Goal: Task Accomplishment & Management: Use online tool/utility

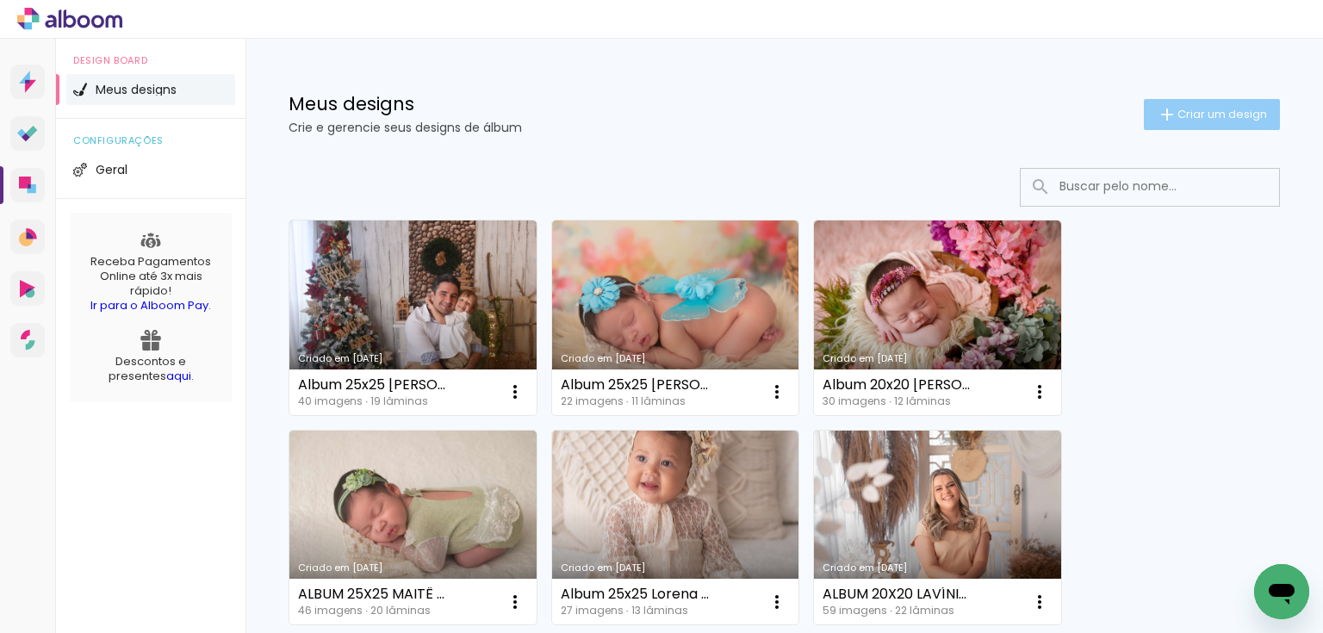
click at [1185, 117] on span "Criar um design" at bounding box center [1222, 114] width 90 height 11
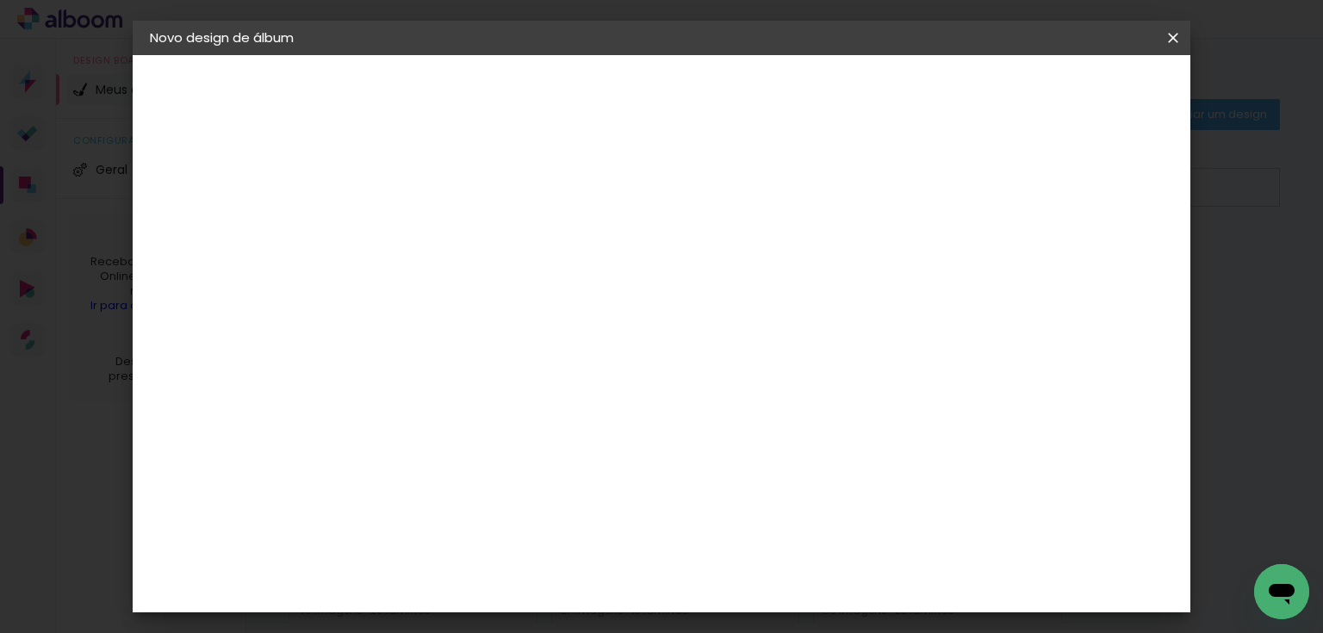
click at [431, 233] on input at bounding box center [431, 231] width 0 height 27
type input "Album 20x20 [PERSON_NAME] ([PERSON_NAME])"
type paper-input "Album 20x20 [PERSON_NAME] ([PERSON_NAME])"
click at [0, 0] on slot "Avançar" at bounding box center [0, 0] width 0 height 0
click at [754, 273] on paper-item "Tamanho Livre" at bounding box center [670, 262] width 165 height 38
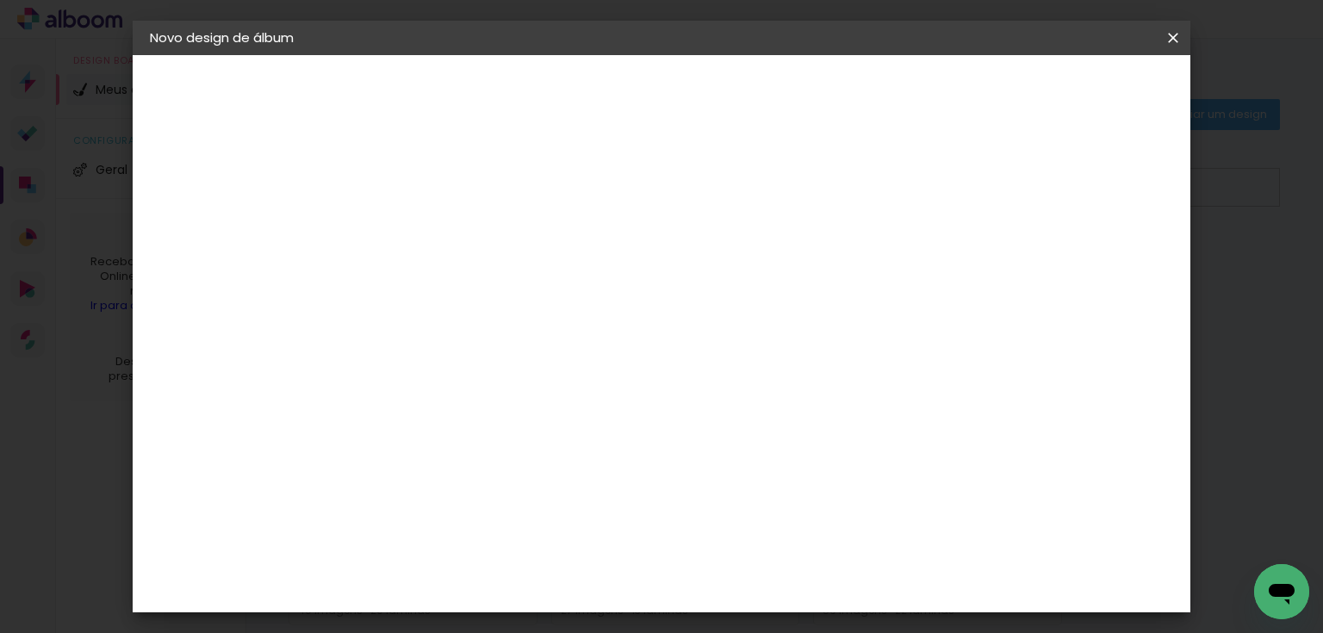
click at [754, 100] on paper-button "Avançar" at bounding box center [711, 91] width 84 height 29
drag, startPoint x: 396, startPoint y: 466, endPoint x: 373, endPoint y: 463, distance: 23.4
click at [373, 463] on input "30" at bounding box center [377, 475] width 45 height 26
type input "20,3"
type paper-input "20,3"
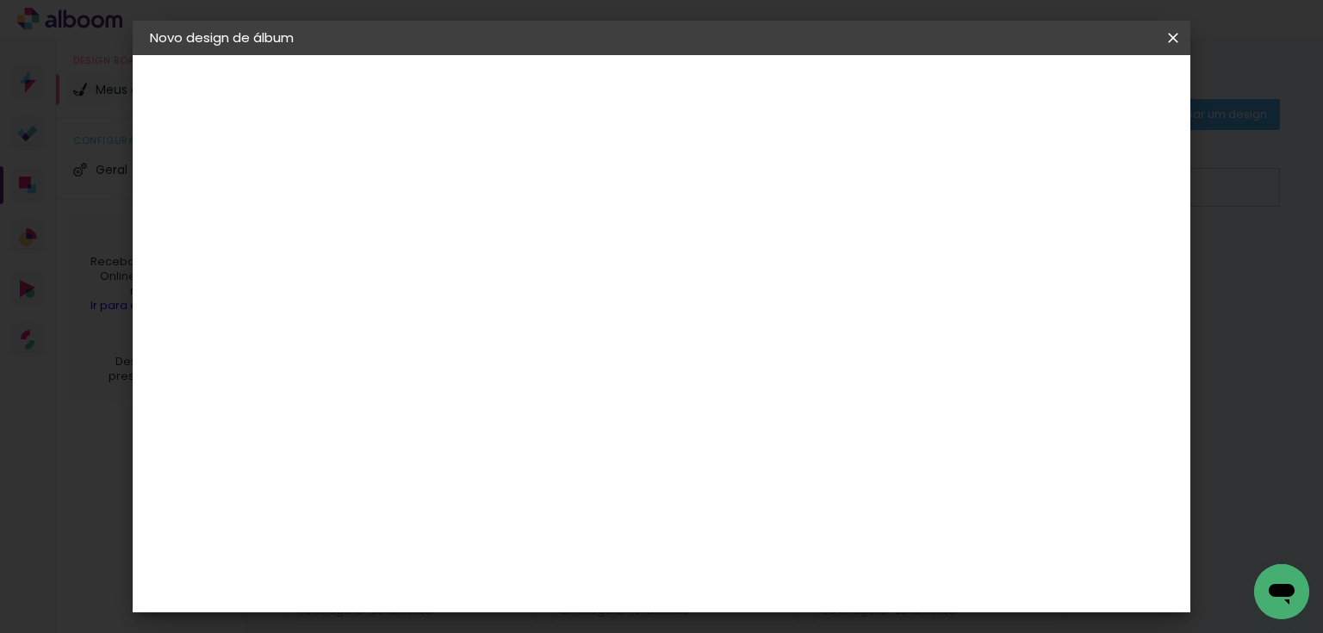
drag, startPoint x: 779, startPoint y: 598, endPoint x: 758, endPoint y: 598, distance: 21.5
click at [758, 598] on input "60" at bounding box center [758, 589] width 45 height 26
type input "40,6"
type paper-input "40,6"
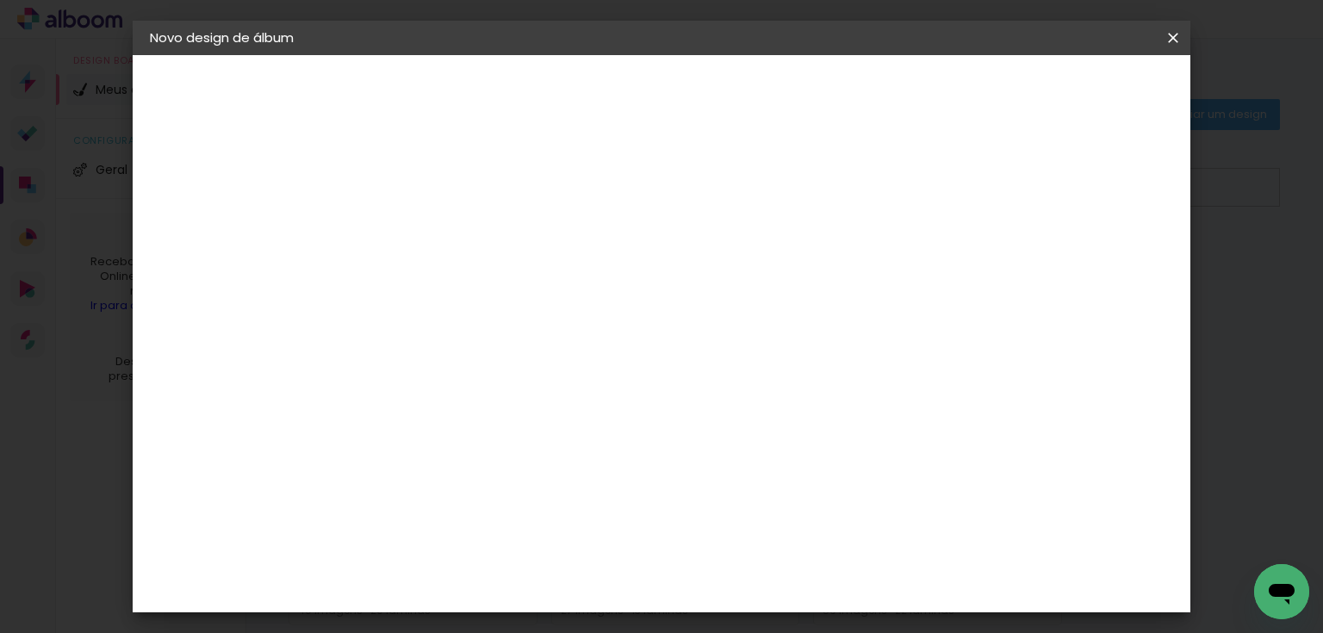
type input "6"
type paper-input "6"
click at [1092, 247] on input "6" at bounding box center [1080, 260] width 31 height 26
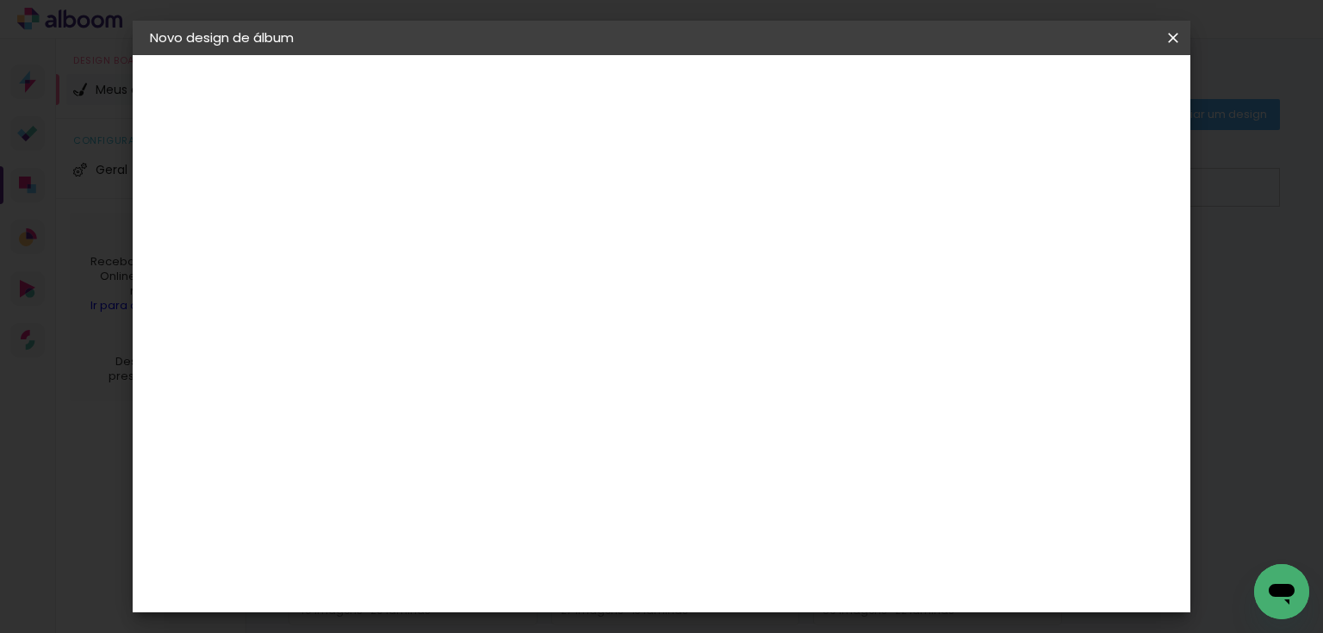
type input "7"
type paper-input "7"
click at [1084, 143] on input "7" at bounding box center [1080, 154] width 31 height 26
drag, startPoint x: 1084, startPoint y: 143, endPoint x: 1077, endPoint y: 152, distance: 11.0
click at [1083, 55] on div "mm Mostrar sangria 20.3 cm cm cm mm A maioria das encadernadoras sugere 5mm de …" at bounding box center [734, 55] width 754 height 0
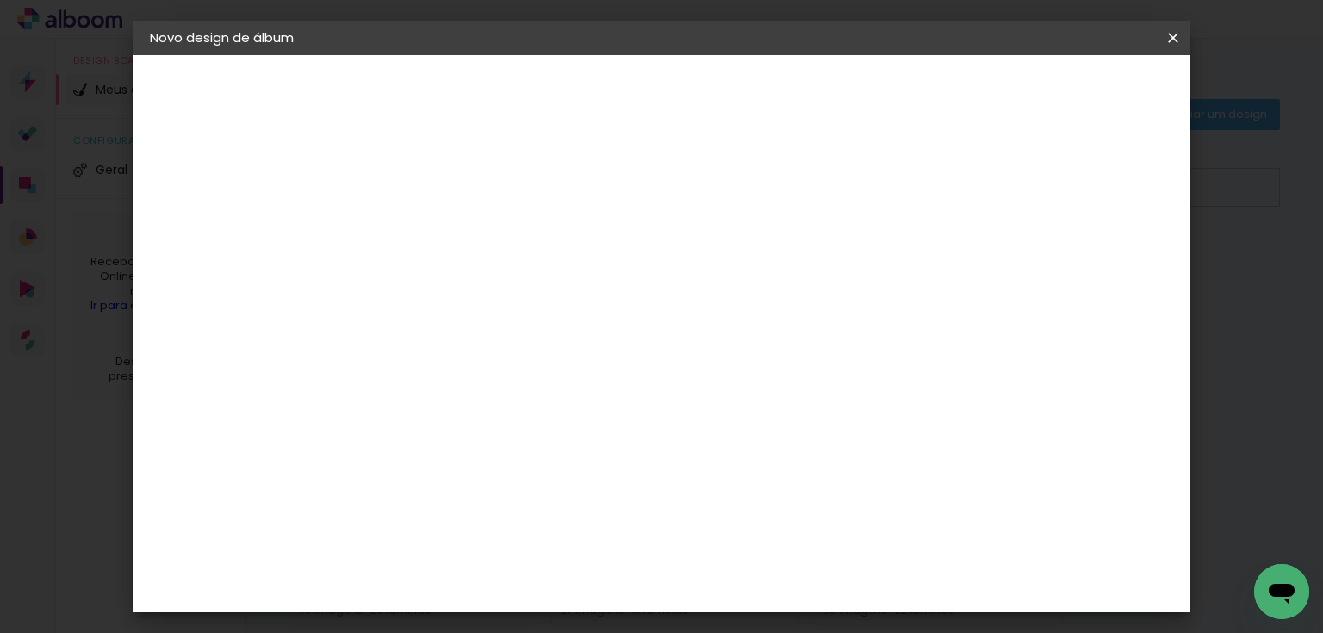
type input "8"
type paper-input "8"
click at [1086, 253] on input "8" at bounding box center [1076, 261] width 31 height 26
type input "9"
type paper-input "9"
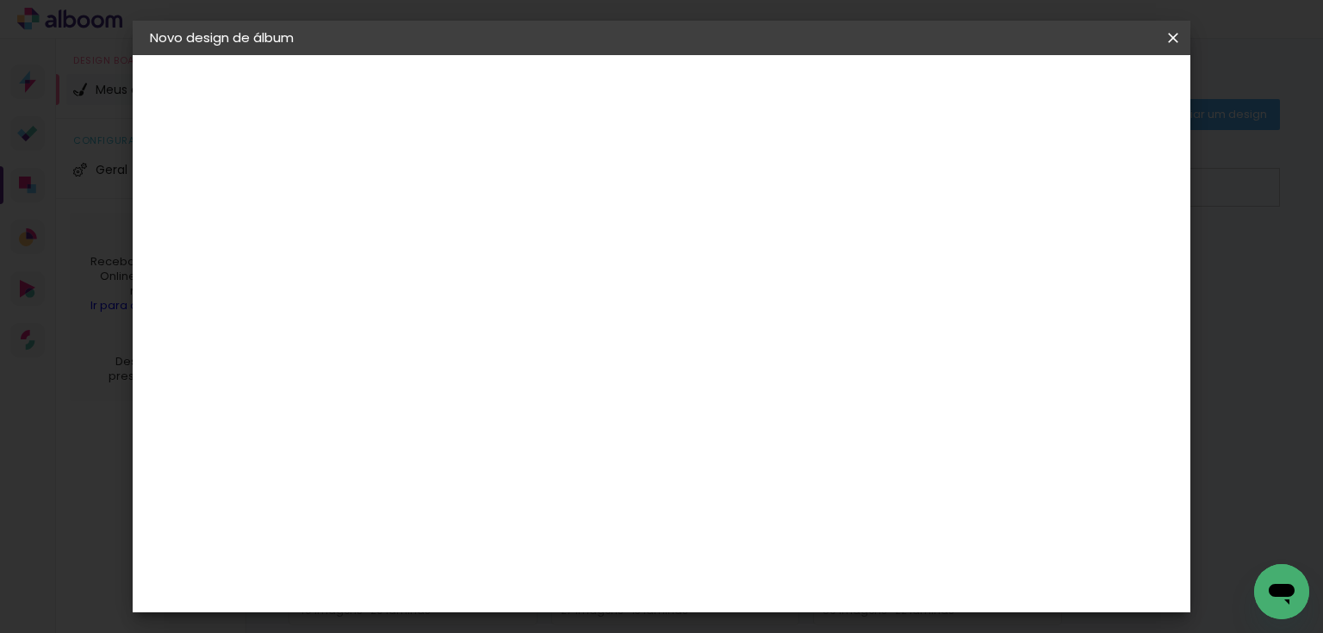
click at [1085, 254] on input "9" at bounding box center [1070, 261] width 31 height 26
type input "10"
type paper-input "10"
click at [1085, 254] on input "10" at bounding box center [1070, 261] width 31 height 26
type input "11"
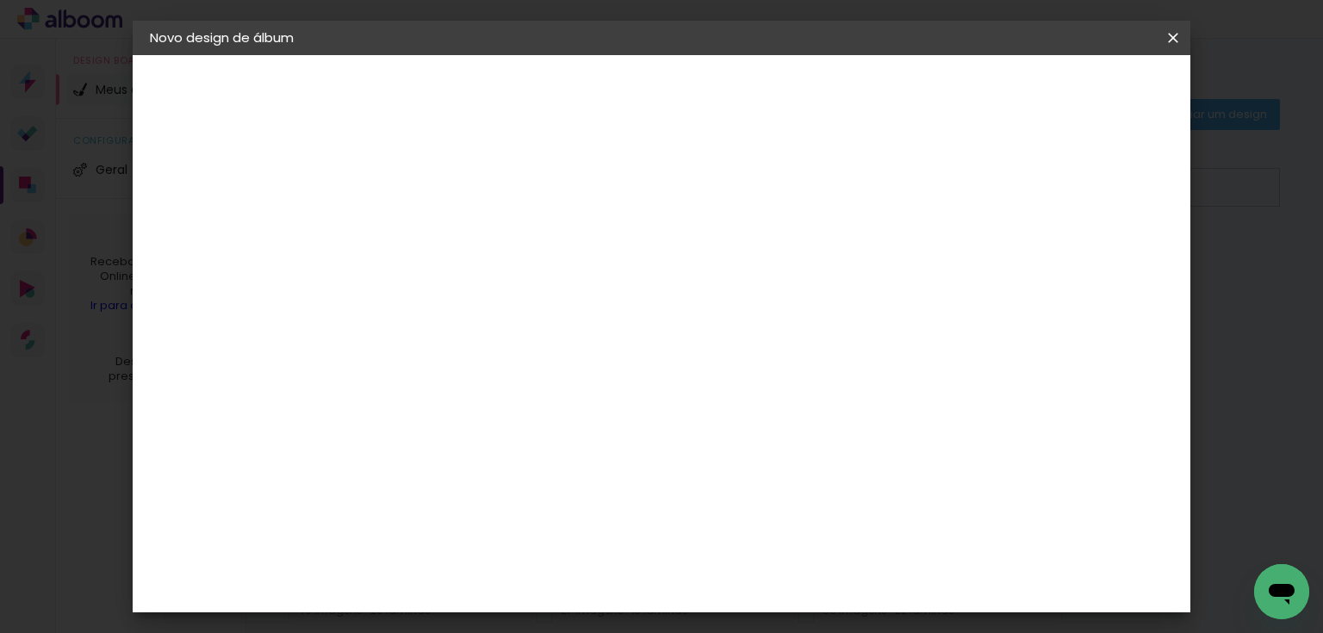
type paper-input "11"
click at [1075, 253] on input "11" at bounding box center [1064, 261] width 31 height 26
type input "10"
type paper-input "10"
click at [1070, 264] on input "10" at bounding box center [1064, 261] width 31 height 26
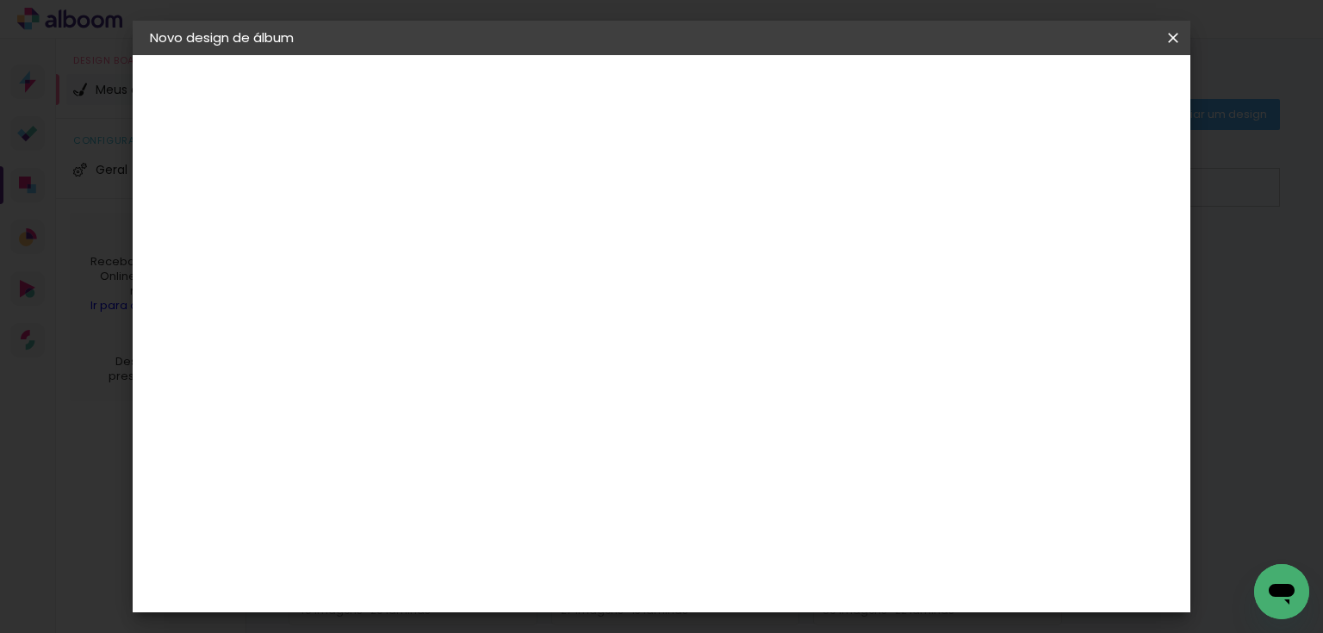
click at [1068, 89] on span "Iniciar design" at bounding box center [1029, 91] width 78 height 12
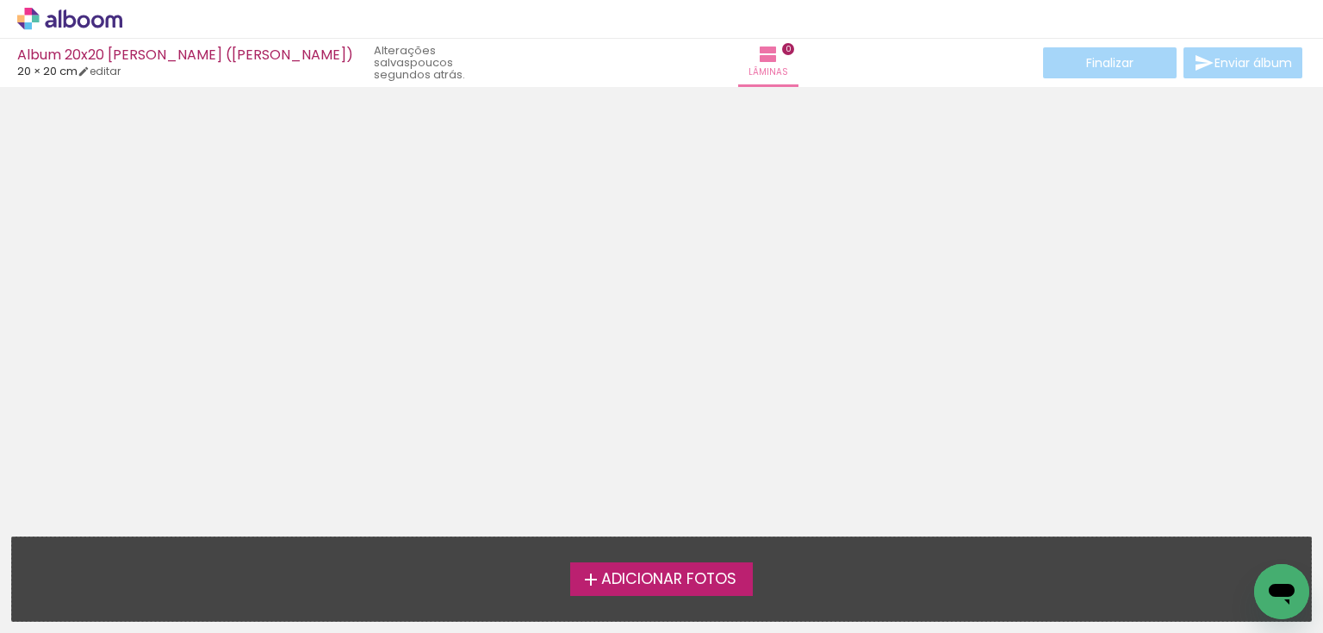
click at [696, 583] on span "Adicionar Fotos" at bounding box center [668, 580] width 135 height 16
click at [0, 0] on input "file" at bounding box center [0, 0] width 0 height 0
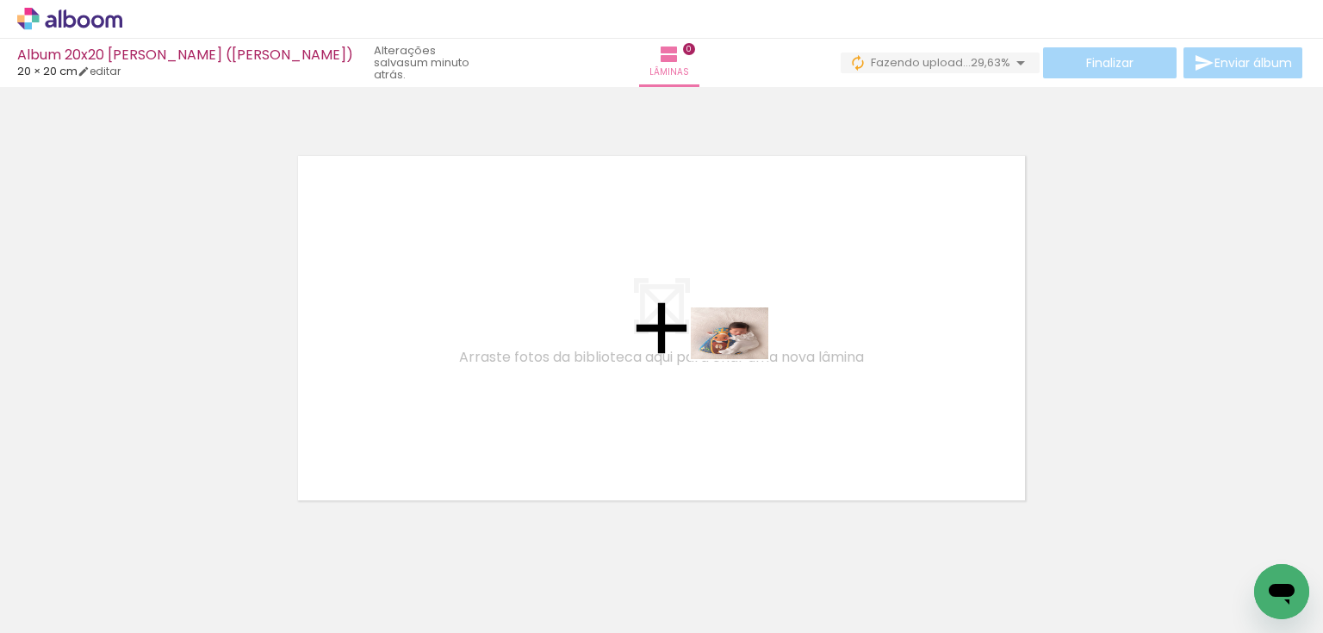
drag, startPoint x: 195, startPoint y: 587, endPoint x: 742, endPoint y: 359, distance: 593.1
click at [742, 359] on quentale-workspace at bounding box center [661, 316] width 1323 height 633
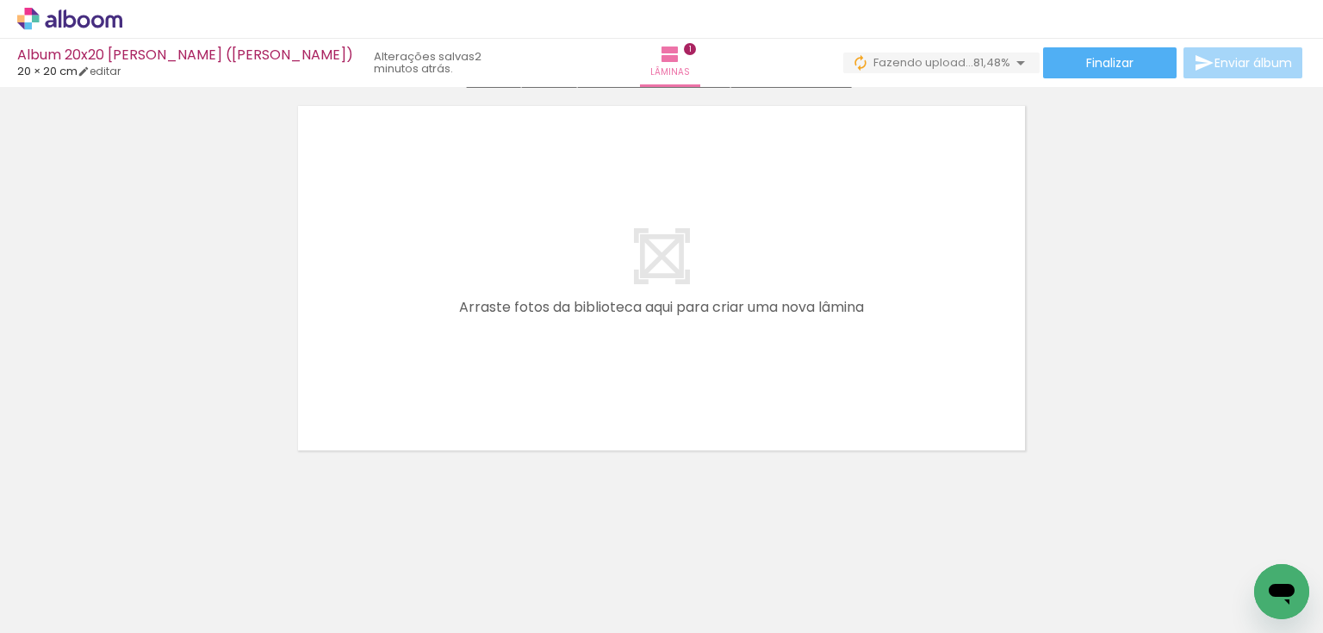
scroll to position [479, 0]
click at [211, 581] on div at bounding box center [172, 575] width 78 height 52
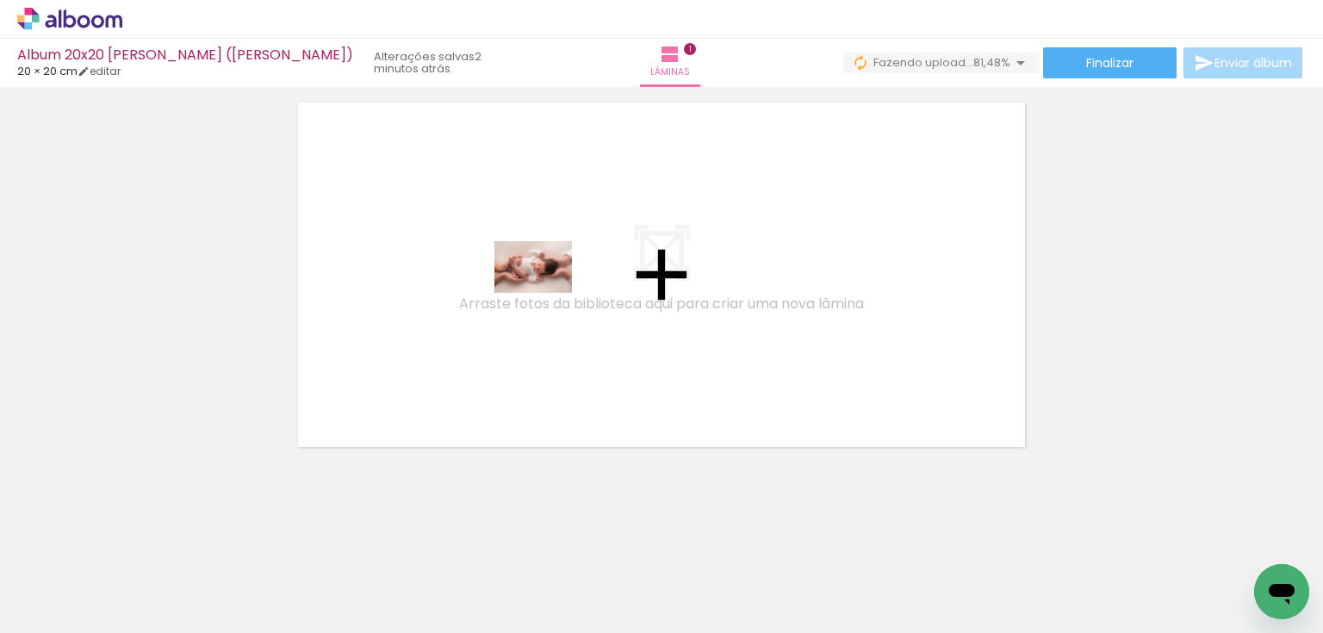
drag, startPoint x: 296, startPoint y: 581, endPoint x: 546, endPoint y: 293, distance: 381.6
click at [546, 293] on quentale-workspace at bounding box center [661, 316] width 1323 height 633
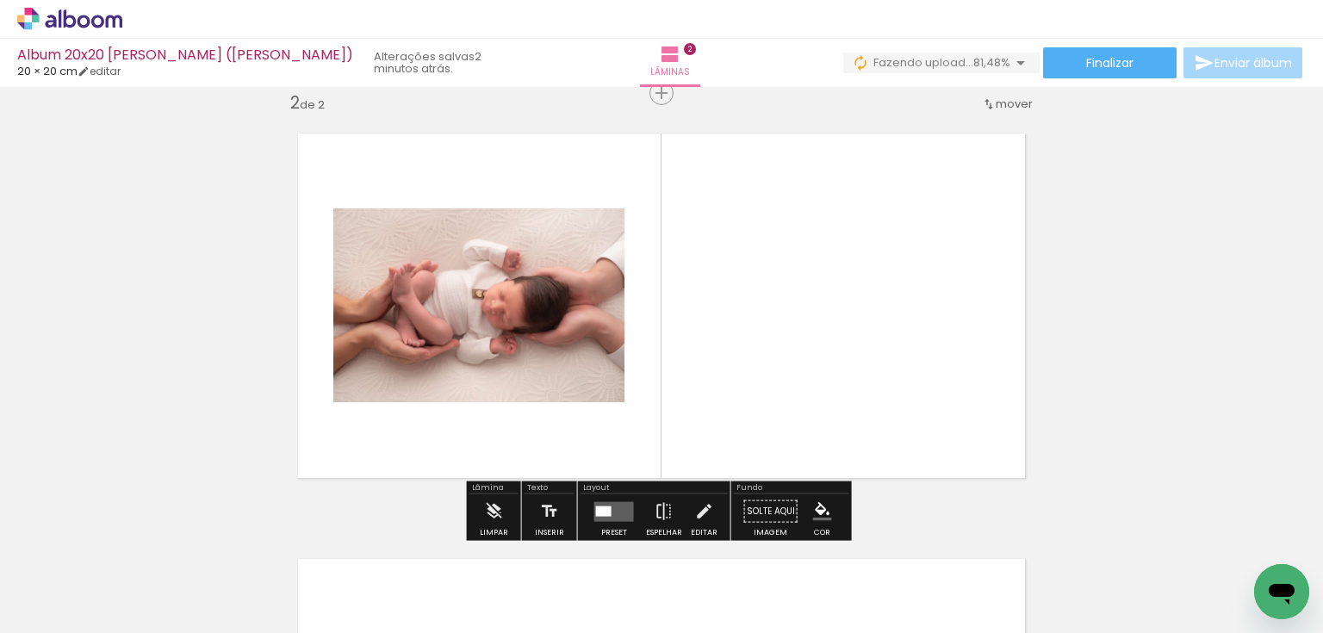
scroll to position [447, 0]
click at [617, 512] on quentale-layouter at bounding box center [614, 512] width 40 height 20
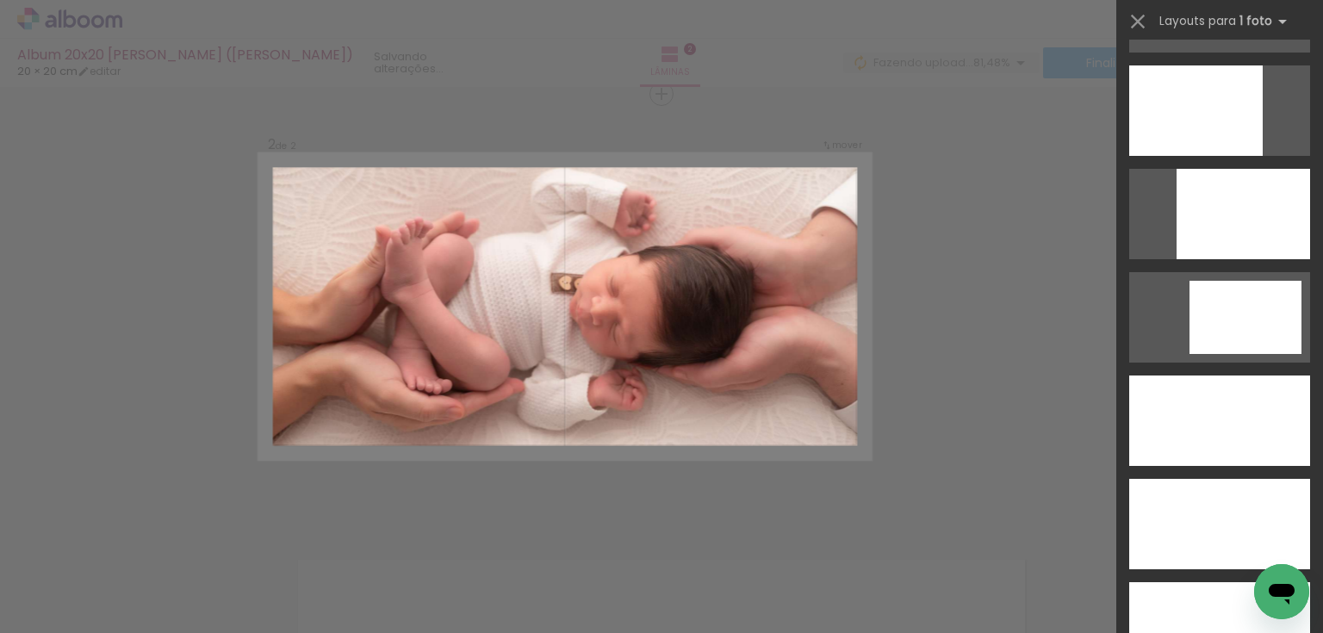
scroll to position [4754, 0]
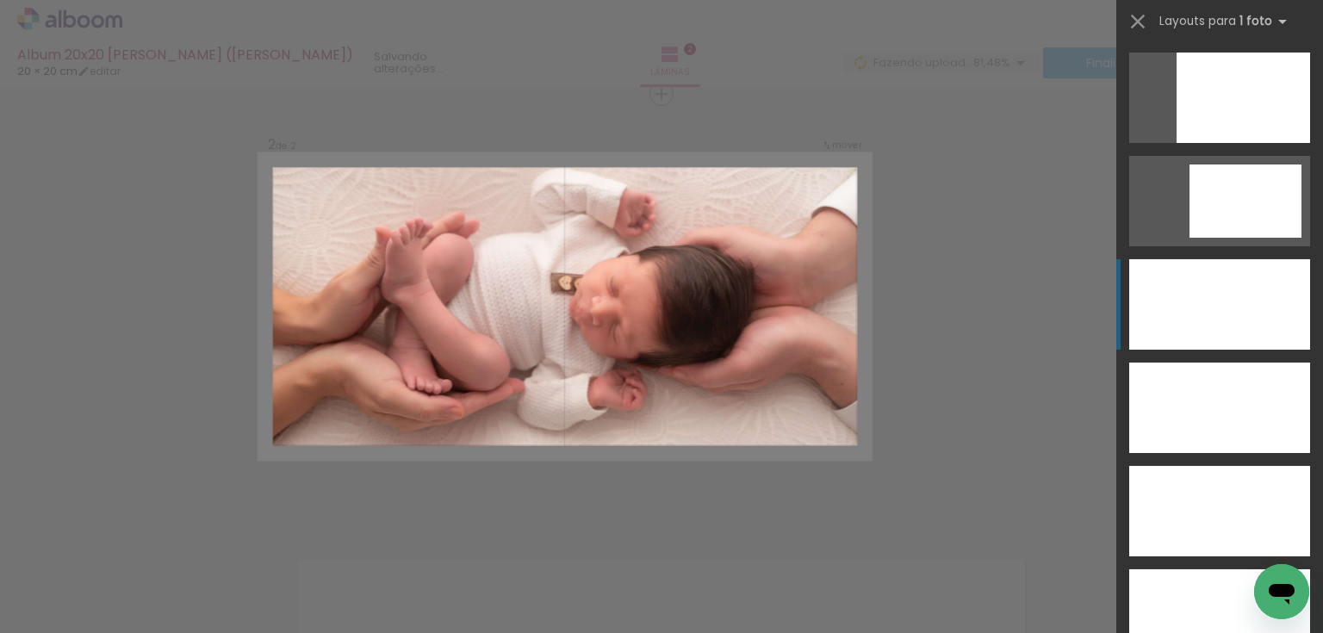
click at [1248, 363] on div at bounding box center [1219, 408] width 181 height 90
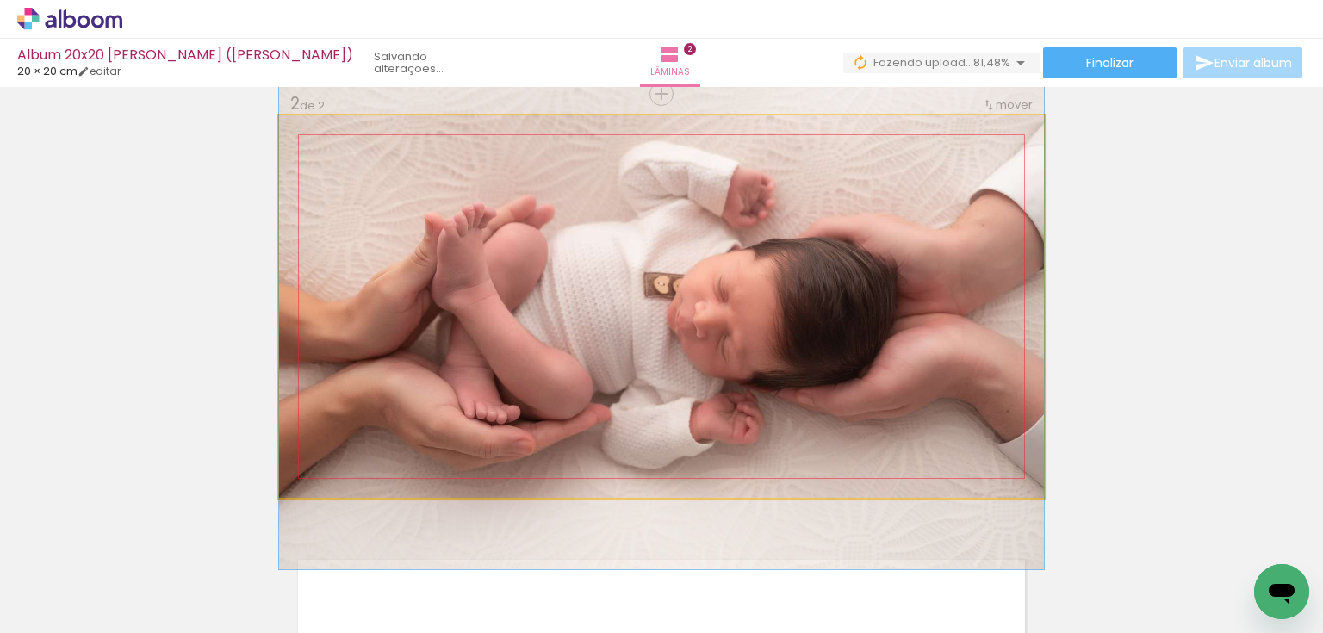
drag, startPoint x: 770, startPoint y: 345, endPoint x: 766, endPoint y: 352, distance: 8.9
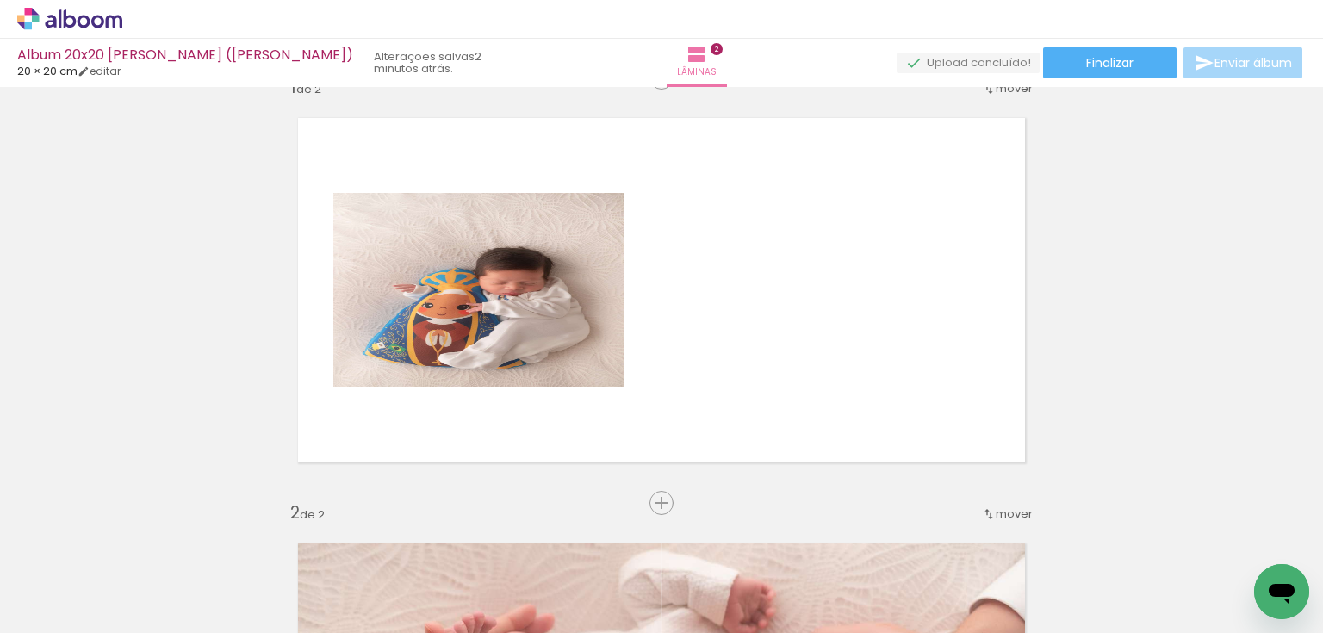
scroll to position [0, 0]
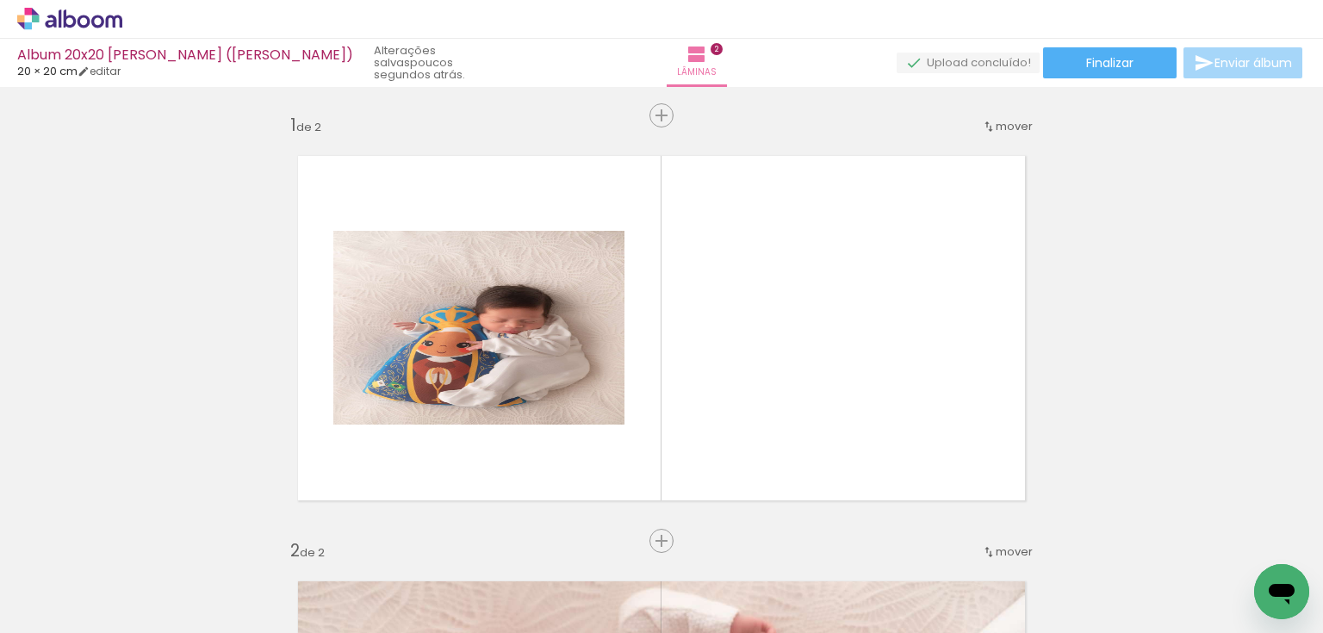
click at [77, 615] on span "Adicionar Fotos" at bounding box center [61, 609] width 52 height 19
click at [0, 0] on input "file" at bounding box center [0, 0] width 0 height 0
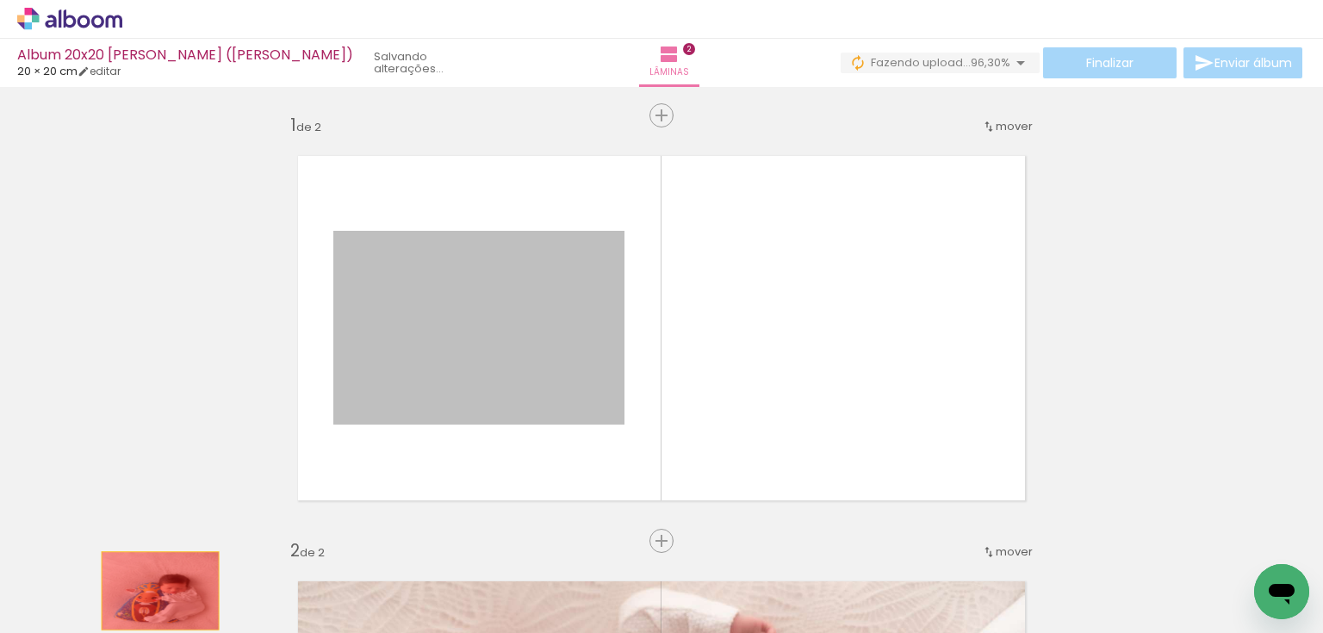
drag, startPoint x: 599, startPoint y: 389, endPoint x: 155, endPoint y: 591, distance: 488.0
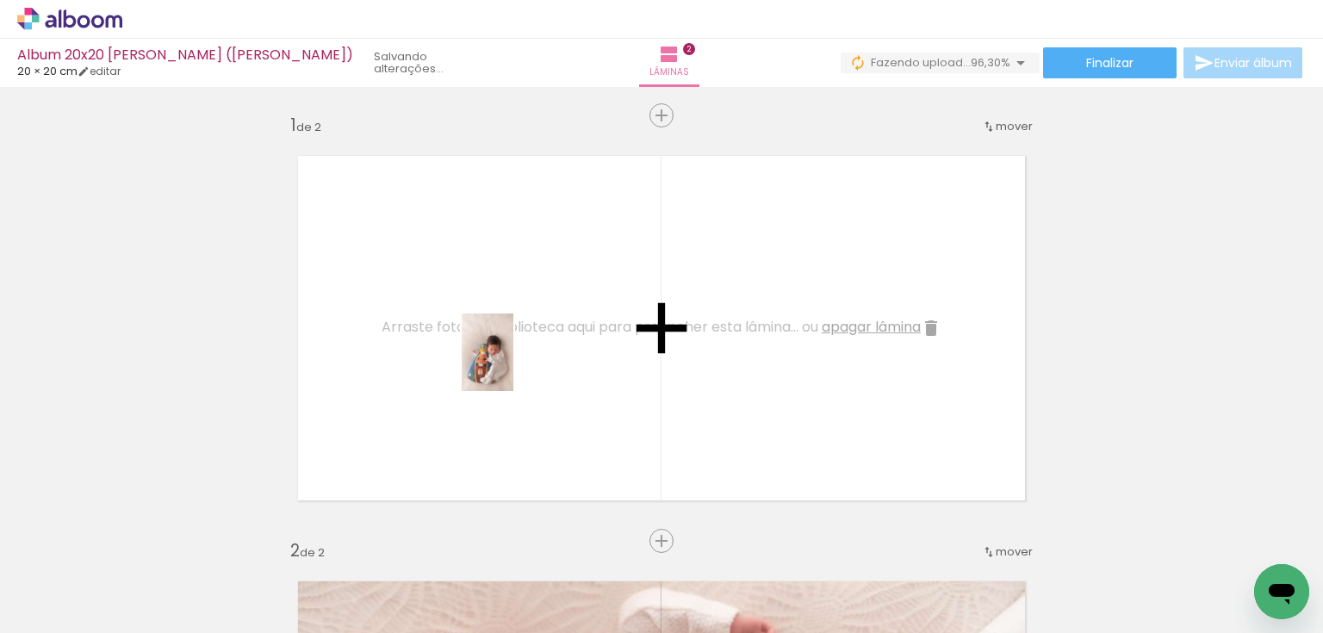
drag, startPoint x: 191, startPoint y: 593, endPoint x: 513, endPoint y: 365, distance: 394.3
click at [513, 365] on quentale-workspace at bounding box center [661, 316] width 1323 height 633
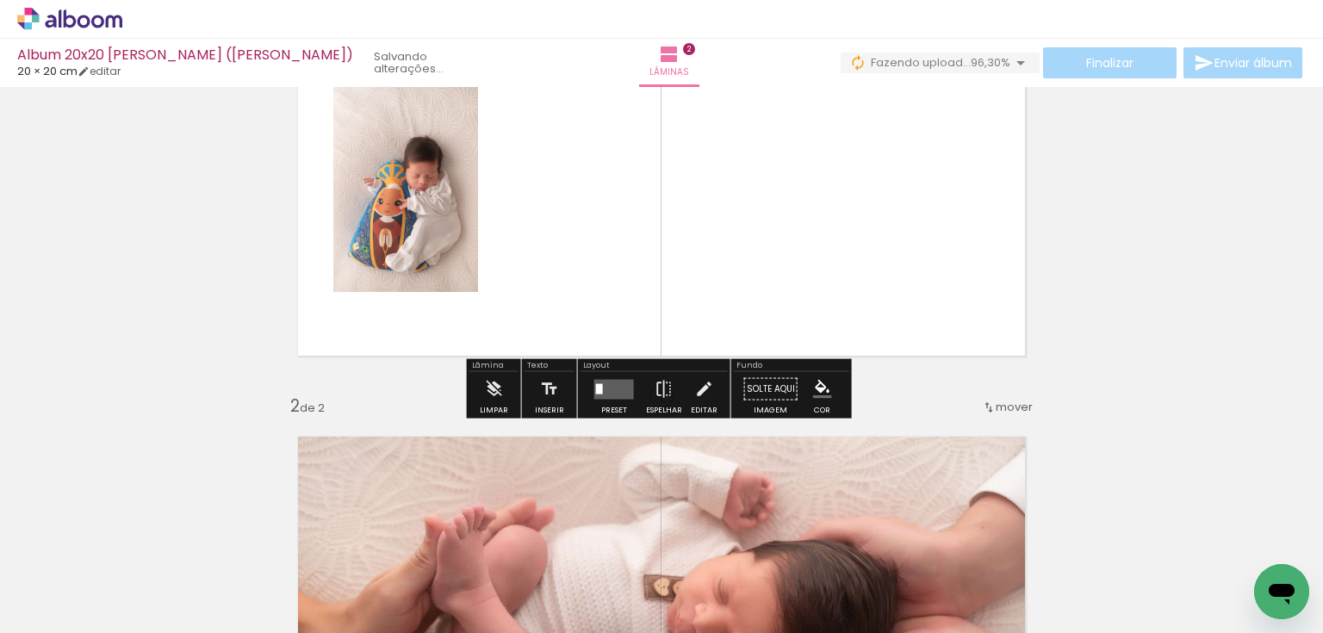
scroll to position [207, 0]
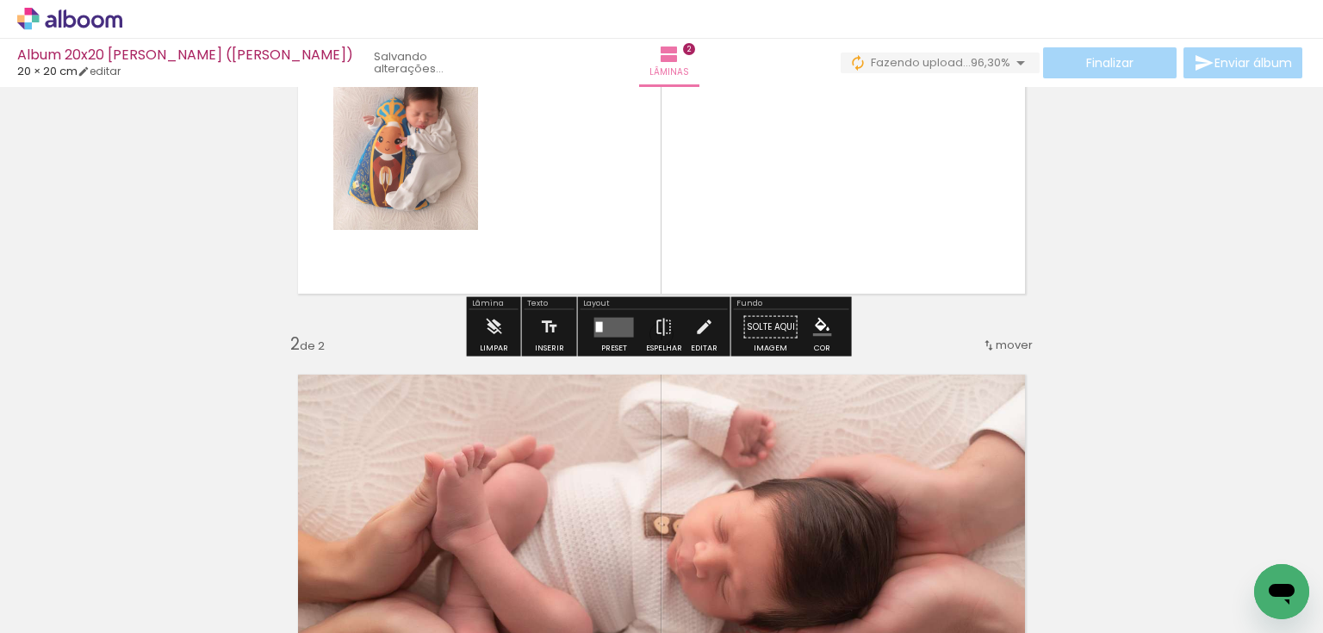
click at [596, 321] on div at bounding box center [599, 326] width 7 height 10
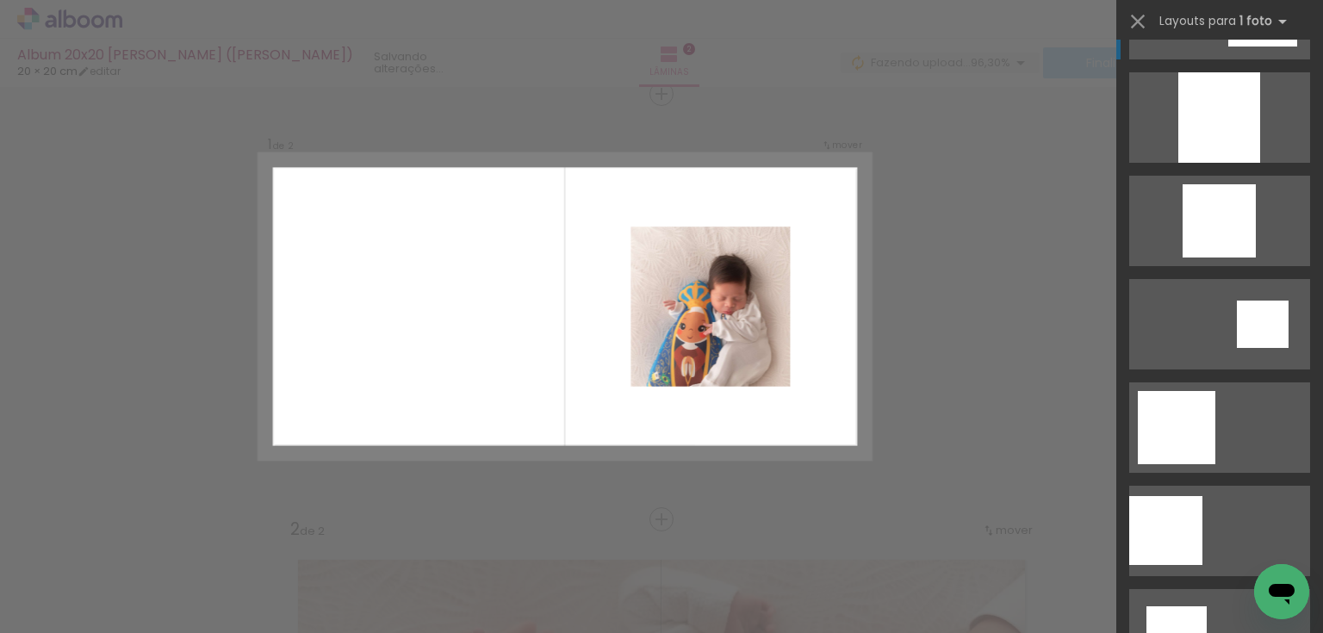
scroll to position [1585, 0]
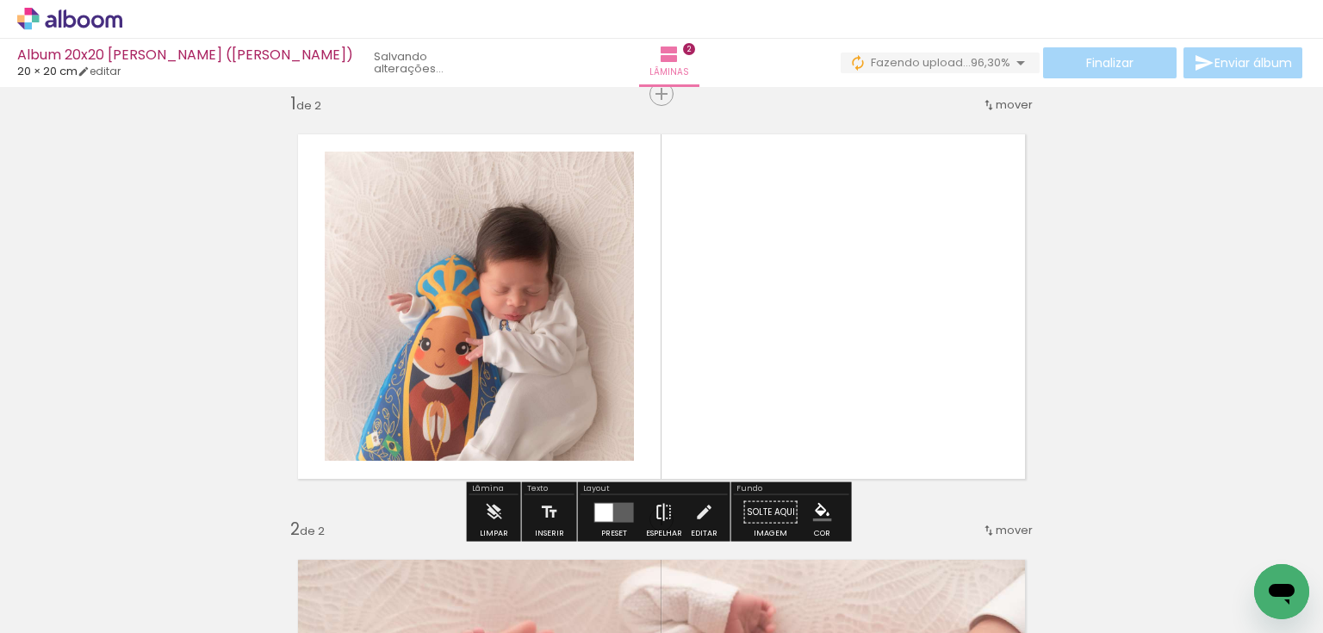
click at [655, 509] on iron-icon at bounding box center [664, 512] width 19 height 34
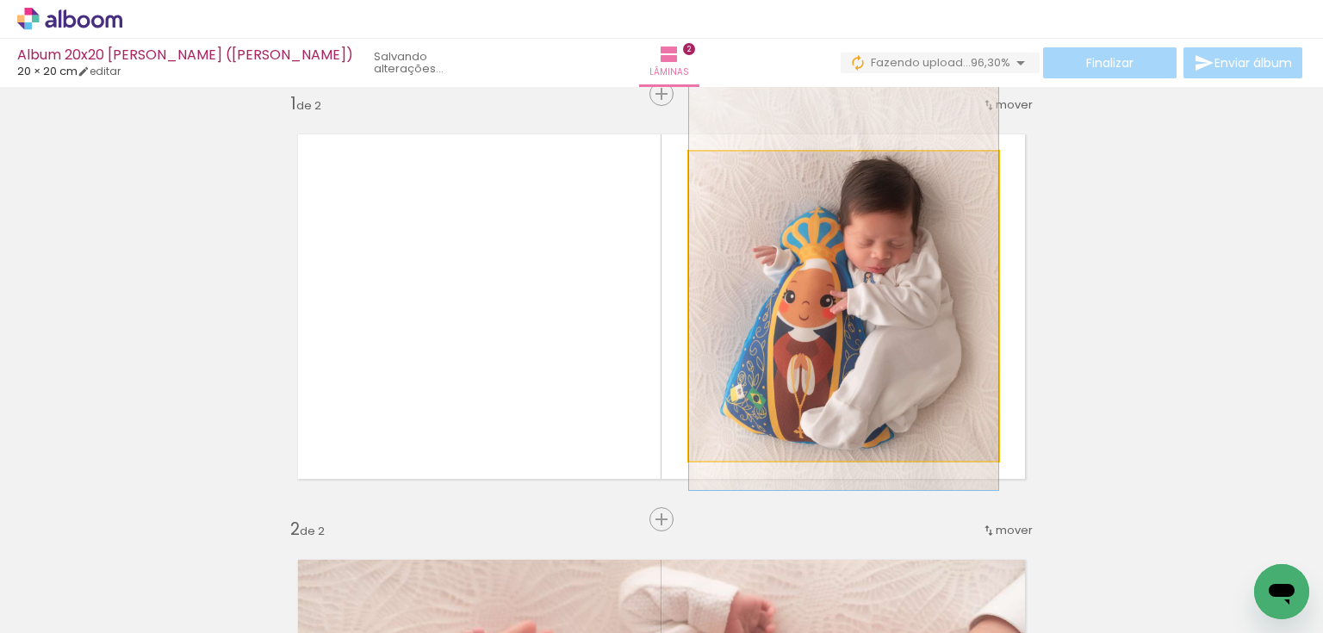
drag, startPoint x: 845, startPoint y: 368, endPoint x: 841, endPoint y: 320, distance: 47.5
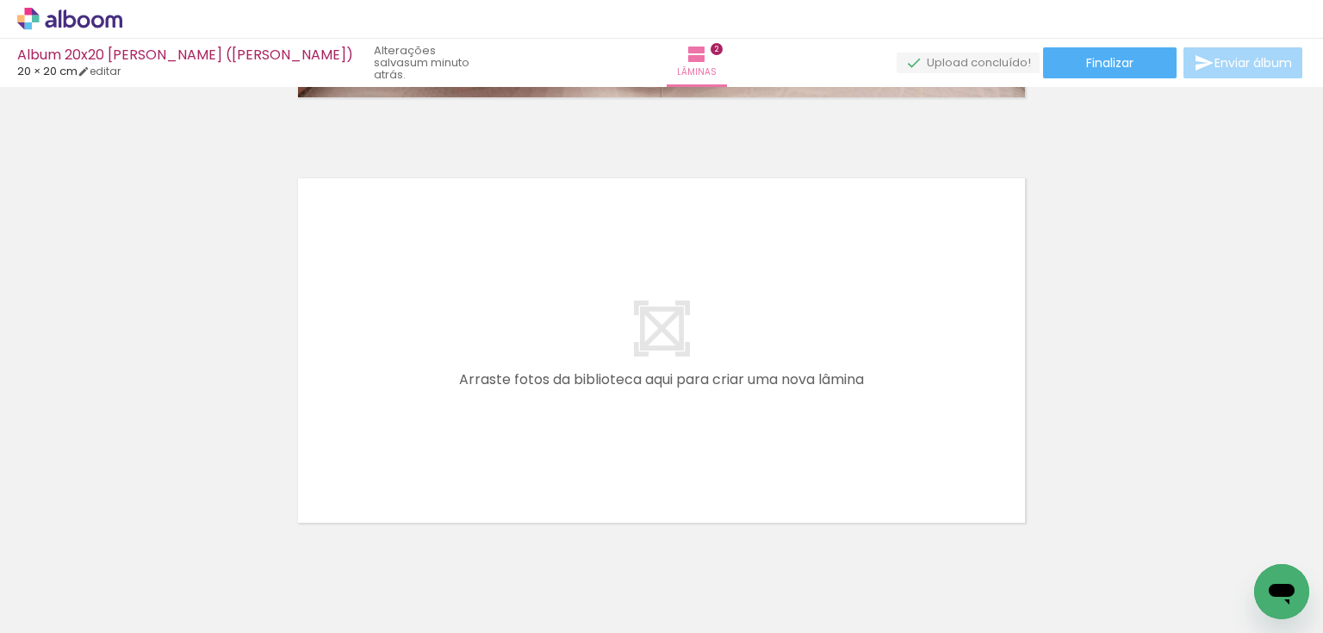
scroll to position [904, 0]
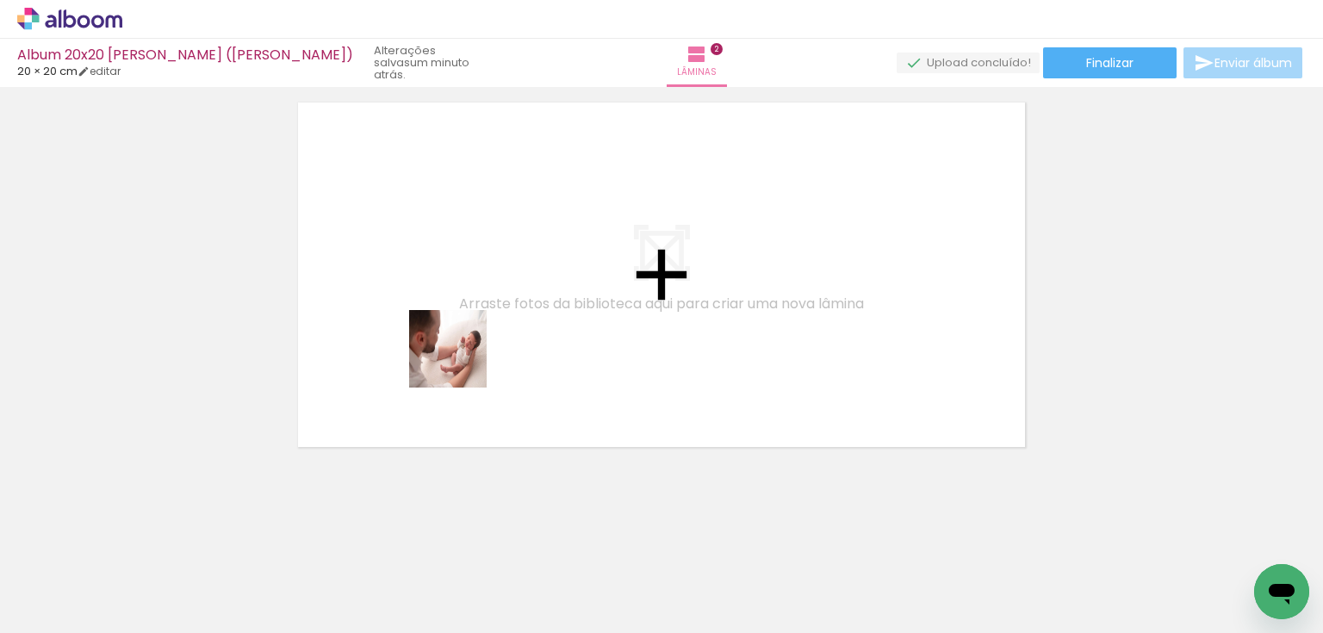
drag, startPoint x: 395, startPoint y: 570, endPoint x: 442, endPoint y: 520, distance: 68.3
click at [465, 350] on quentale-workspace at bounding box center [661, 316] width 1323 height 633
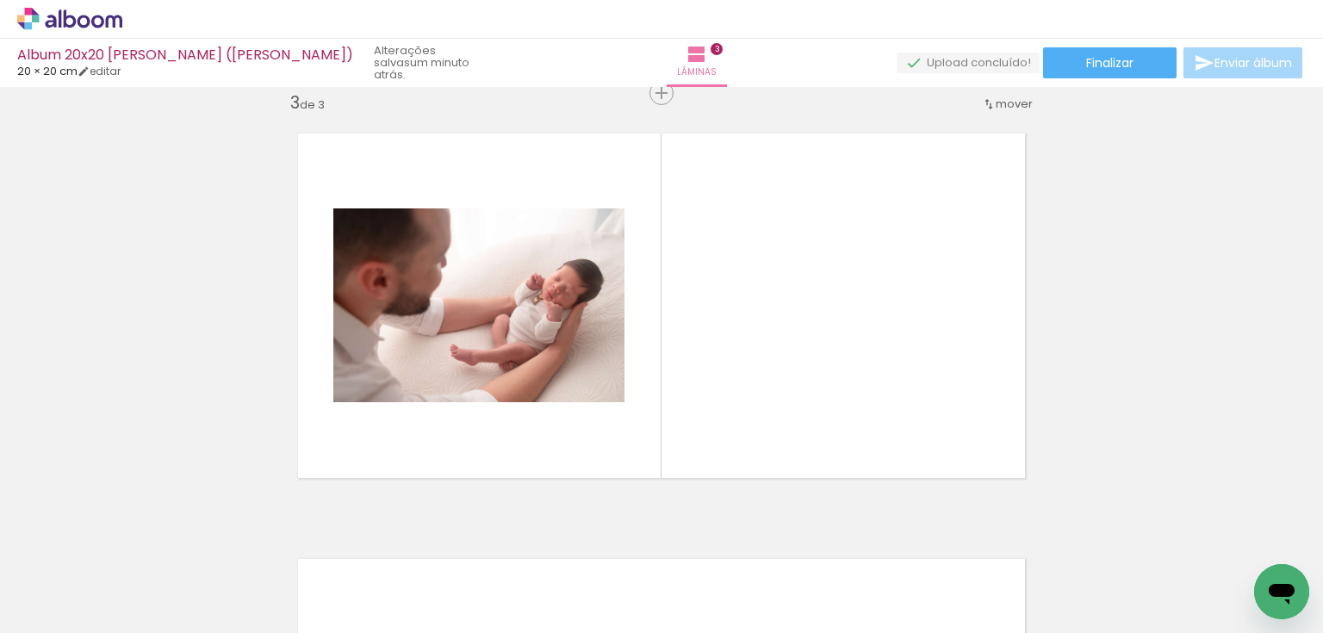
scroll to position [872, 0]
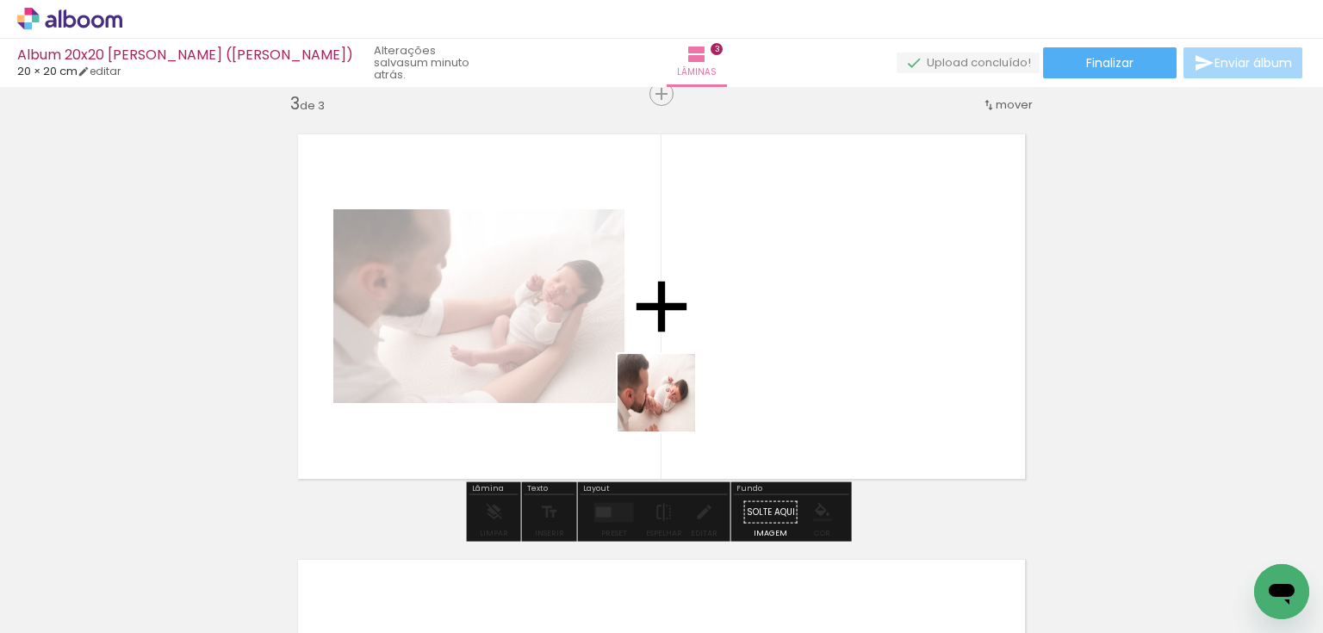
drag, startPoint x: 482, startPoint y: 587, endPoint x: 697, endPoint y: 382, distance: 296.1
click at [697, 382] on quentale-workspace at bounding box center [661, 316] width 1323 height 633
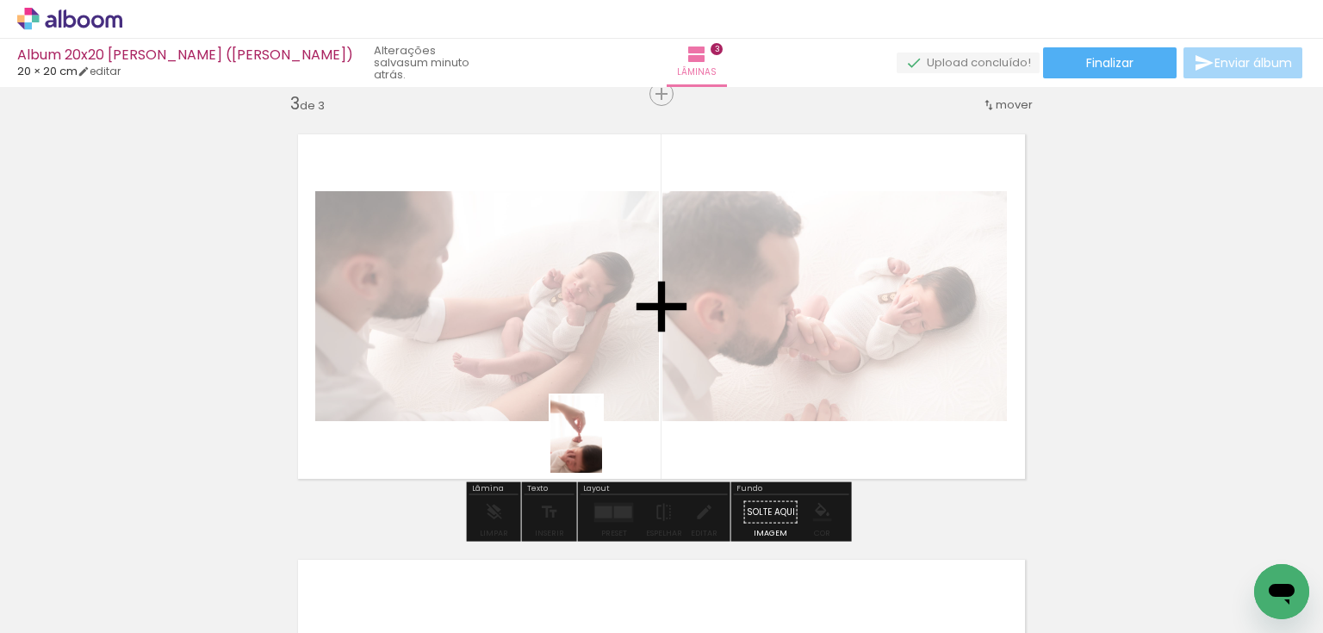
drag, startPoint x: 569, startPoint y: 582, endPoint x: 603, endPoint y: 445, distance: 141.0
click at [603, 445] on quentale-workspace at bounding box center [661, 316] width 1323 height 633
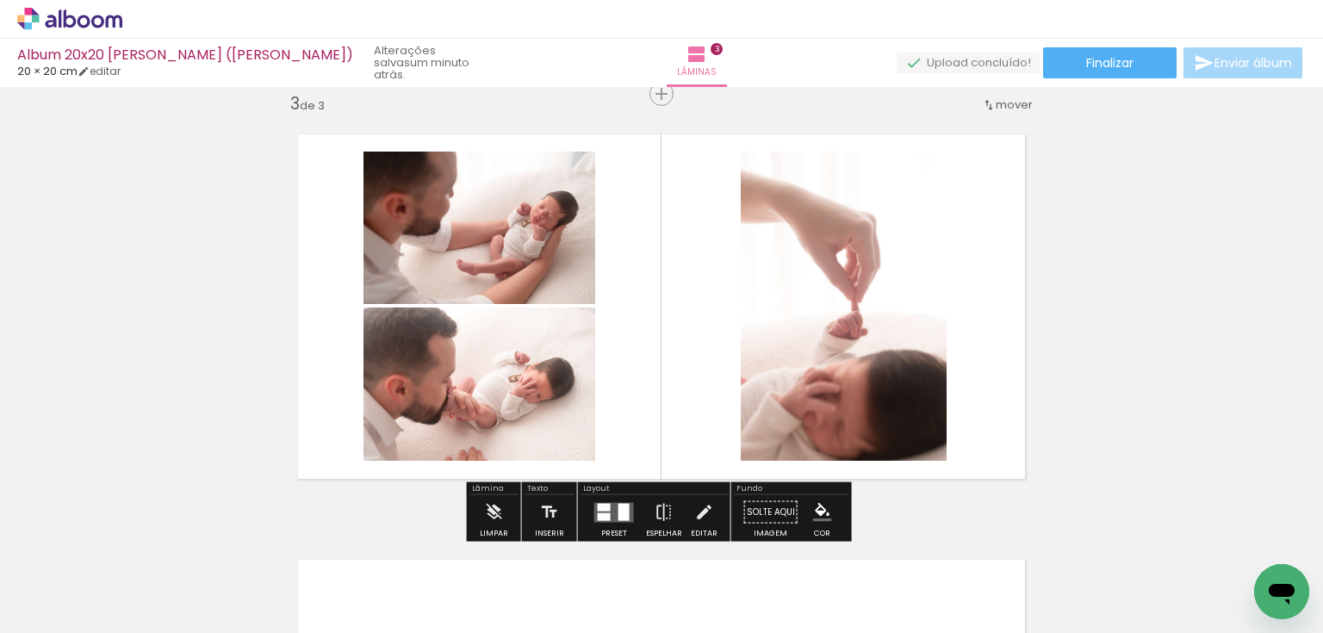
click at [608, 505] on quentale-layouter at bounding box center [614, 512] width 40 height 20
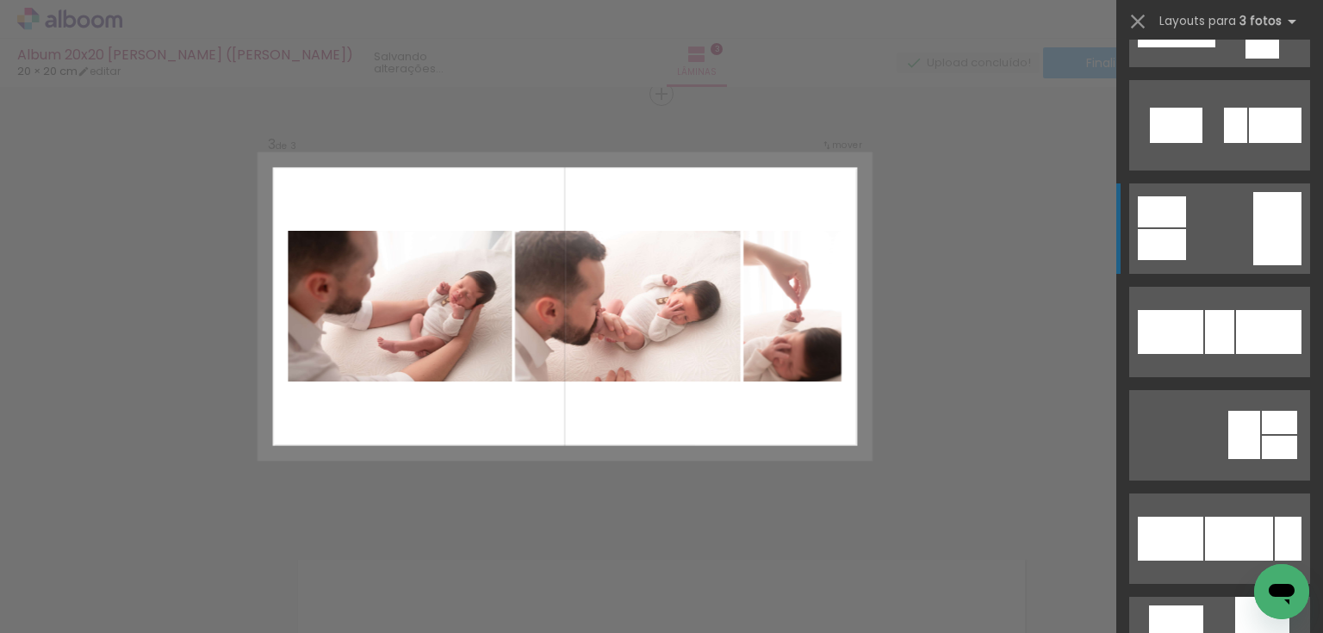
scroll to position [1791, 0]
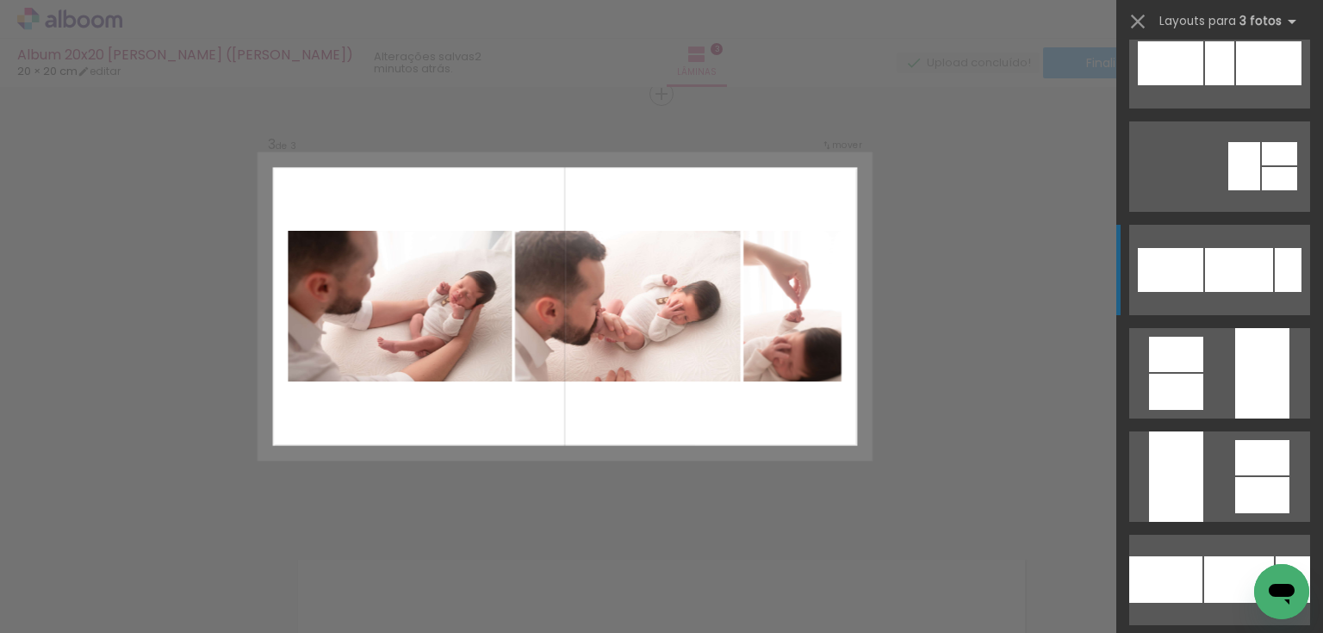
click at [1234, 85] on div at bounding box center [1219, 63] width 29 height 44
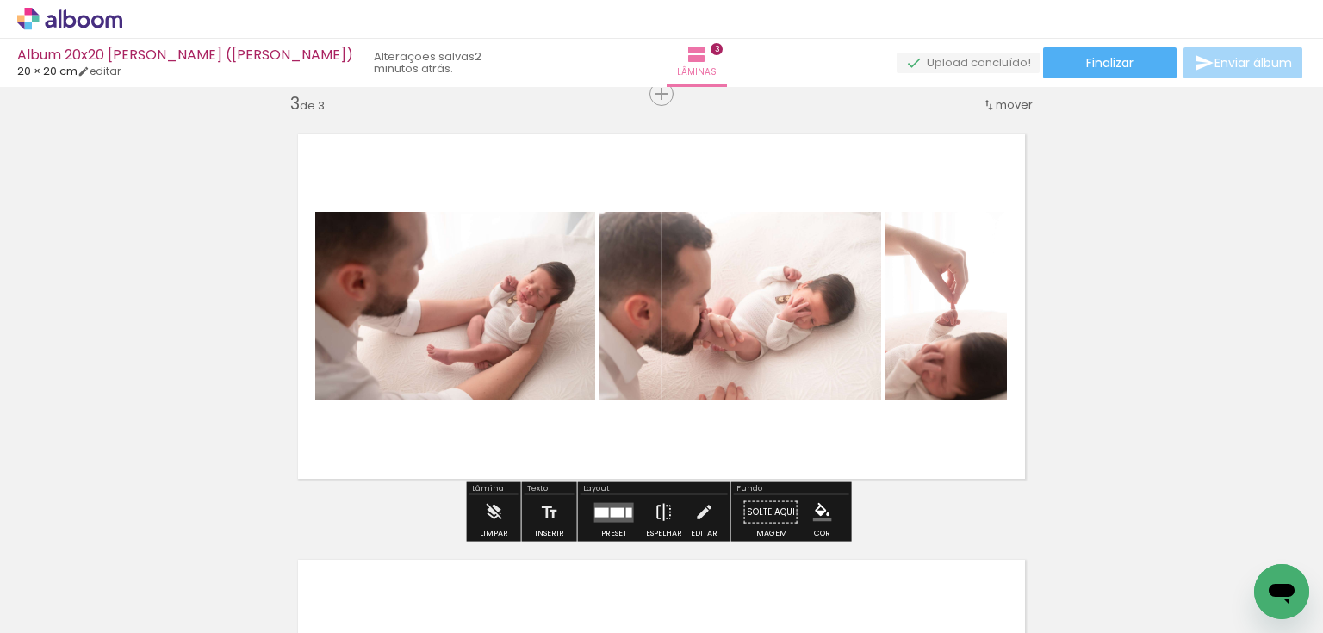
click at [660, 510] on iron-icon at bounding box center [664, 512] width 19 height 34
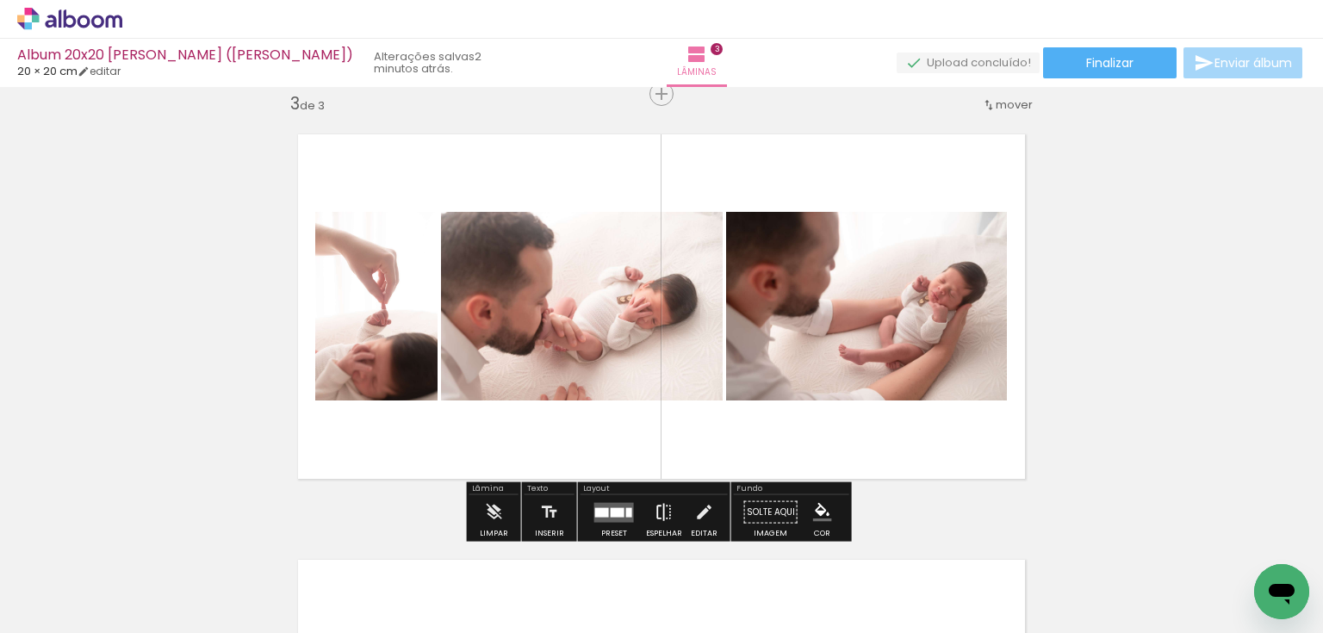
click at [660, 510] on iron-icon at bounding box center [664, 512] width 19 height 34
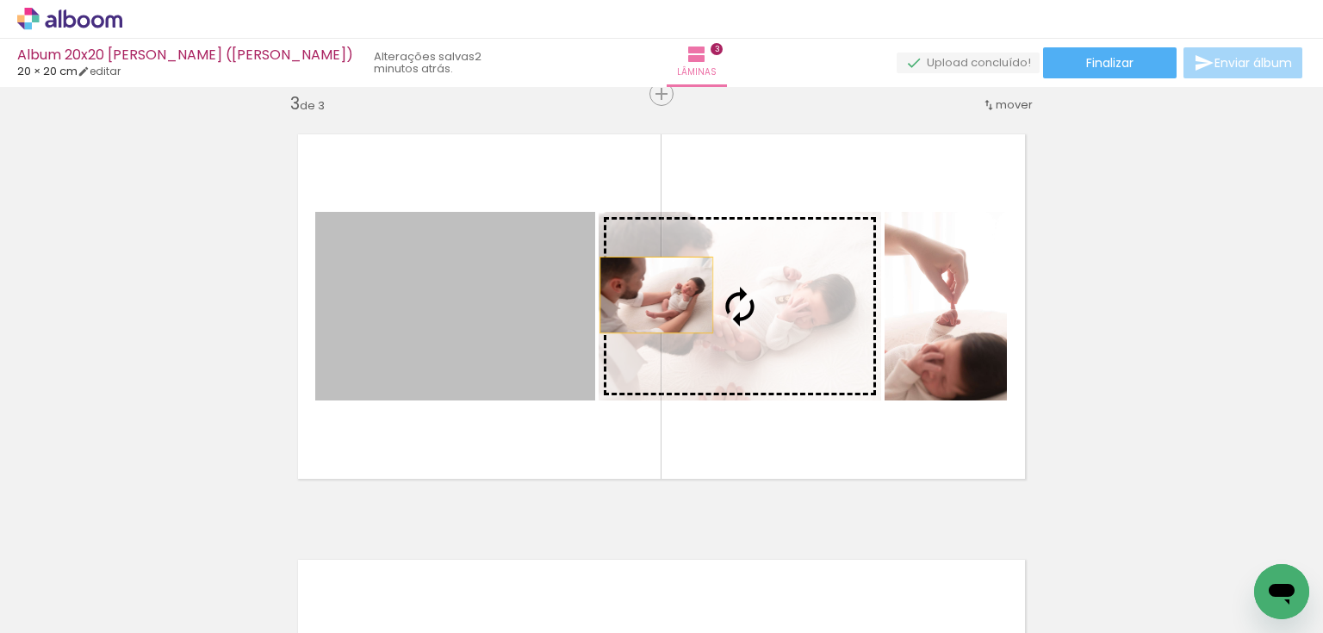
drag, startPoint x: 469, startPoint y: 321, endPoint x: 651, endPoint y: 295, distance: 183.7
click at [0, 0] on slot at bounding box center [0, 0] width 0 height 0
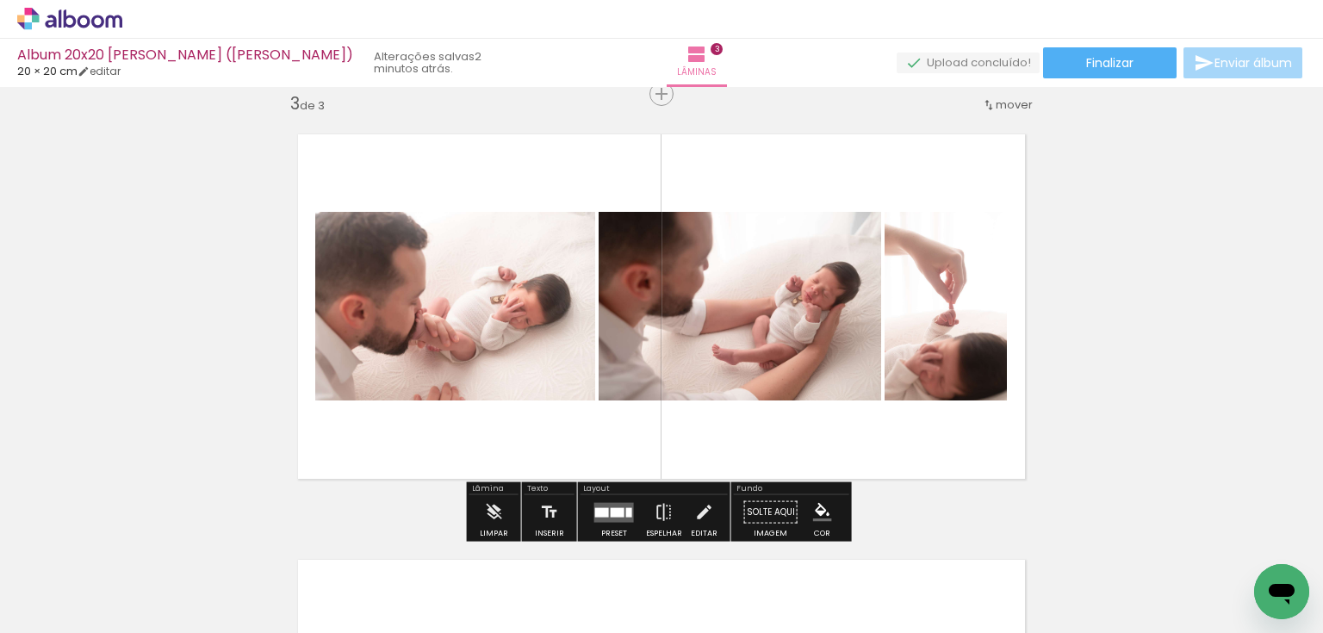
click at [1061, 341] on div "Inserir lâmina 1 de 3 Inserir lâmina 2 de 3 Inserir lâmina 3 de 3" at bounding box center [661, 72] width 1323 height 1703
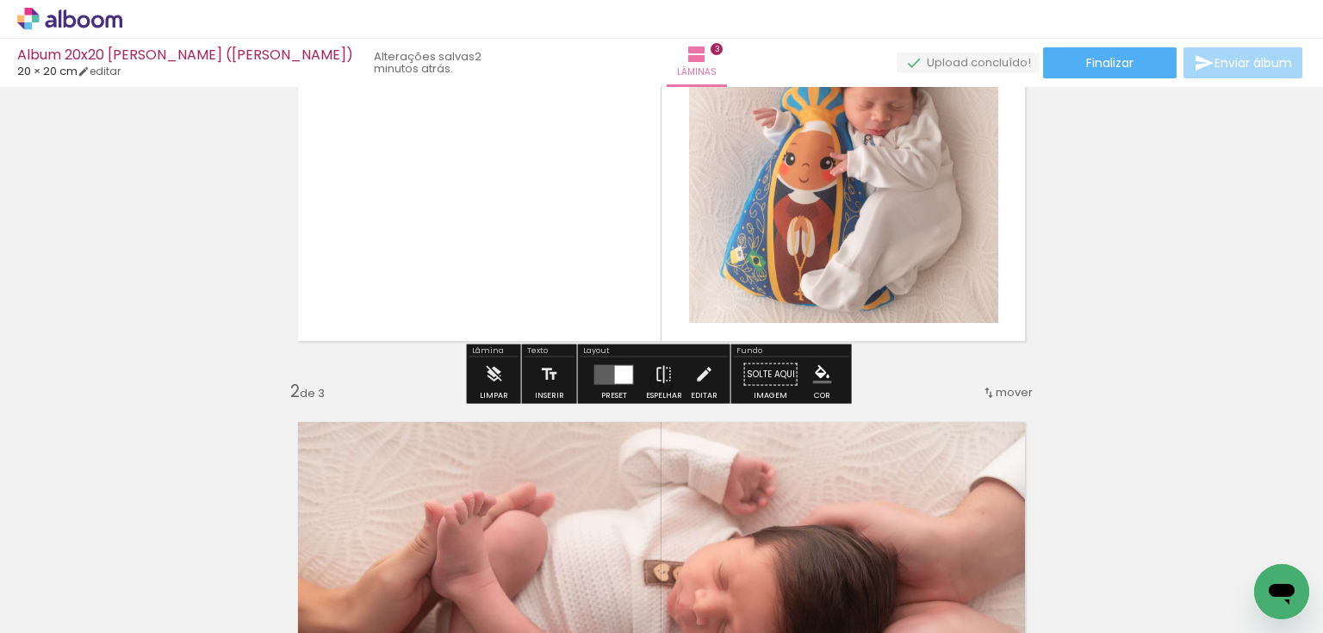
scroll to position [183, 0]
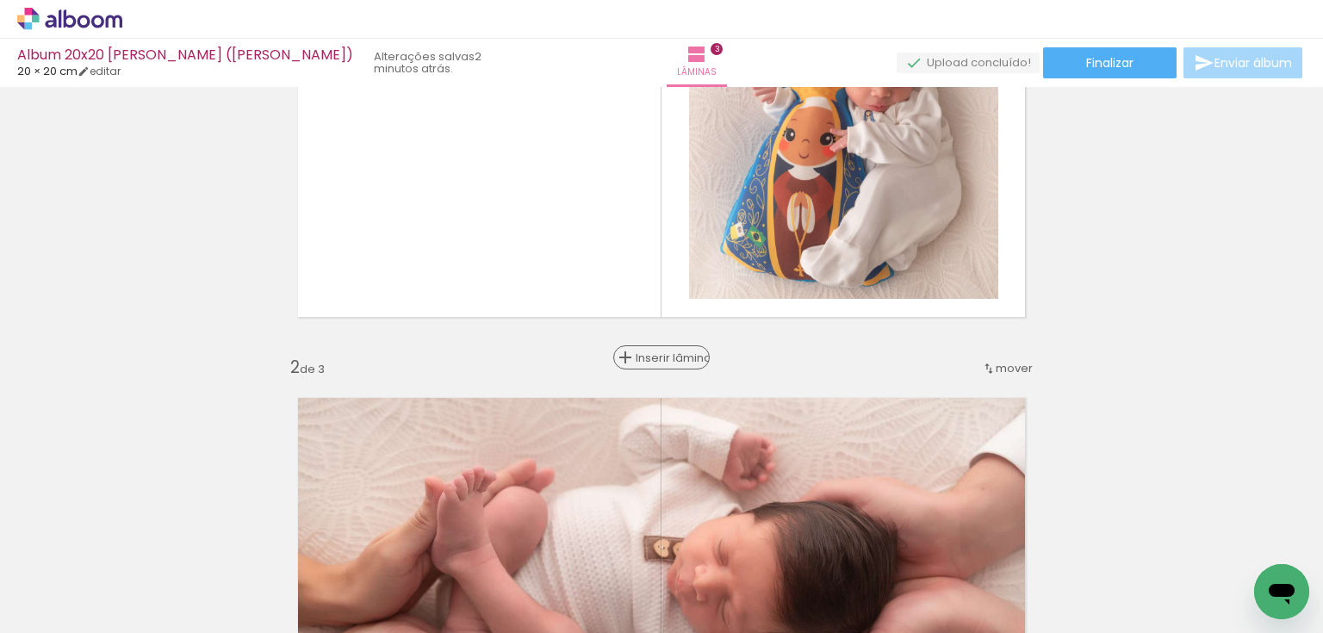
click at [659, 356] on span "Inserir lâmina" at bounding box center [669, 357] width 67 height 11
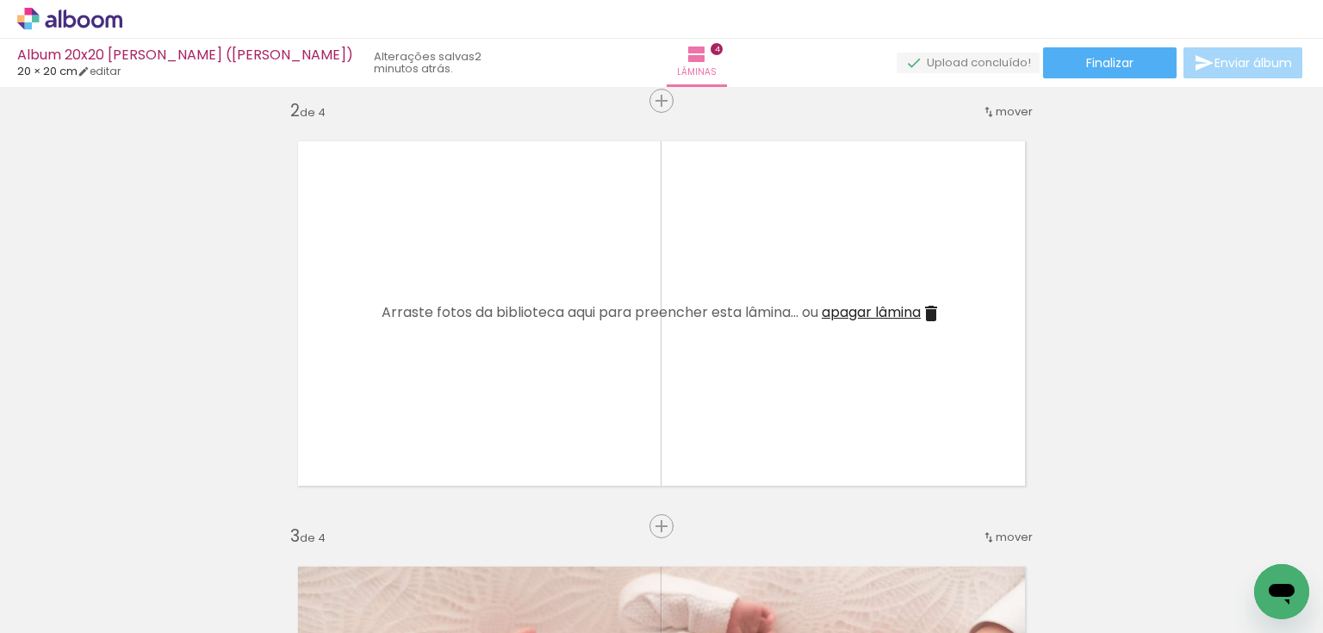
scroll to position [459, 0]
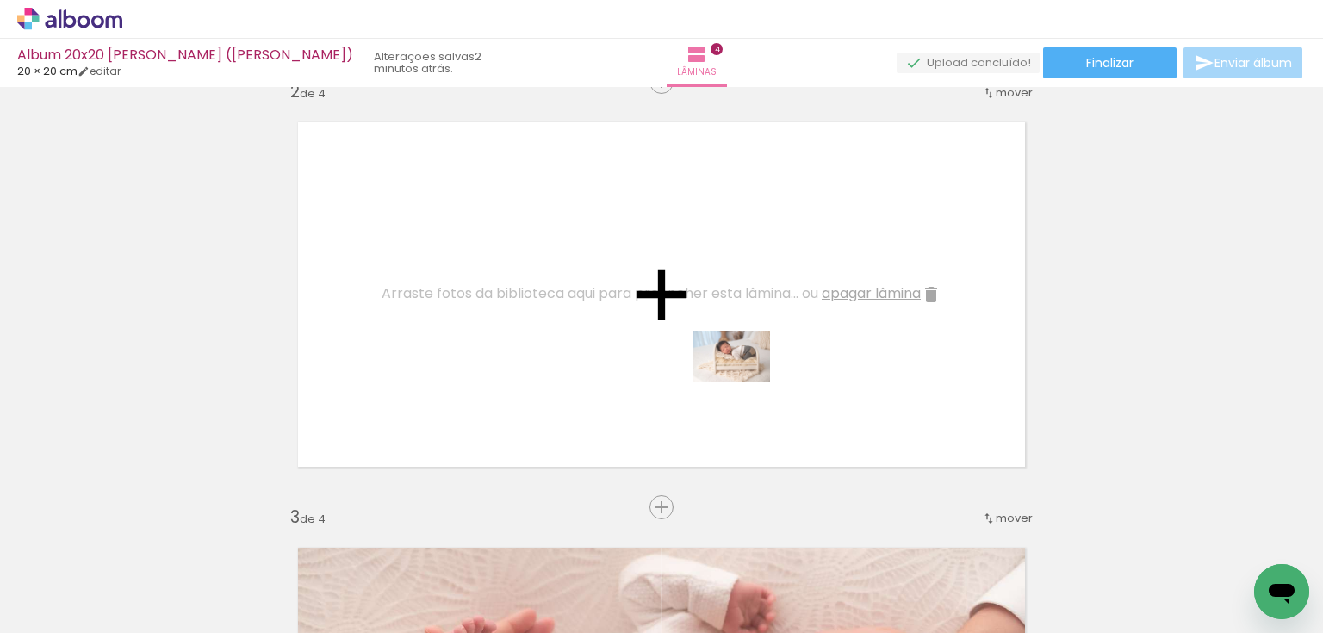
drag, startPoint x: 772, startPoint y: 578, endPoint x: 744, endPoint y: 382, distance: 197.4
click at [744, 382] on quentale-workspace at bounding box center [661, 316] width 1323 height 633
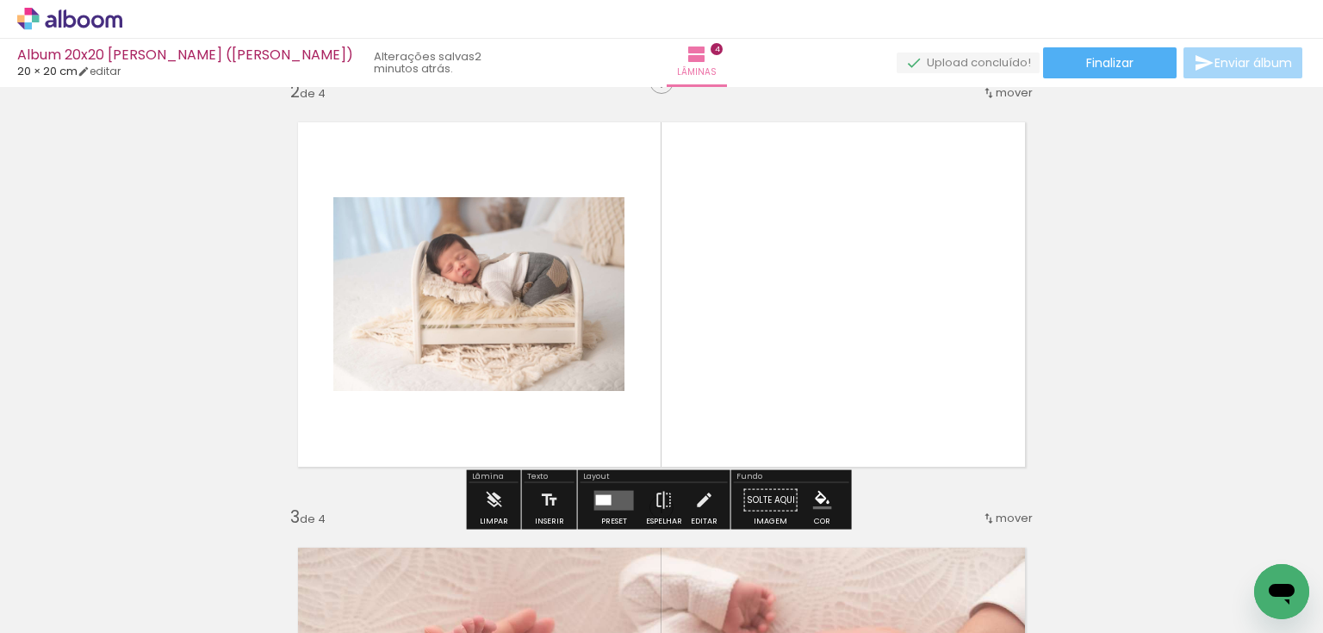
click at [612, 497] on quentale-layouter at bounding box center [614, 500] width 40 height 20
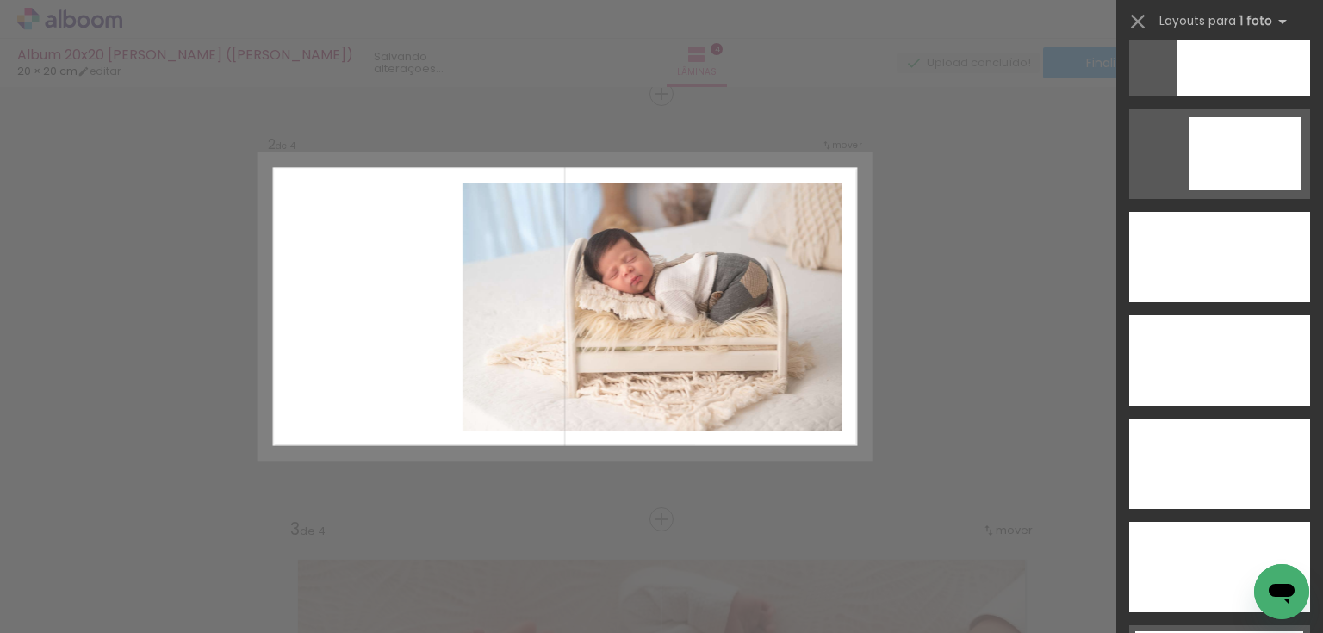
scroll to position [4547, 0]
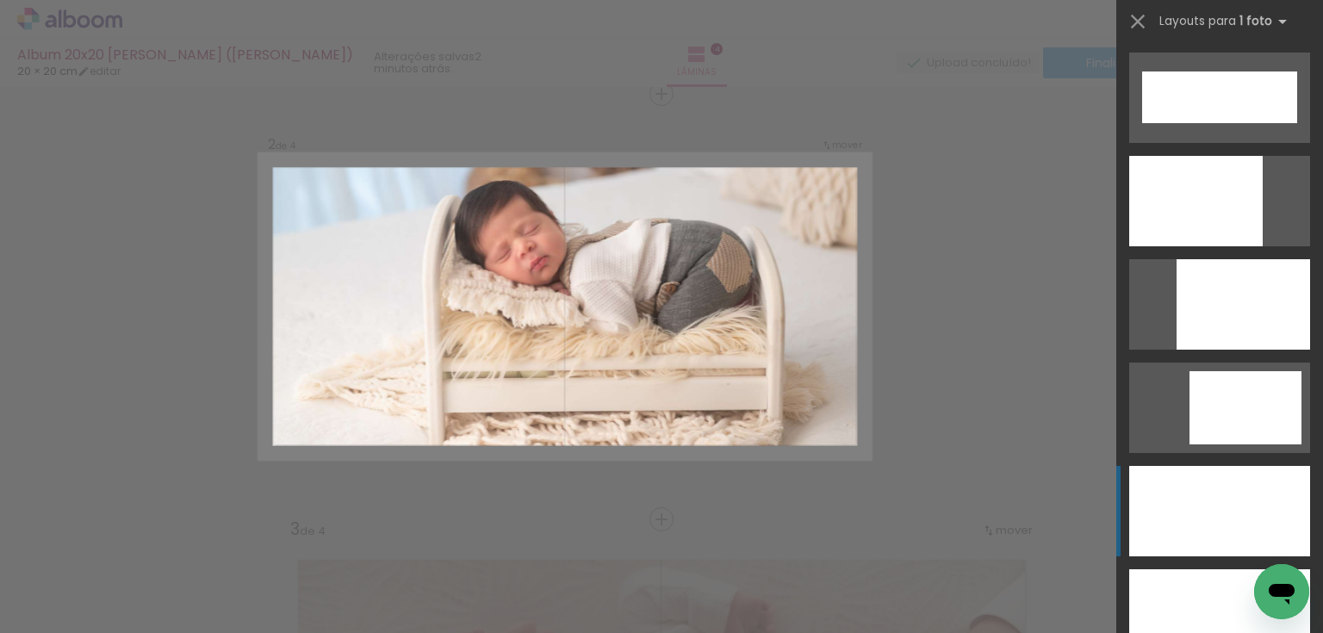
click at [1220, 569] on div at bounding box center [1219, 614] width 181 height 90
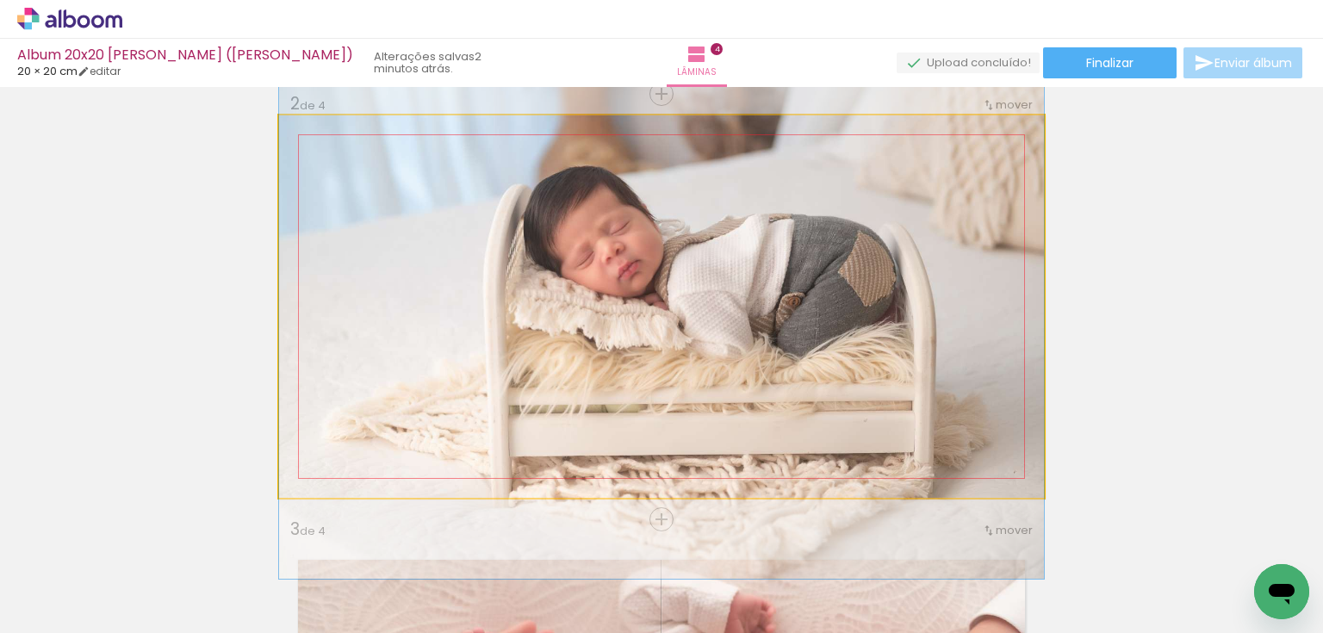
drag, startPoint x: 669, startPoint y: 351, endPoint x: 675, endPoint y: 369, distance: 18.2
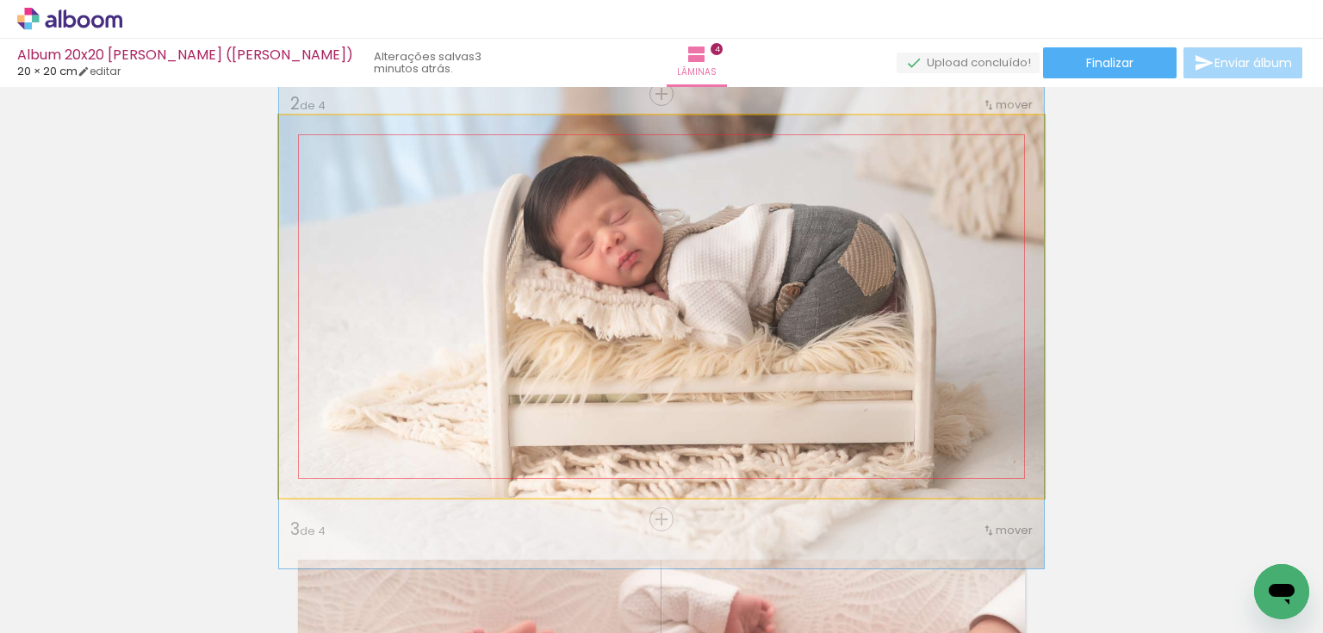
drag, startPoint x: 840, startPoint y: 330, endPoint x: 838, endPoint y: 320, distance: 9.6
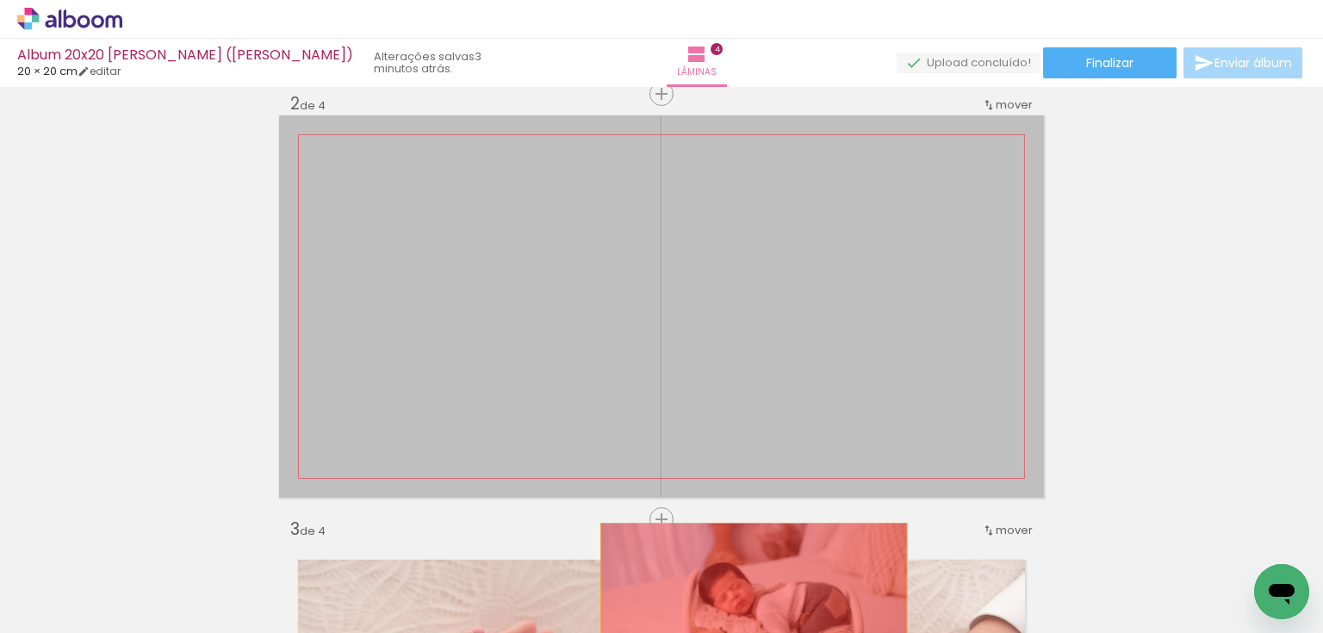
drag, startPoint x: 816, startPoint y: 253, endPoint x: 748, endPoint y: 599, distance: 352.8
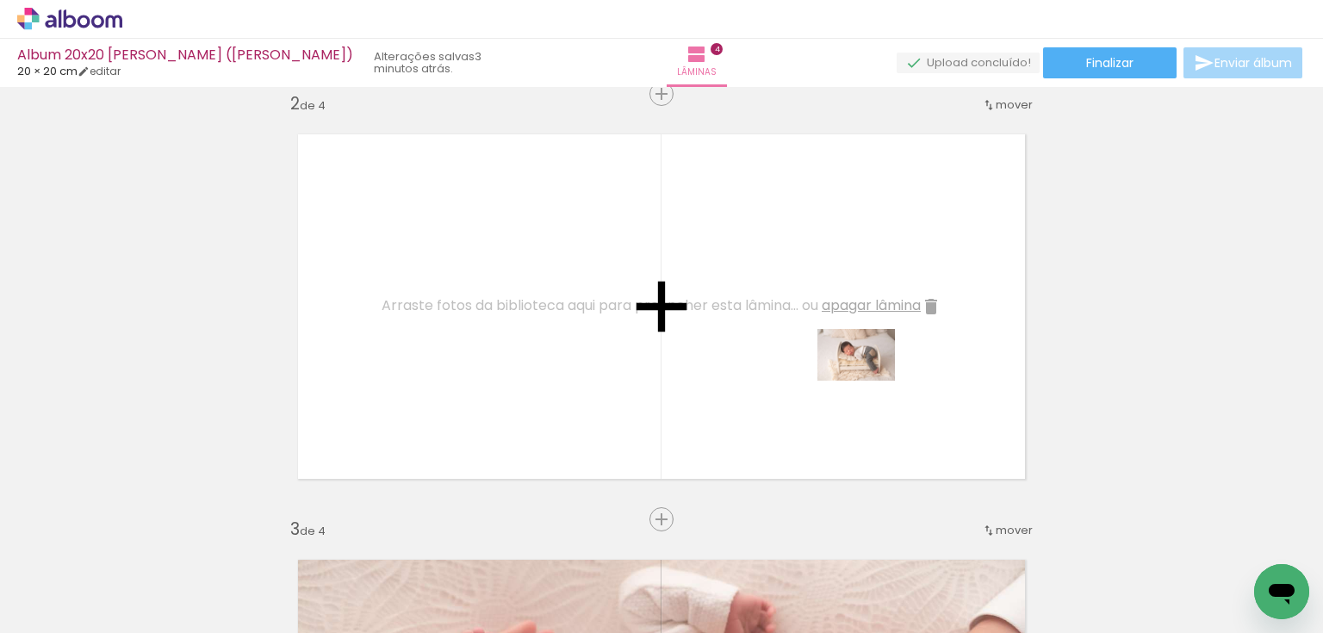
drag, startPoint x: 1147, startPoint y: 593, endPoint x: 869, endPoint y: 381, distance: 350.2
click at [869, 381] on quentale-workspace at bounding box center [661, 316] width 1323 height 633
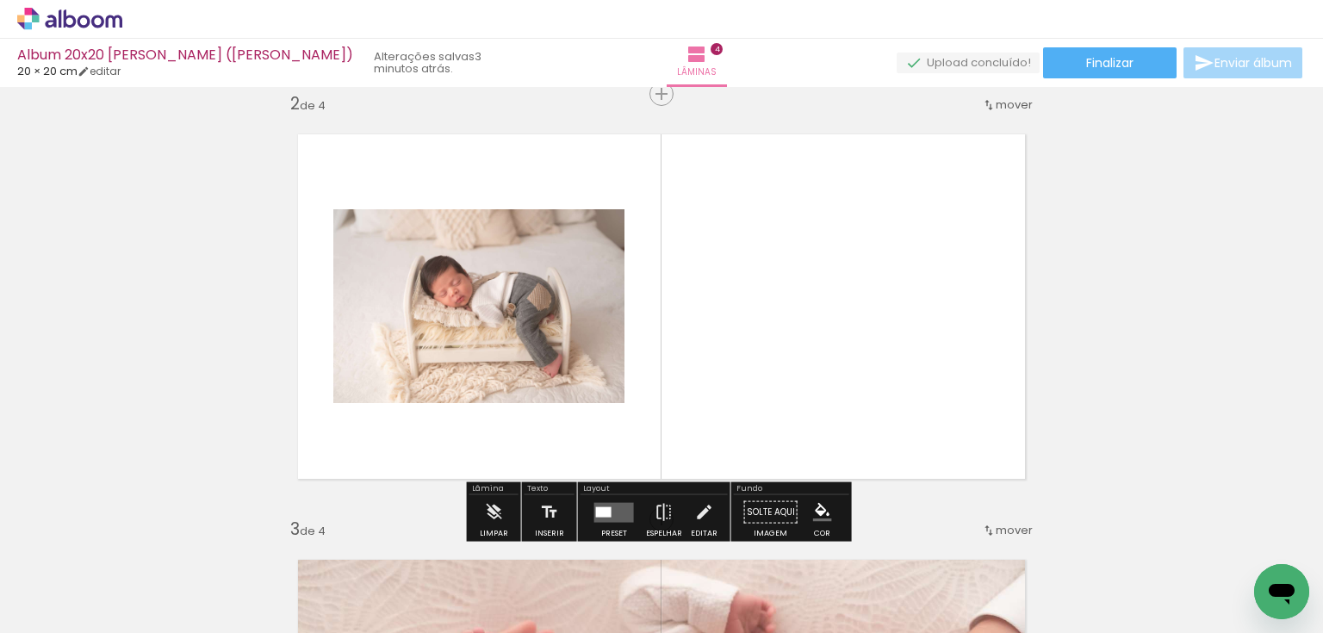
click at [607, 512] on quentale-layouter at bounding box center [614, 512] width 40 height 20
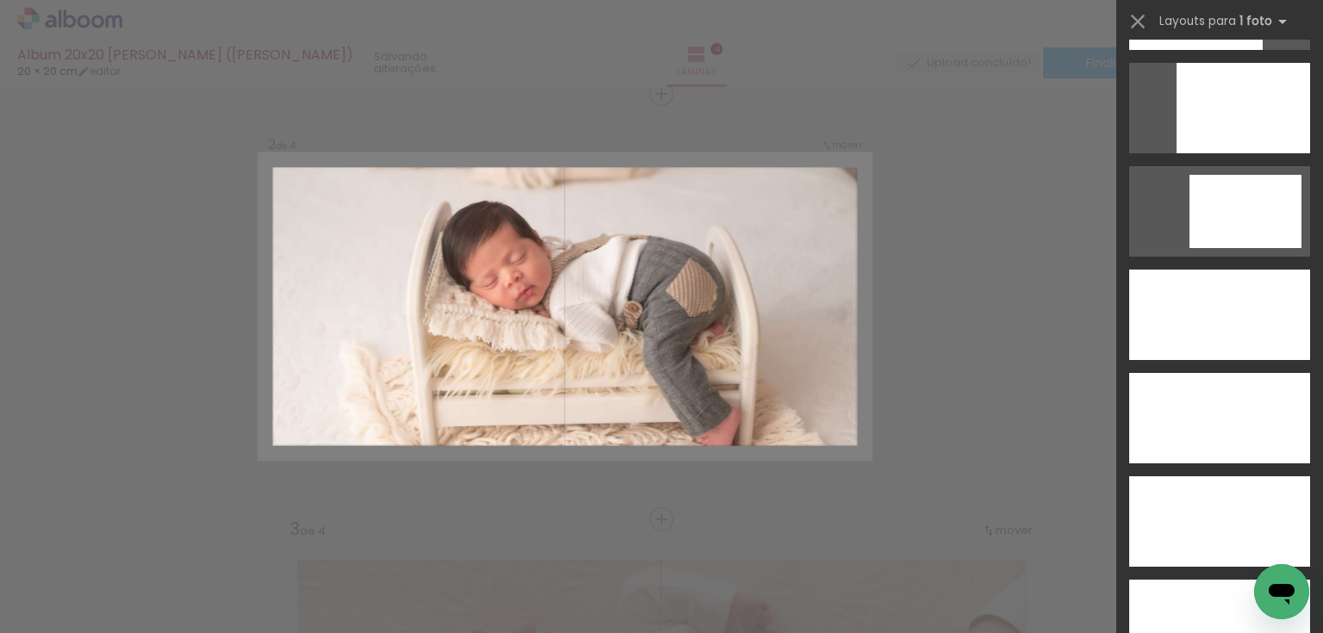
scroll to position [4754, 0]
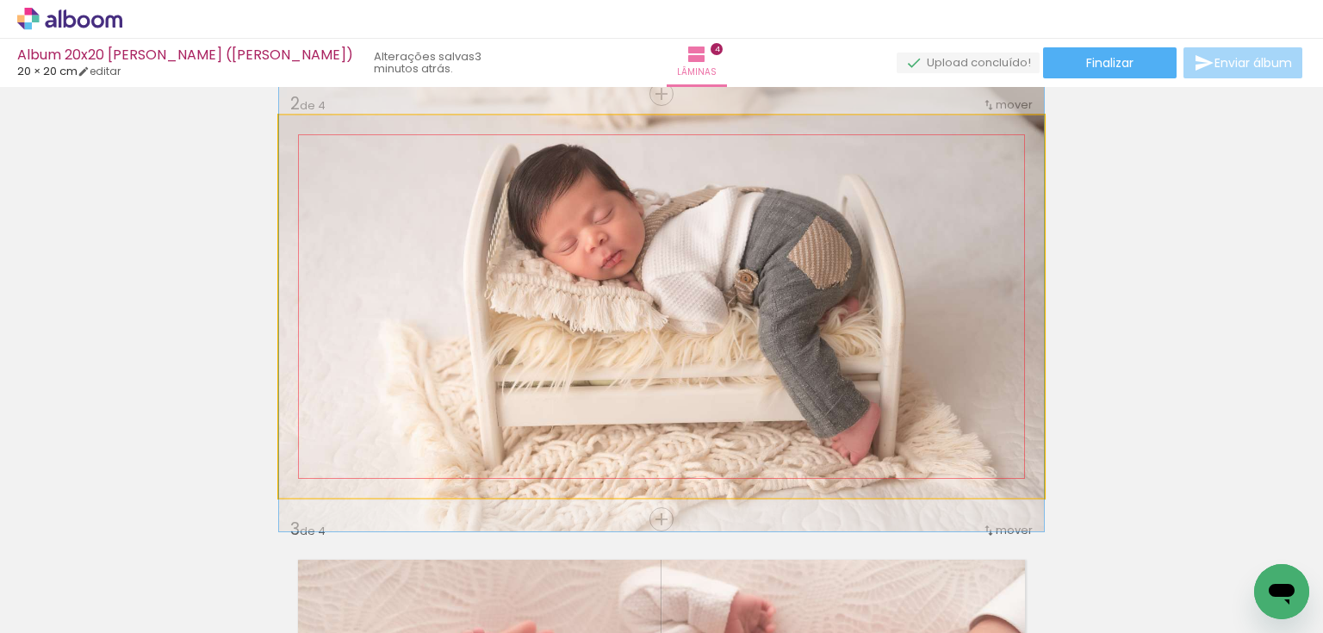
drag, startPoint x: 754, startPoint y: 351, endPoint x: 741, endPoint y: 320, distance: 32.8
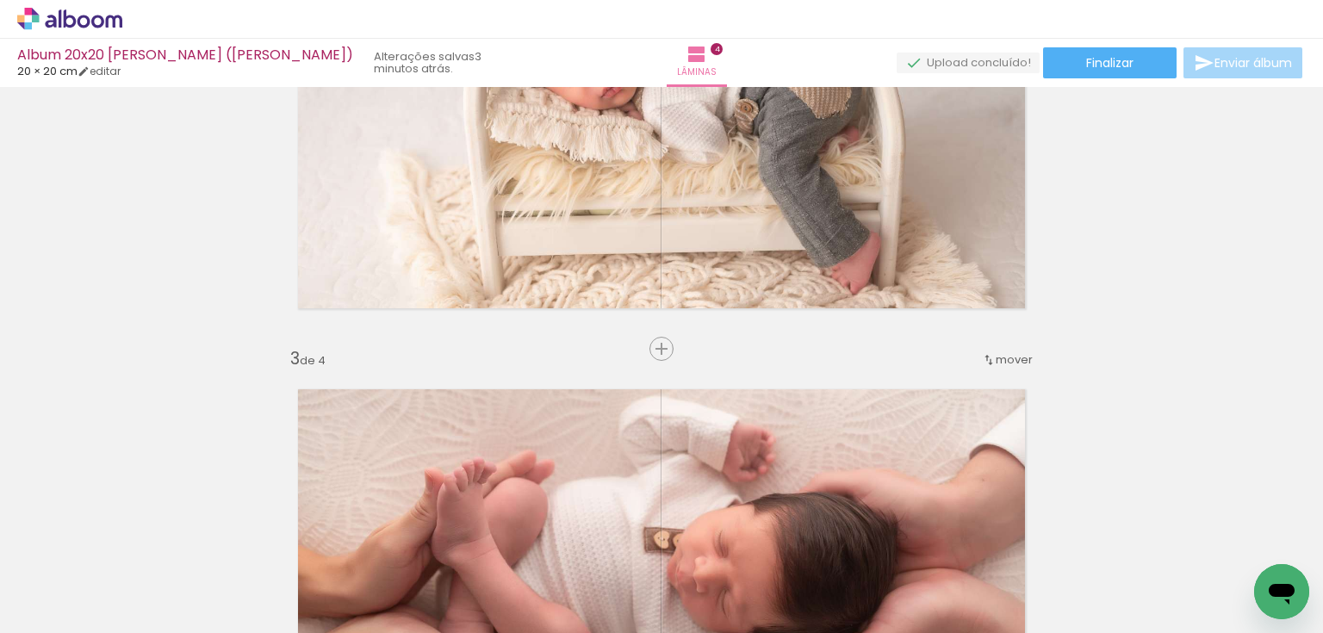
scroll to position [654, 0]
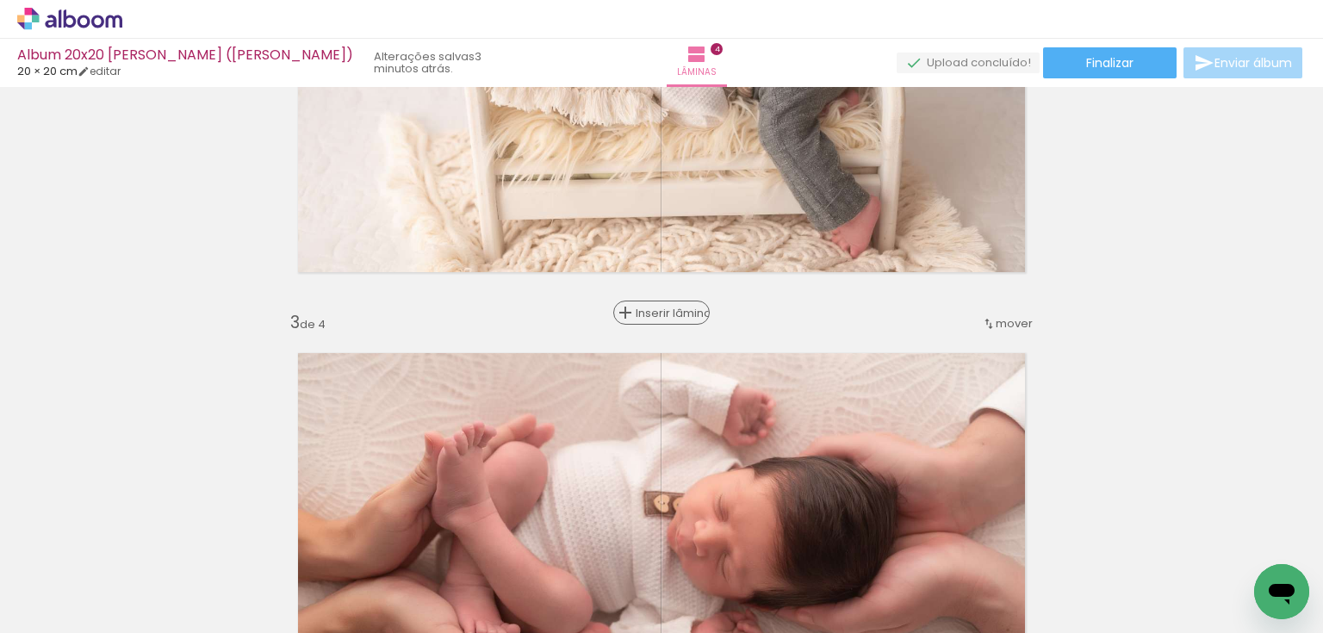
click at [665, 313] on span "Inserir lâmina" at bounding box center [669, 312] width 67 height 11
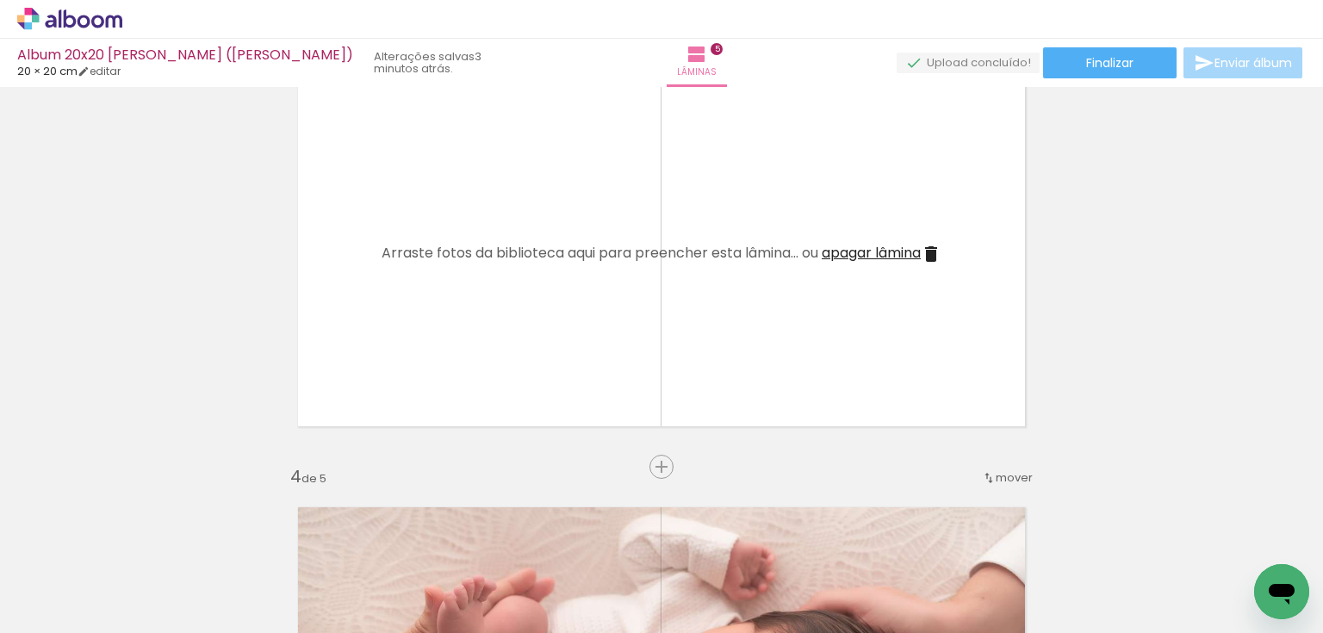
scroll to position [929, 0]
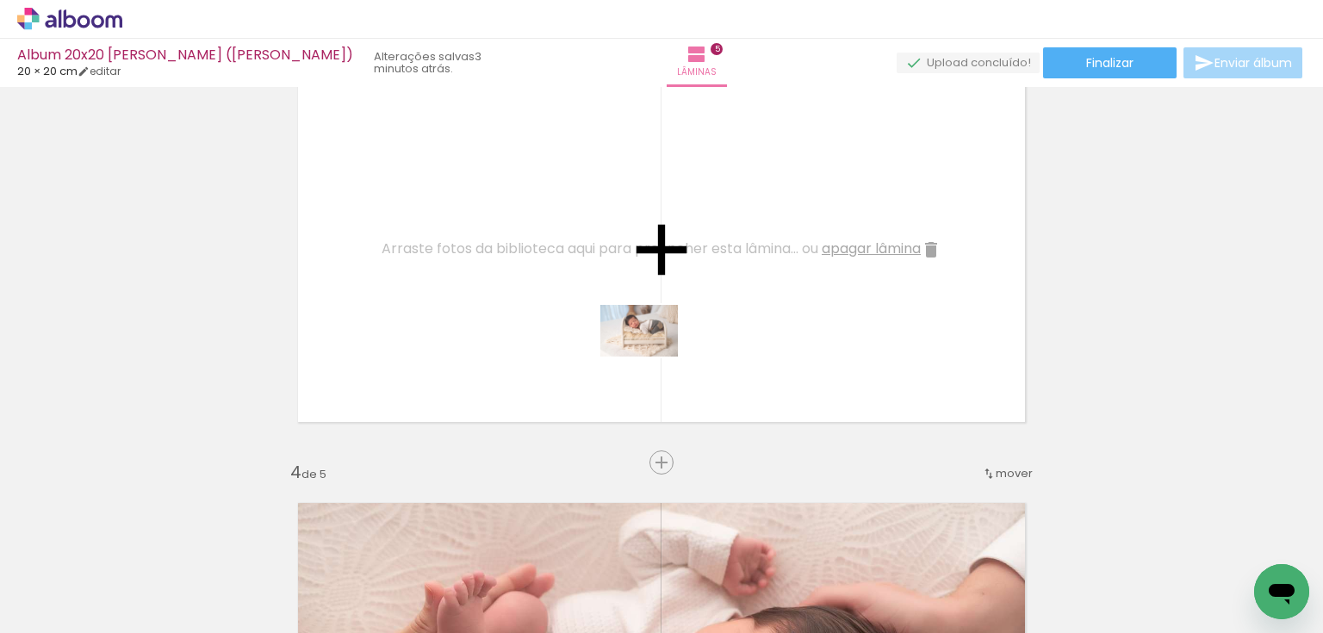
drag, startPoint x: 778, startPoint y: 591, endPoint x: 816, endPoint y: 516, distance: 84.4
click at [651, 357] on quentale-workspace at bounding box center [661, 316] width 1323 height 633
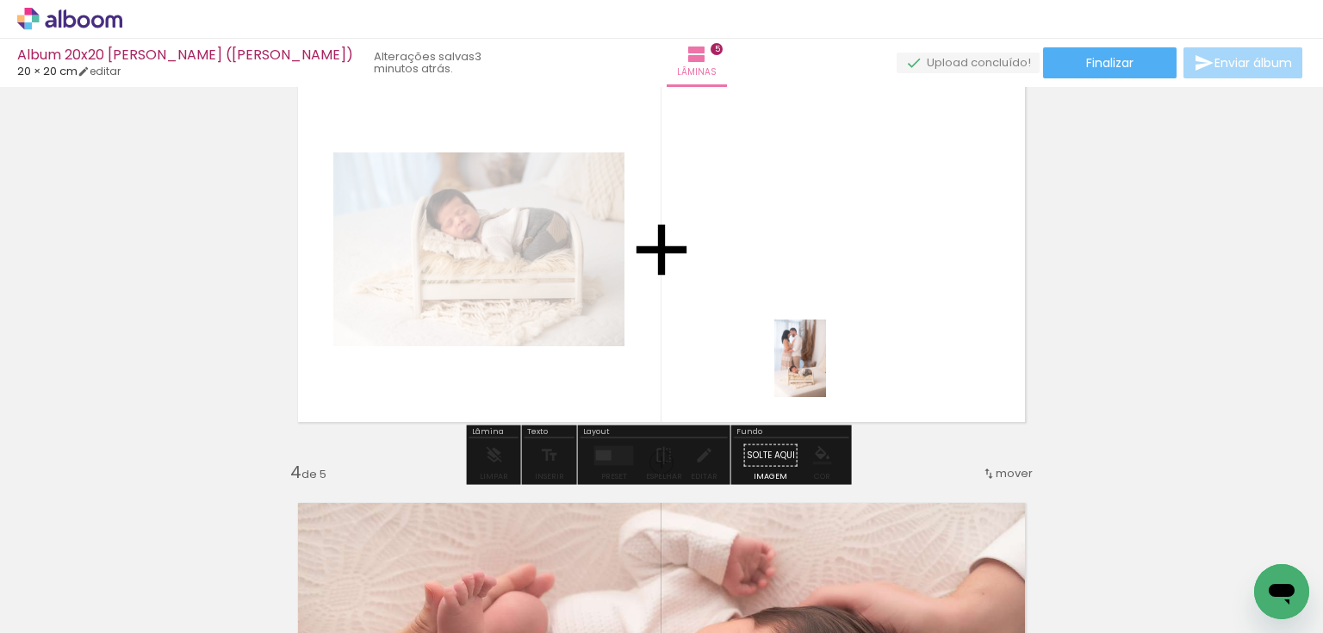
drag, startPoint x: 847, startPoint y: 596, endPoint x: 826, endPoint y: 371, distance: 225.8
click at [826, 371] on quentale-workspace at bounding box center [661, 316] width 1323 height 633
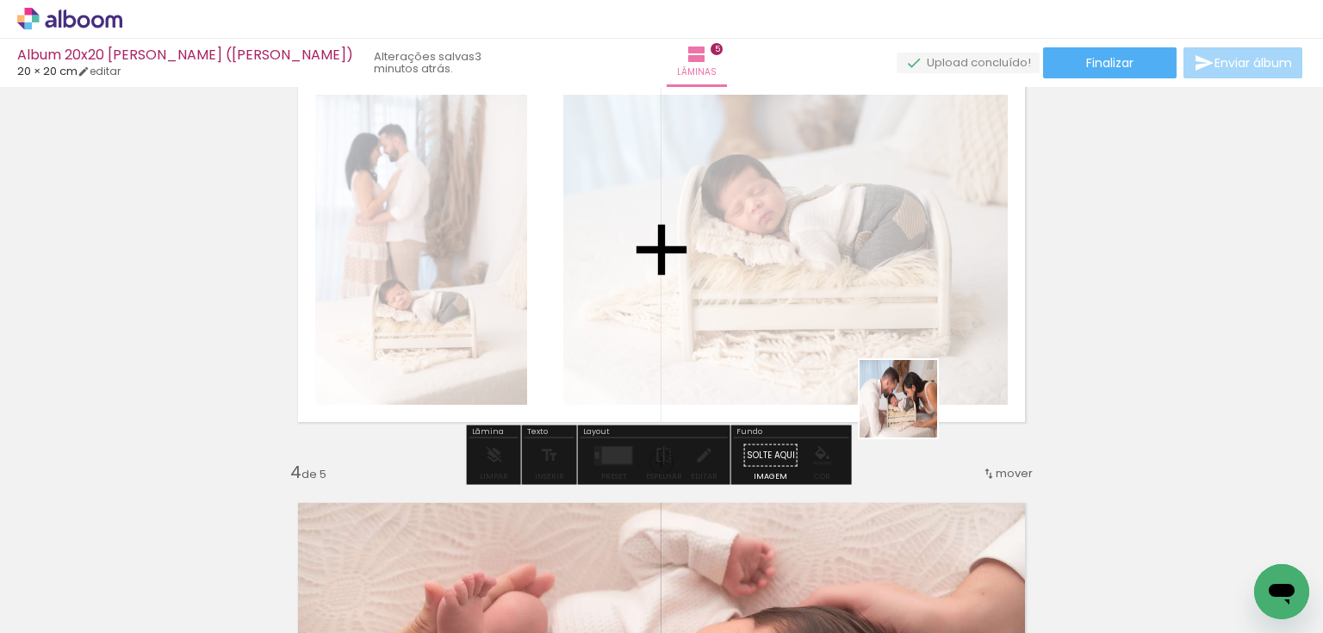
drag, startPoint x: 955, startPoint y: 580, endPoint x: 908, endPoint y: 395, distance: 190.3
click at [908, 395] on quentale-workspace at bounding box center [661, 316] width 1323 height 633
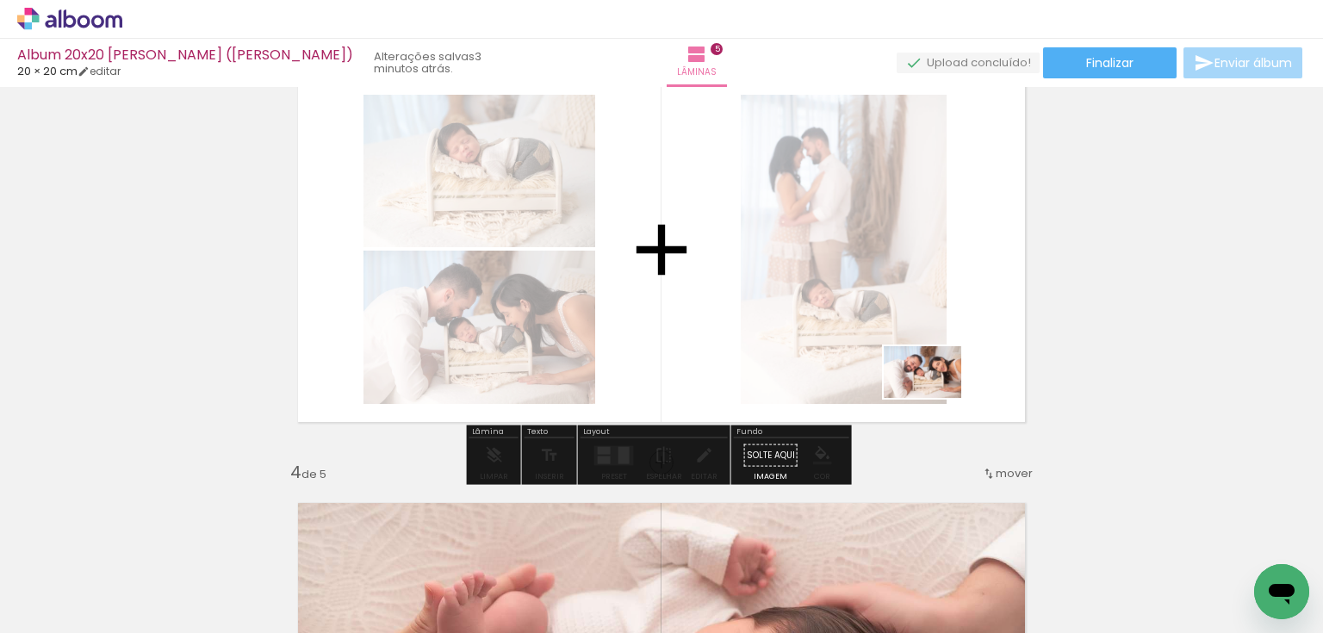
drag, startPoint x: 1058, startPoint y: 588, endPoint x: 935, endPoint y: 398, distance: 226.7
click at [935, 398] on quentale-workspace at bounding box center [661, 316] width 1323 height 633
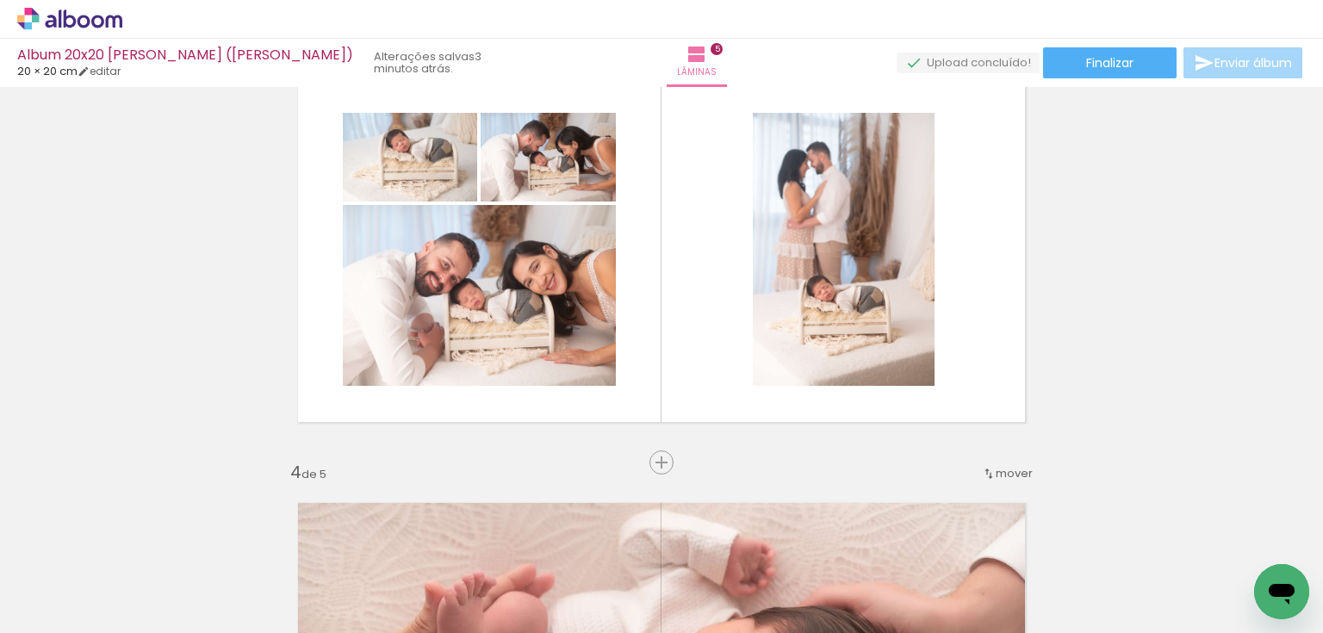
scroll to position [0, 303]
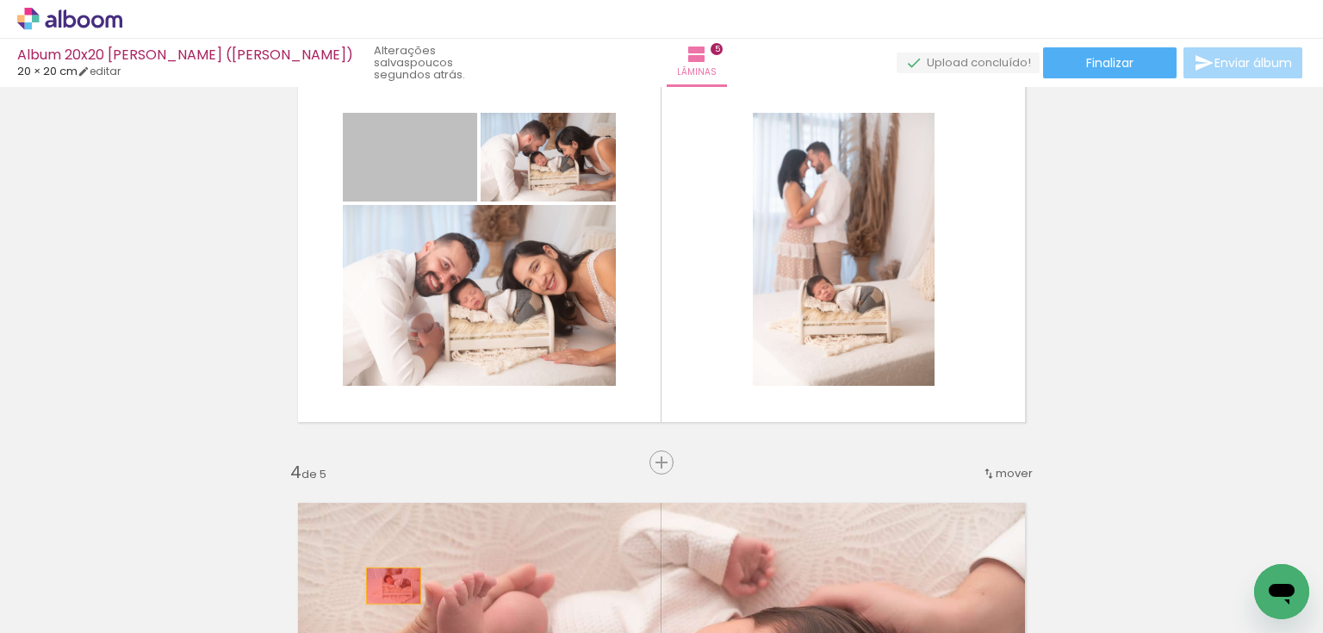
drag, startPoint x: 444, startPoint y: 169, endPoint x: 388, endPoint y: 586, distance: 420.5
click at [388, 586] on quentale-workspace at bounding box center [661, 316] width 1323 height 633
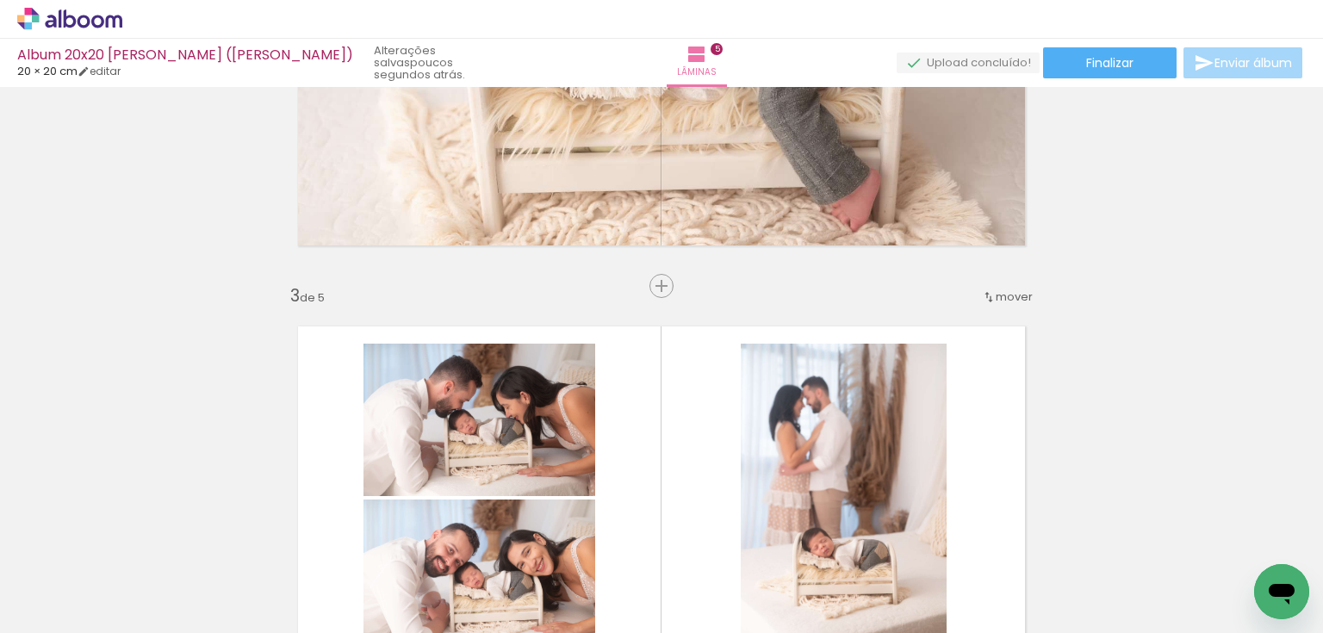
scroll to position [654, 0]
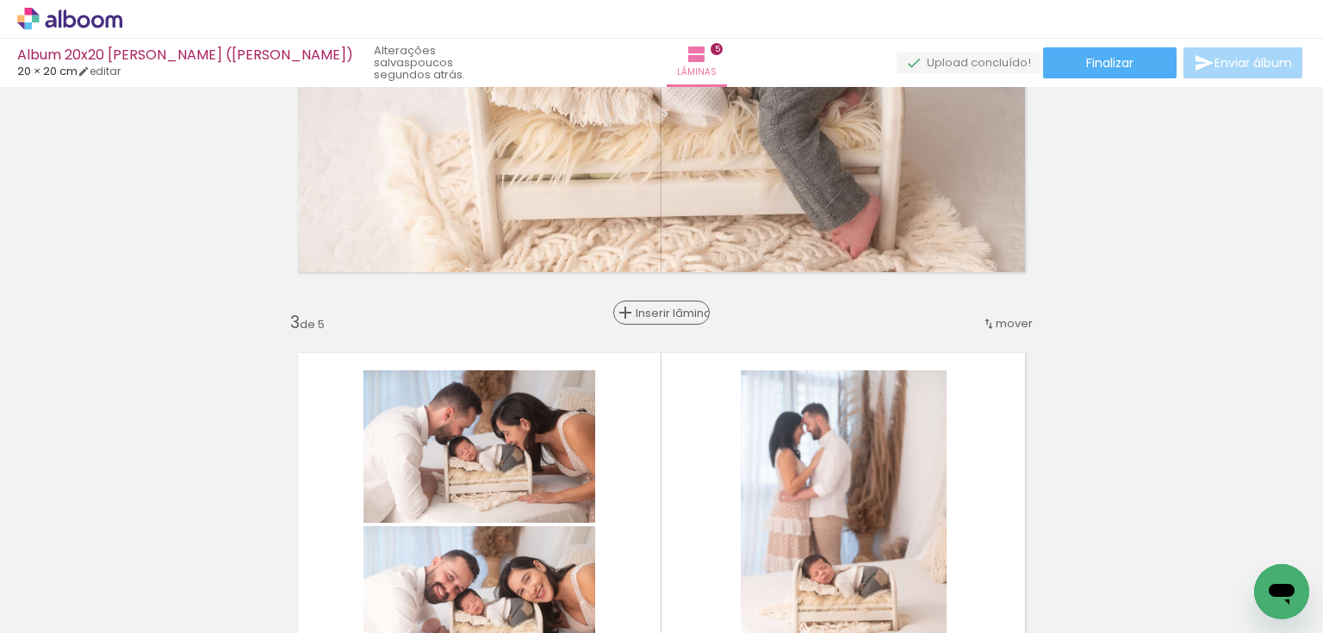
click at [647, 309] on span "Inserir lâmina" at bounding box center [669, 312] width 67 height 11
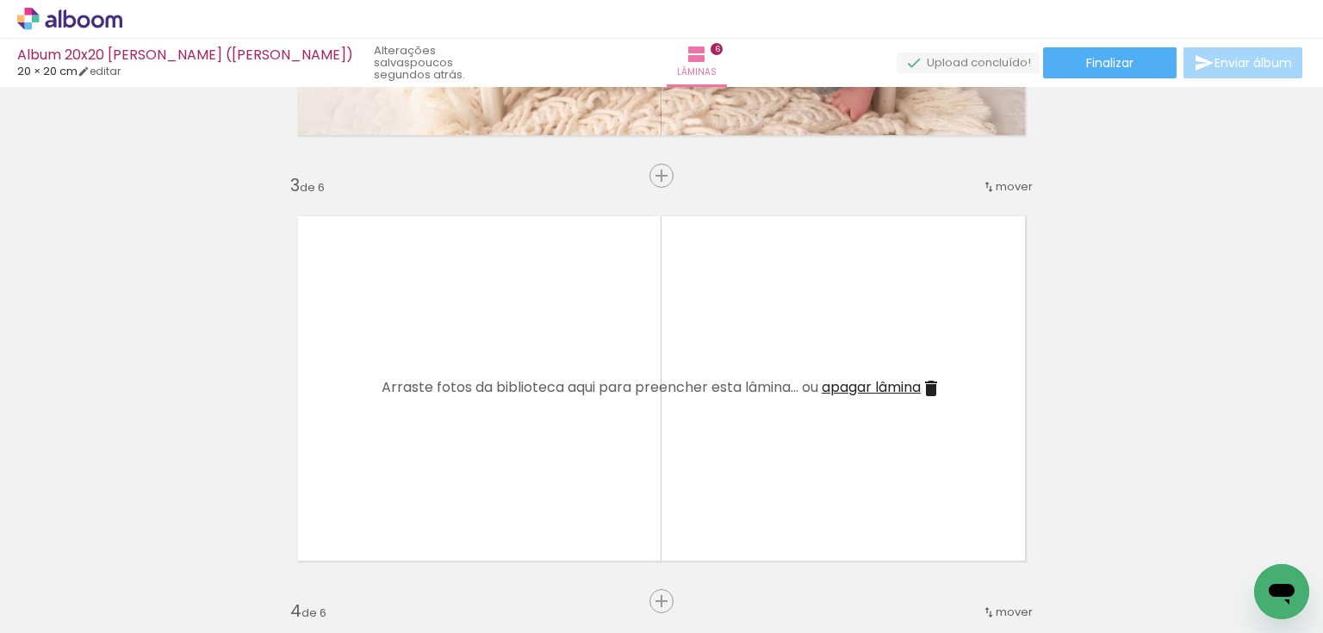
scroll to position [792, 0]
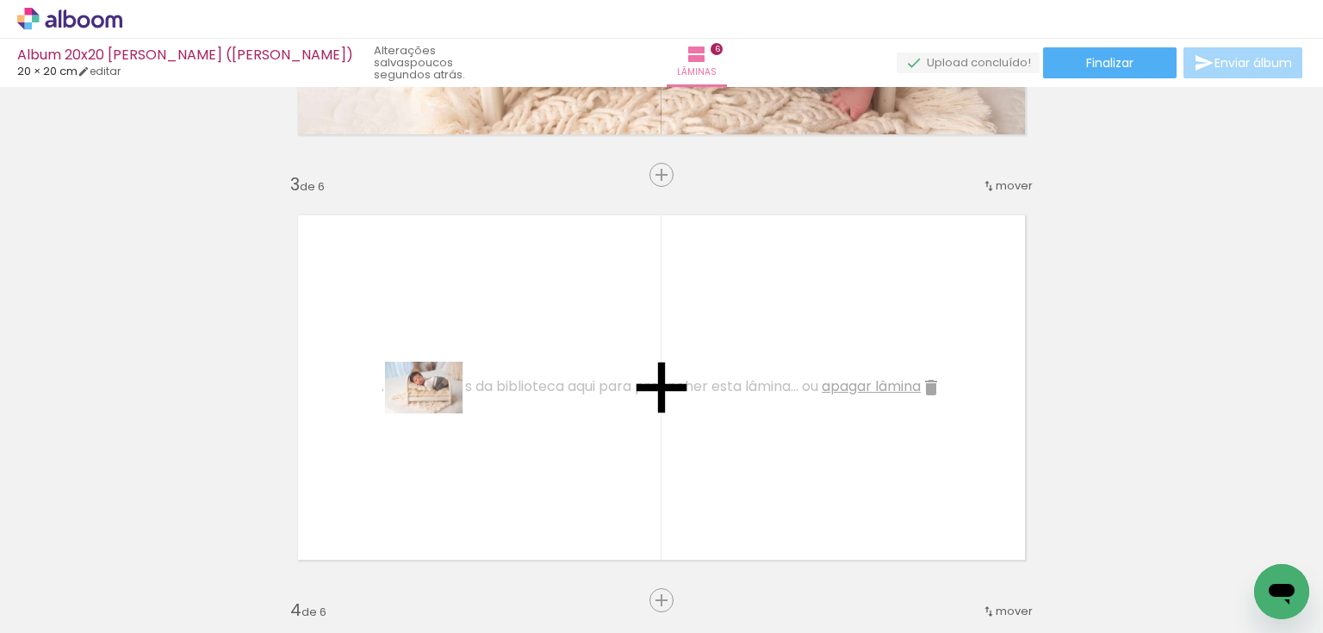
drag, startPoint x: 450, startPoint y: 590, endPoint x: 437, endPoint y: 413, distance: 177.1
click at [437, 413] on quentale-workspace at bounding box center [661, 316] width 1323 height 633
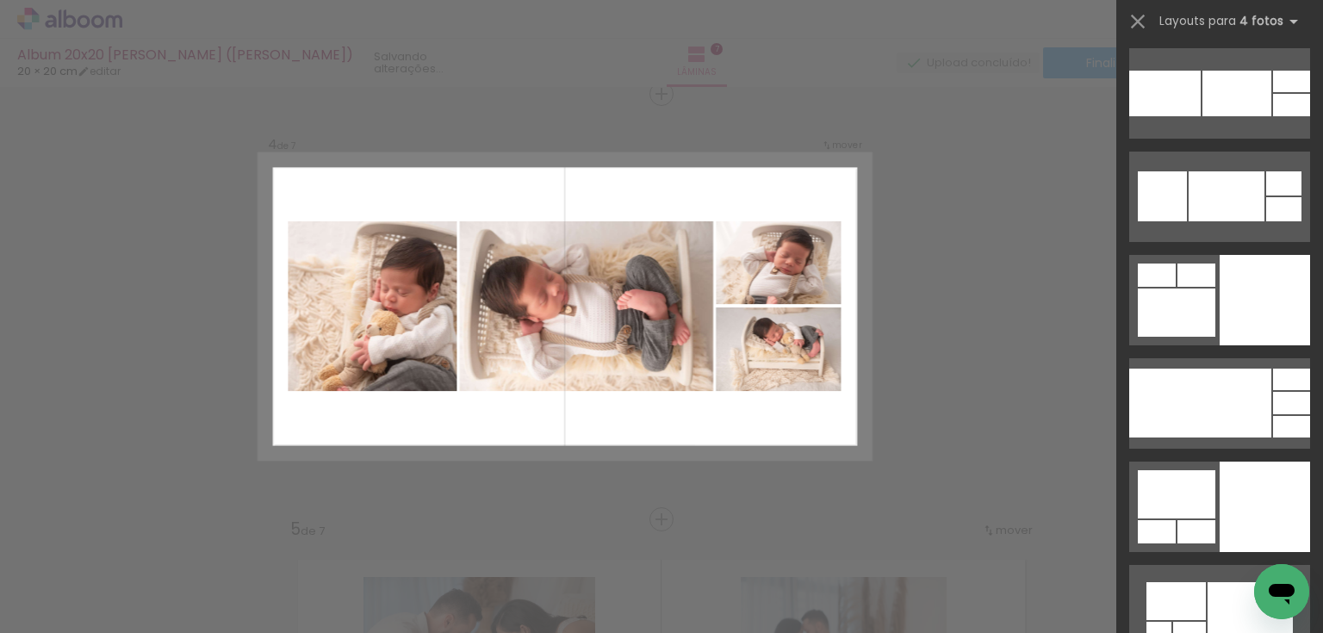
scroll to position [8061, 0]
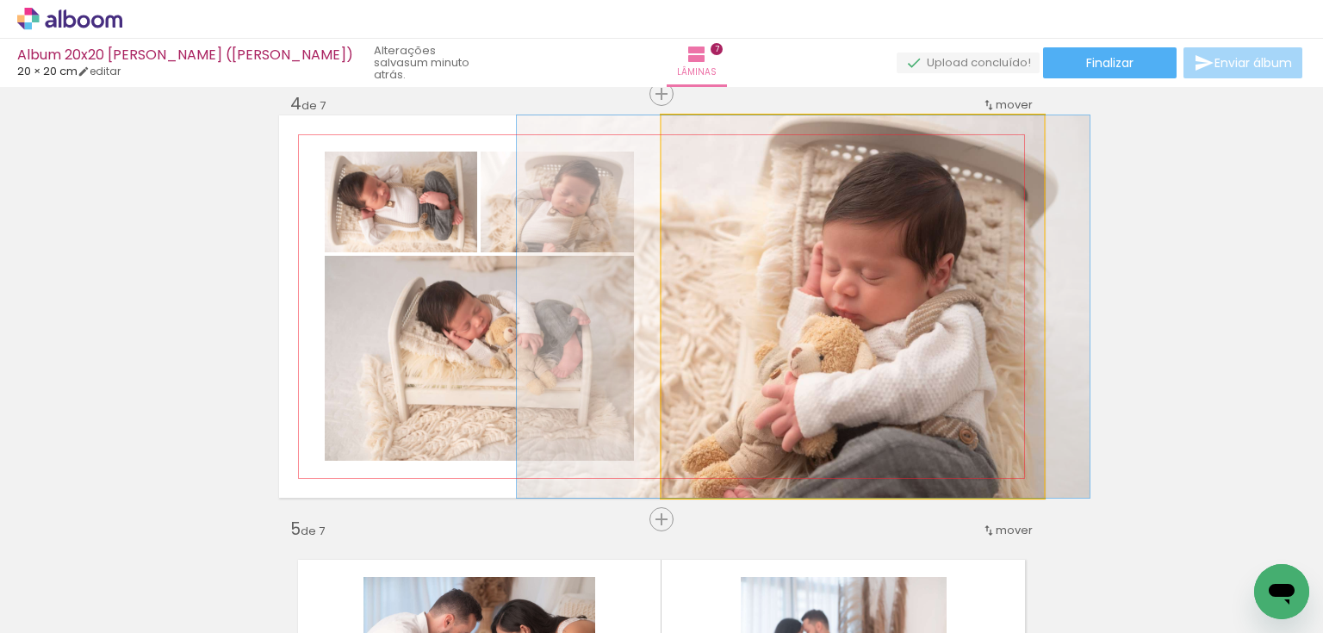
drag, startPoint x: 876, startPoint y: 357, endPoint x: 827, endPoint y: 338, distance: 52.6
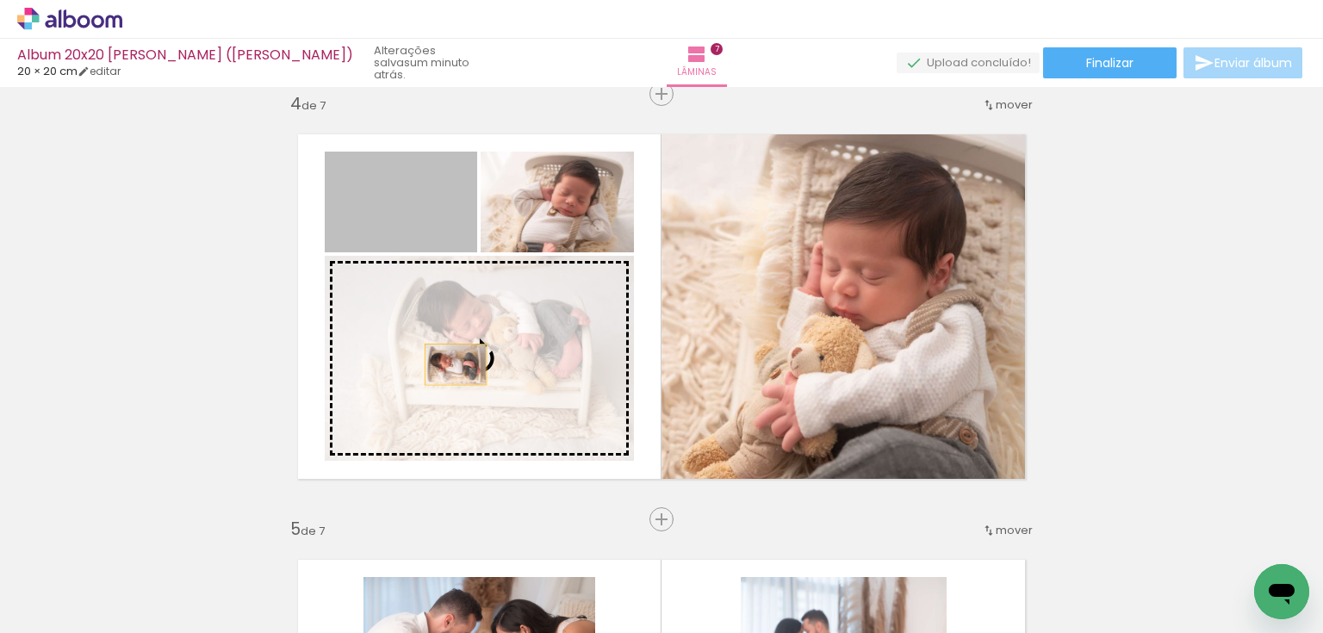
drag, startPoint x: 417, startPoint y: 220, endPoint x: 450, endPoint y: 364, distance: 147.7
click at [0, 0] on slot at bounding box center [0, 0] width 0 height 0
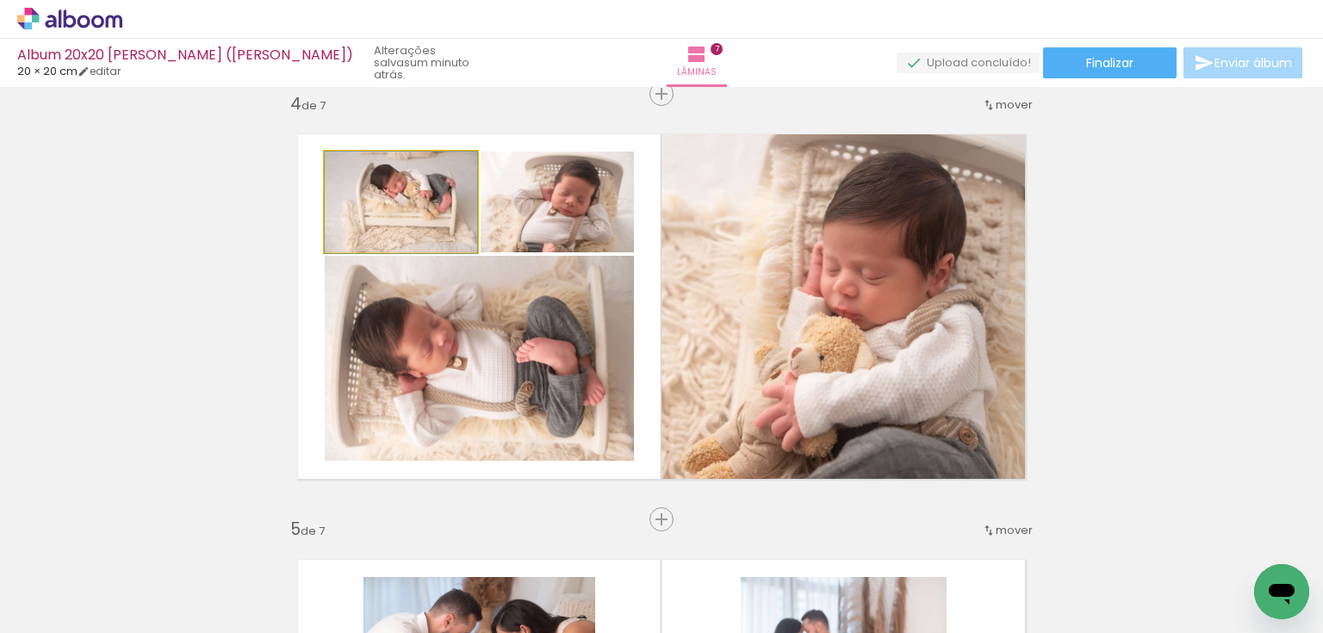
drag, startPoint x: 425, startPoint y: 200, endPoint x: 423, endPoint y: 227, distance: 27.7
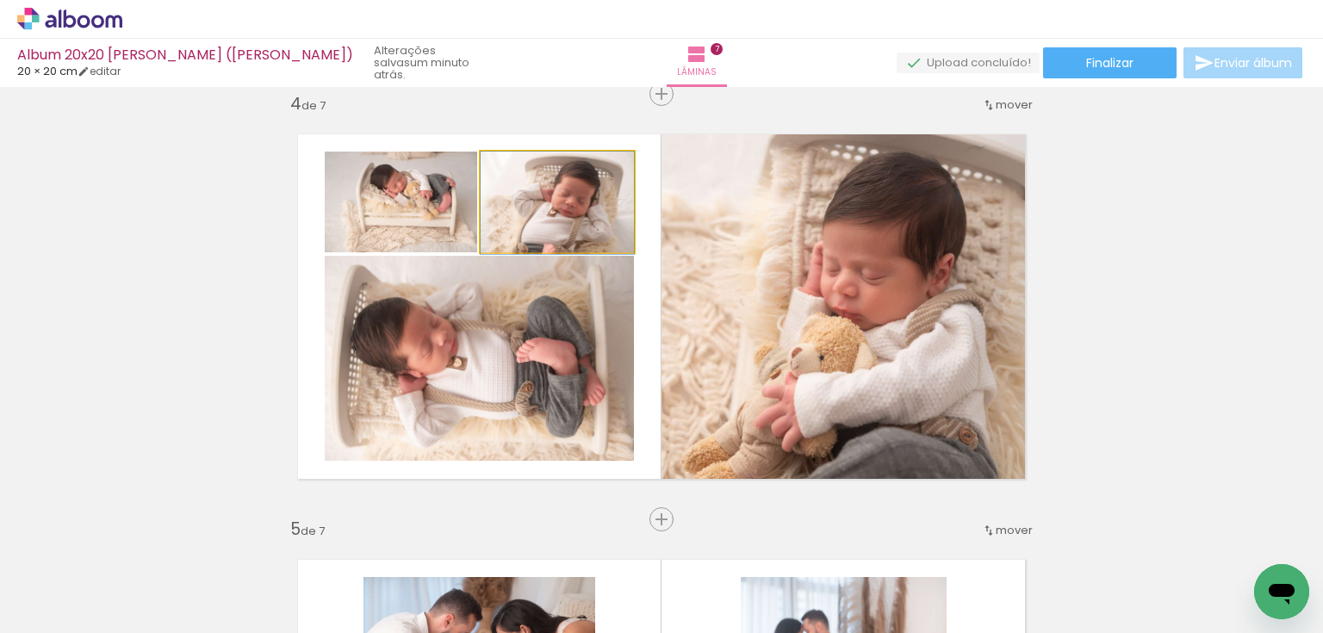
drag, startPoint x: 565, startPoint y: 215, endPoint x: 558, endPoint y: 225, distance: 11.7
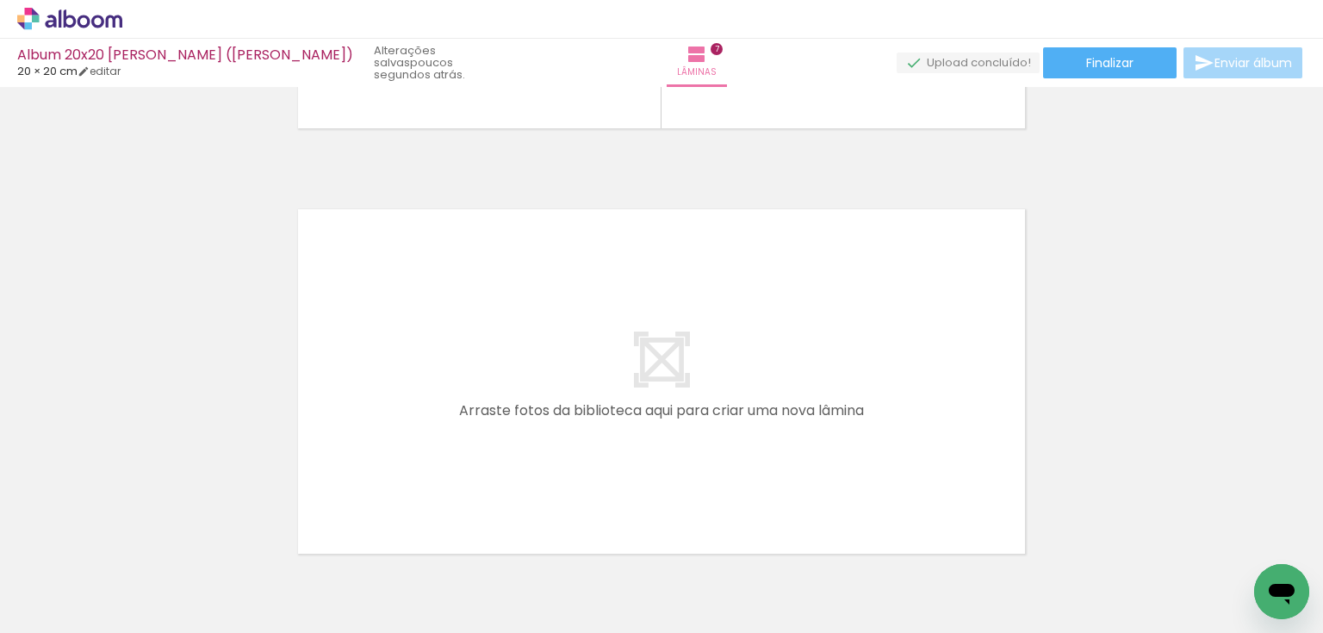
scroll to position [3032, 0]
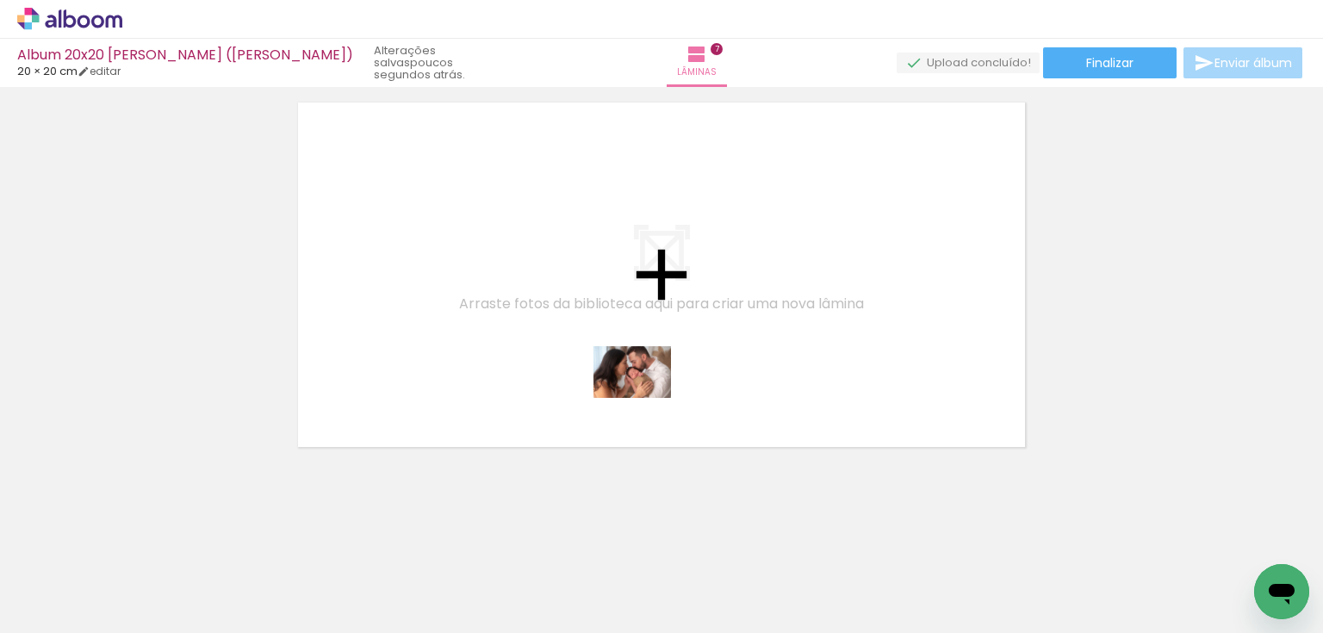
drag, startPoint x: 649, startPoint y: 581, endPoint x: 645, endPoint y: 398, distance: 183.5
click at [645, 398] on quentale-workspace at bounding box center [661, 316] width 1323 height 633
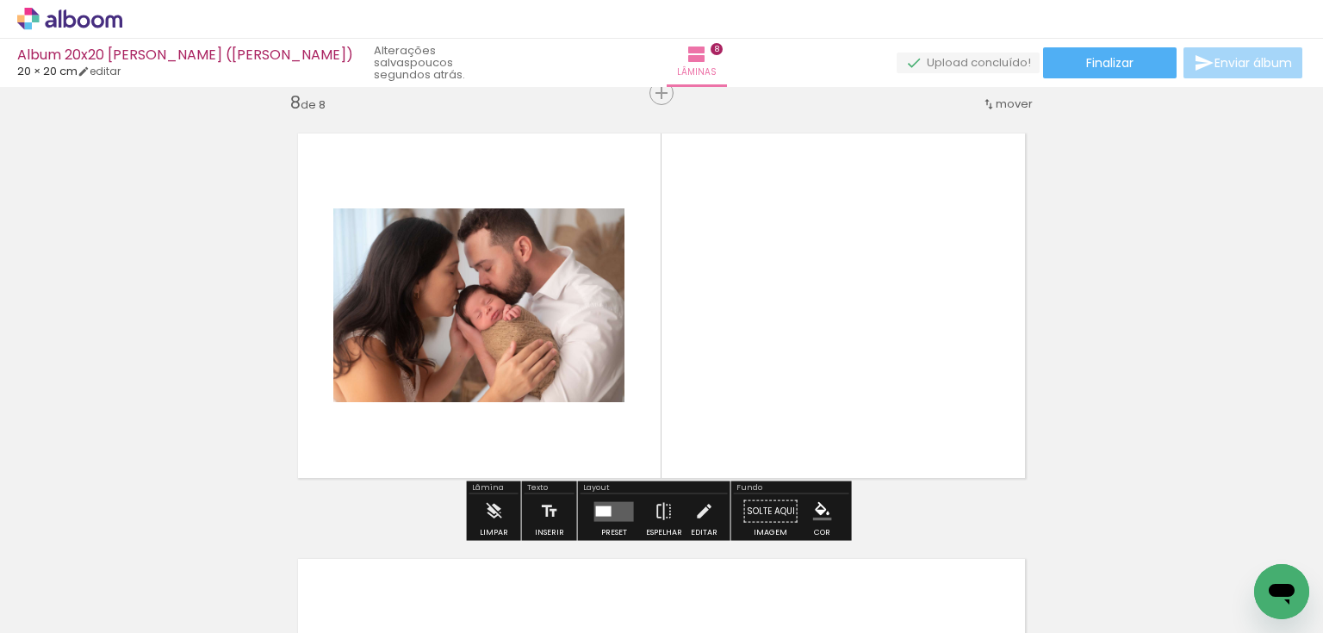
scroll to position [3000, 0]
click at [615, 516] on quentale-layouter at bounding box center [614, 512] width 40 height 20
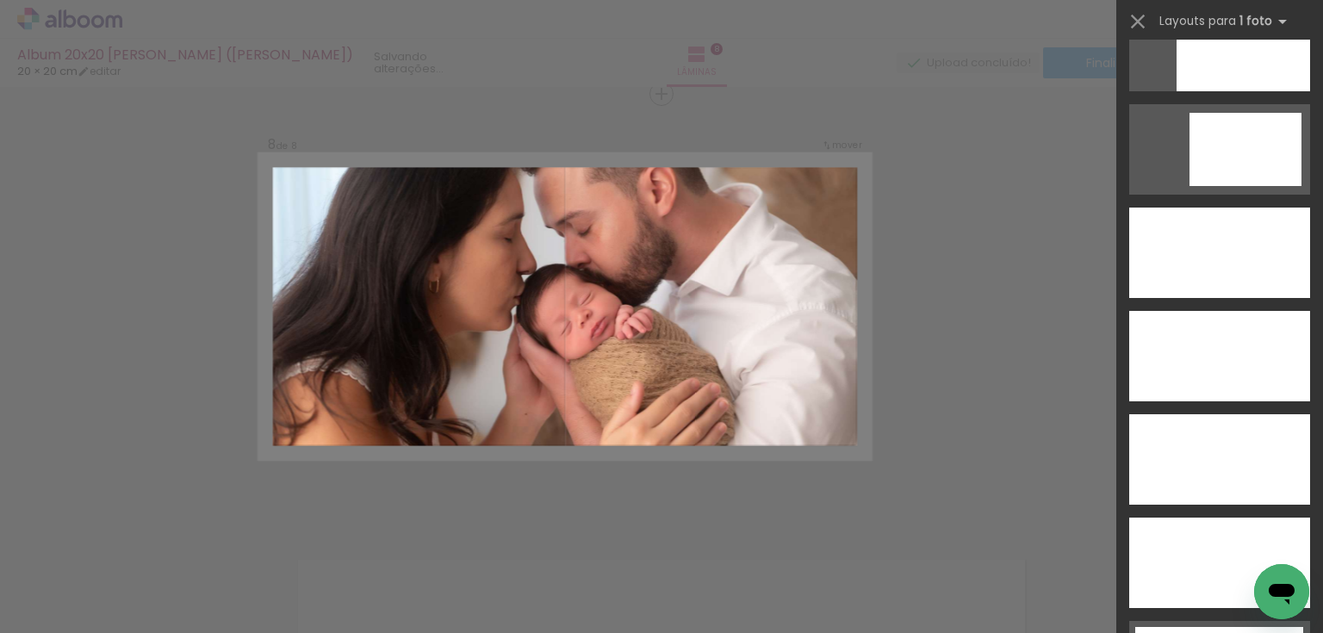
scroll to position [4823, 0]
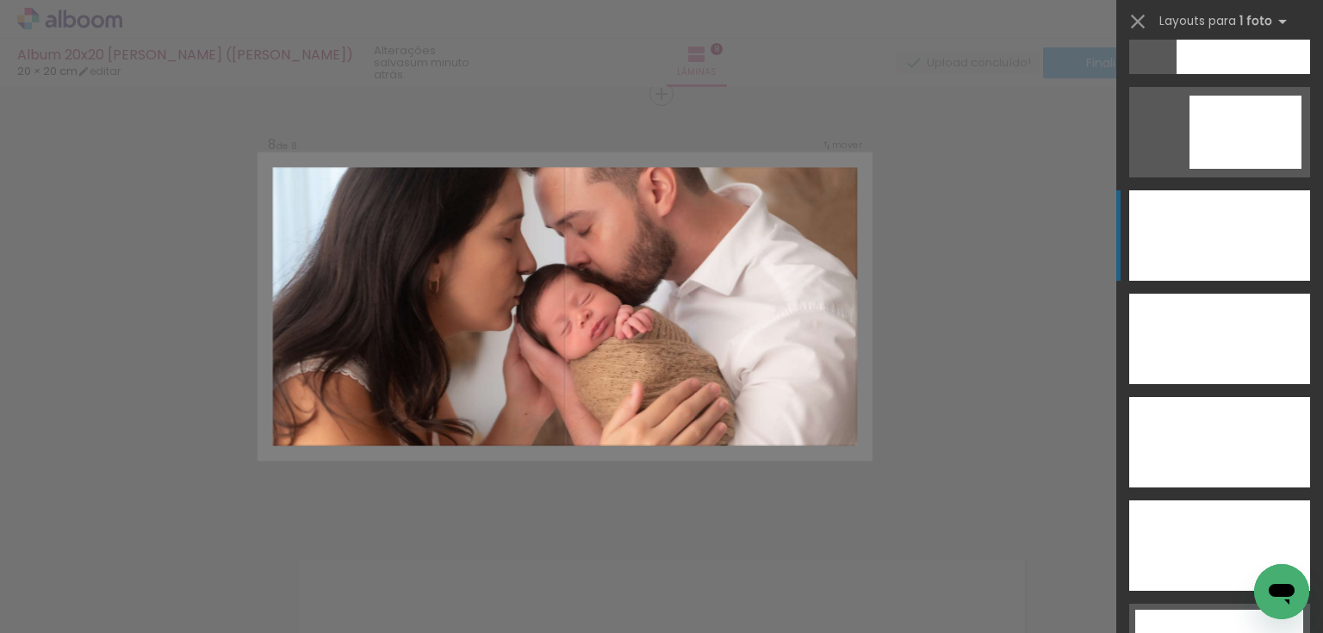
click at [1263, 294] on div at bounding box center [1219, 339] width 181 height 90
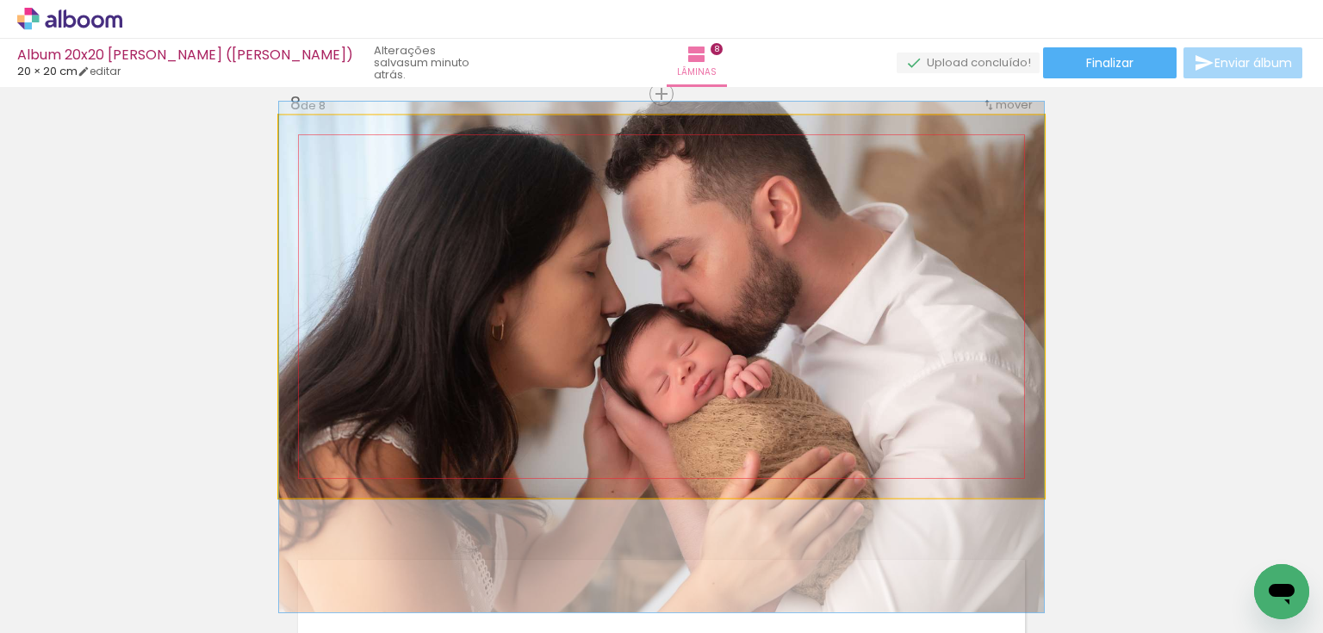
drag, startPoint x: 879, startPoint y: 326, endPoint x: 882, endPoint y: 376, distance: 50.9
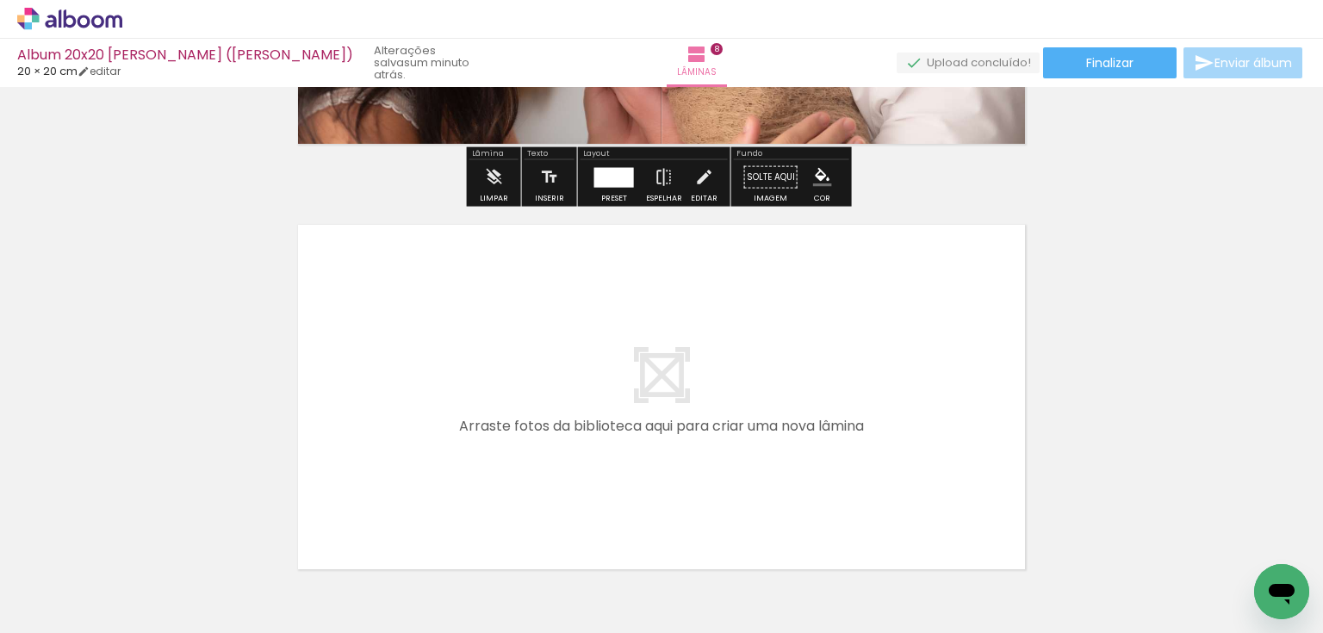
scroll to position [3413, 0]
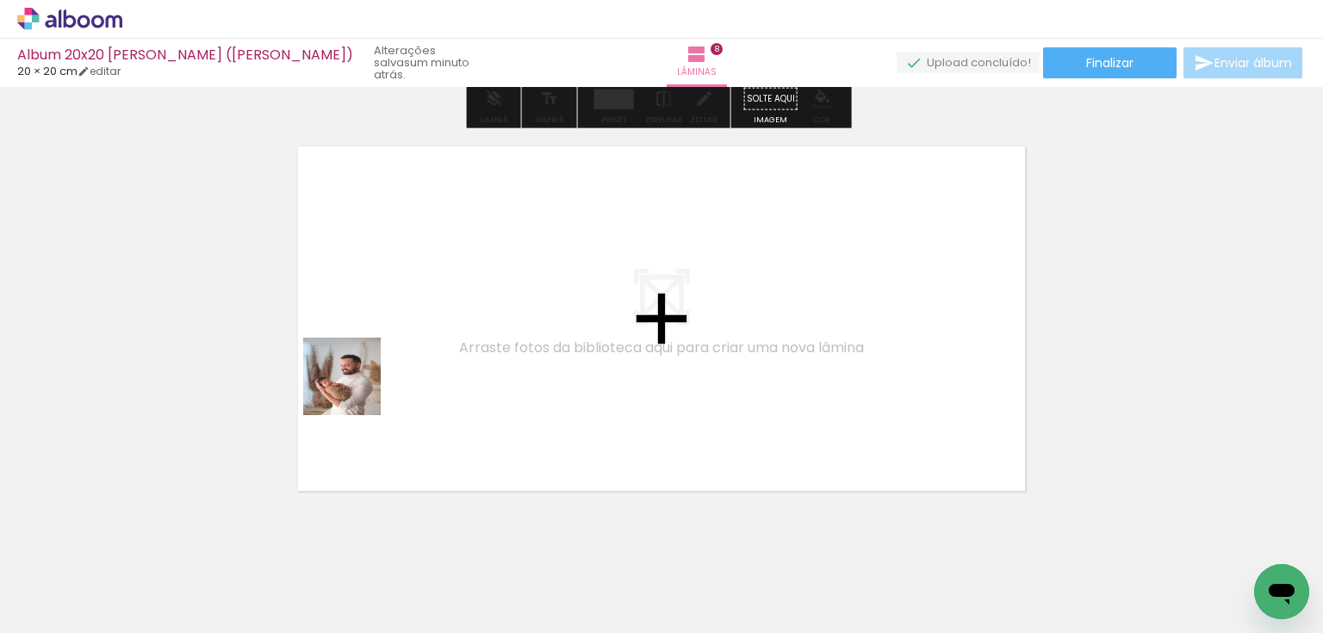
drag, startPoint x: 306, startPoint y: 502, endPoint x: 330, endPoint y: 549, distance: 52.4
click at [376, 352] on quentale-workspace at bounding box center [661, 316] width 1323 height 633
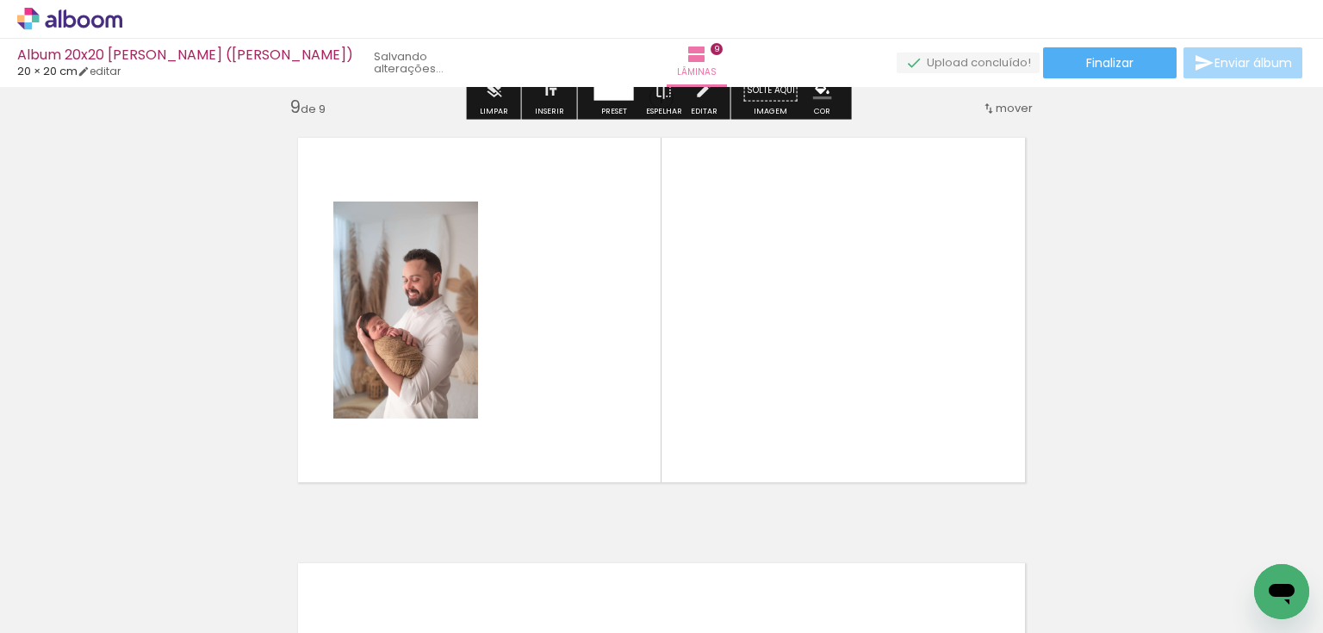
scroll to position [3425, 0]
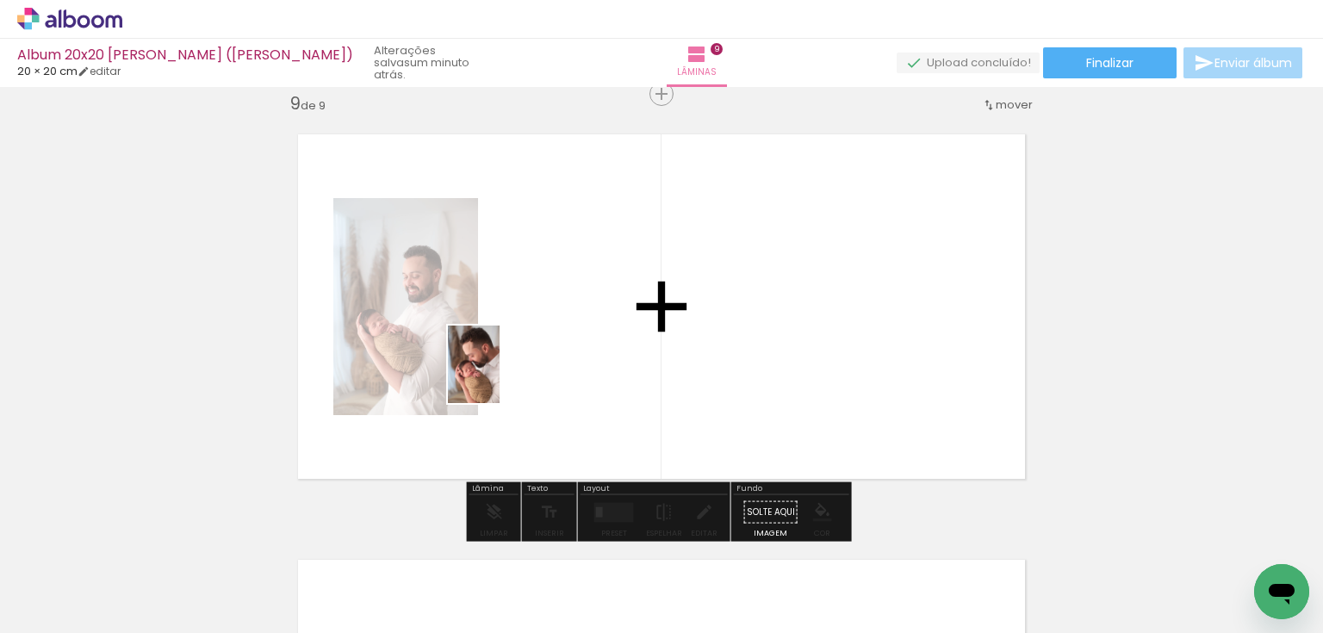
drag, startPoint x: 338, startPoint y: 570, endPoint x: 517, endPoint y: 369, distance: 269.6
click at [517, 369] on quentale-workspace at bounding box center [661, 316] width 1323 height 633
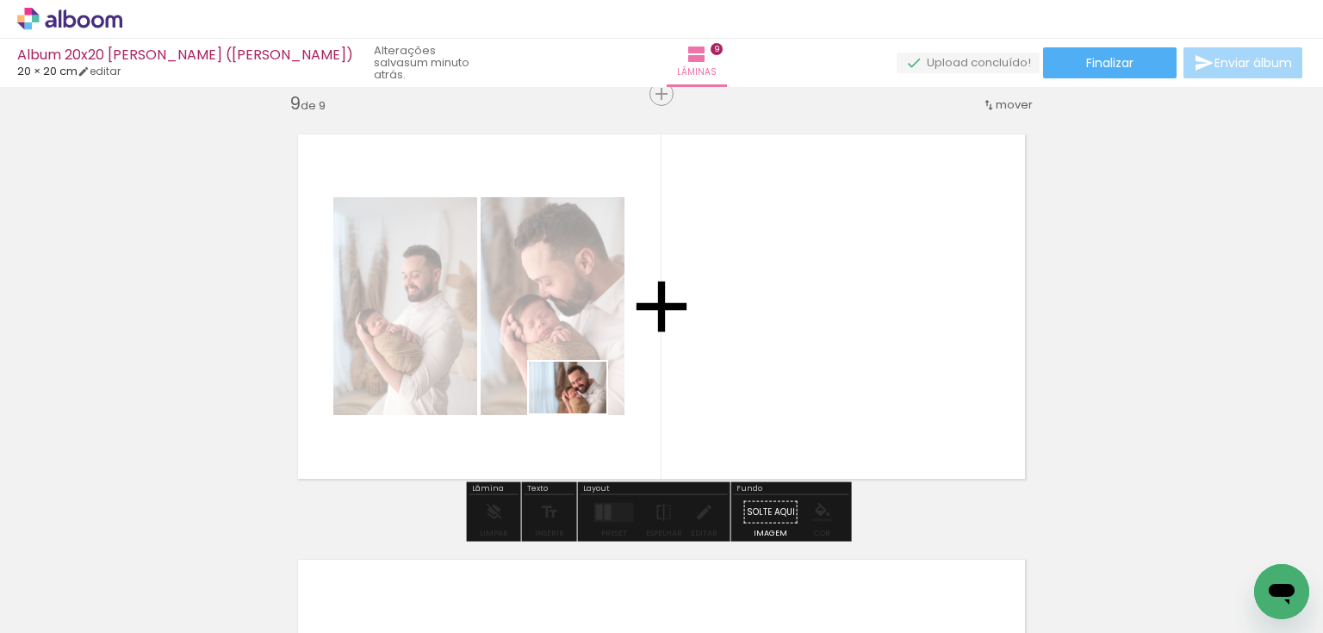
drag, startPoint x: 494, startPoint y: 540, endPoint x: 637, endPoint y: 383, distance: 212.2
click at [636, 383] on quentale-workspace at bounding box center [661, 316] width 1323 height 633
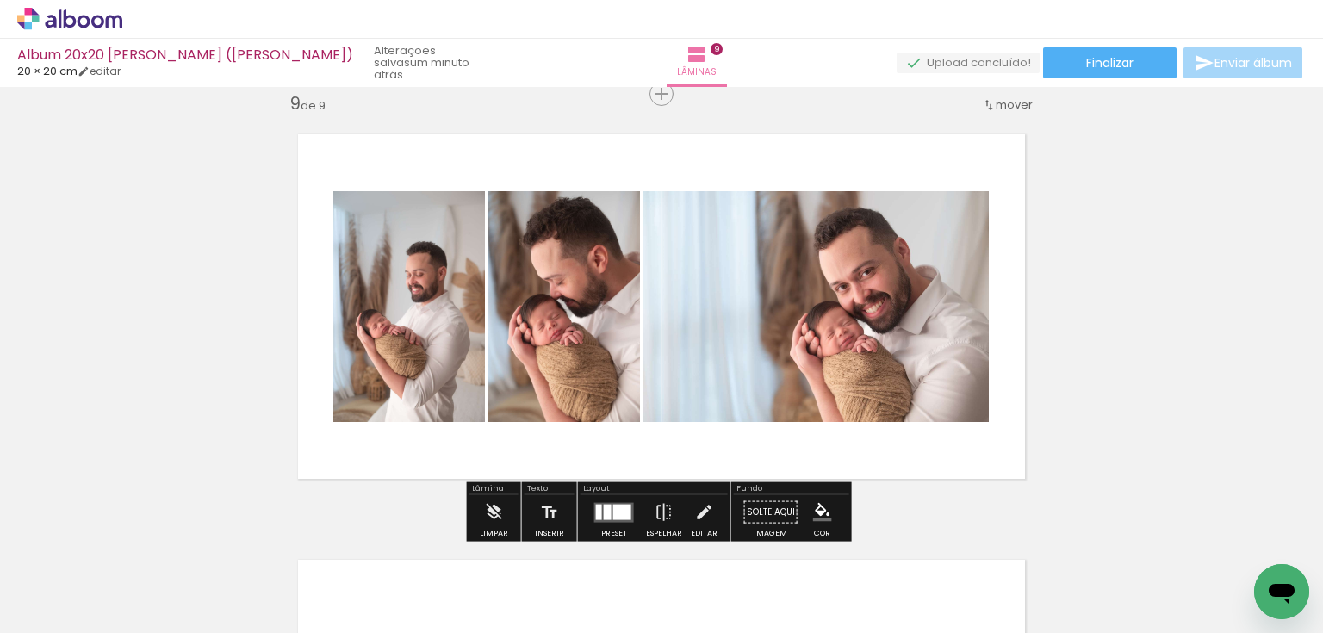
click at [618, 515] on div at bounding box center [622, 512] width 18 height 16
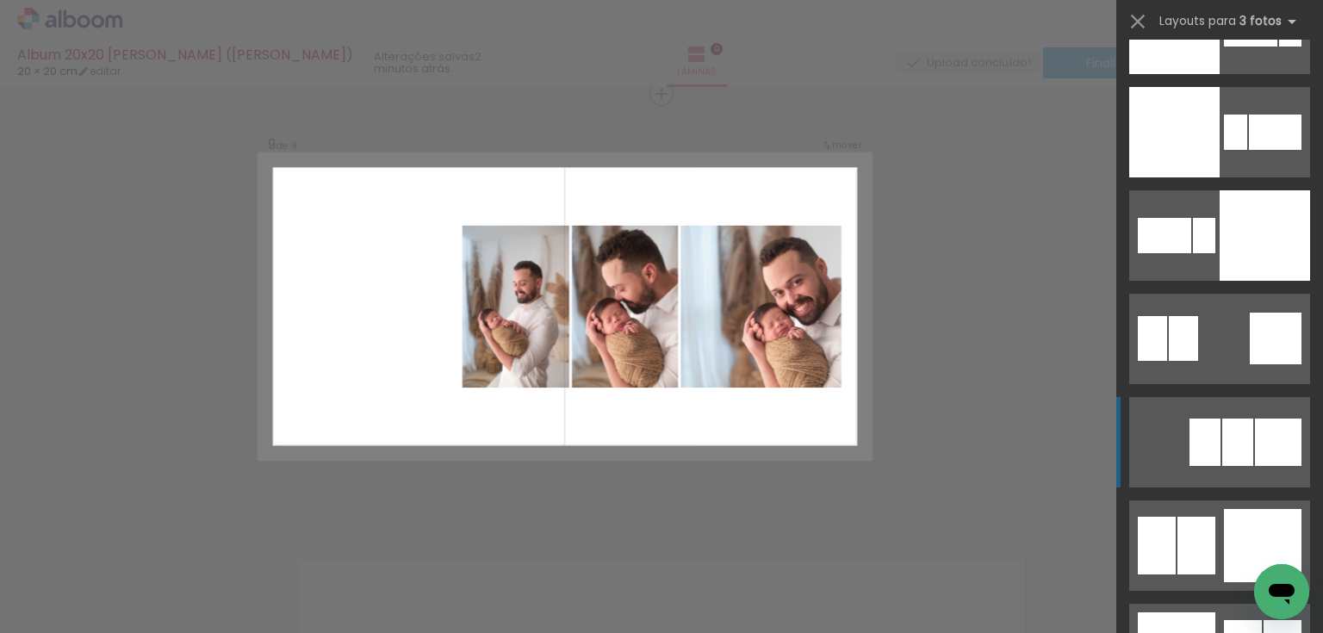
scroll to position [4134, 0]
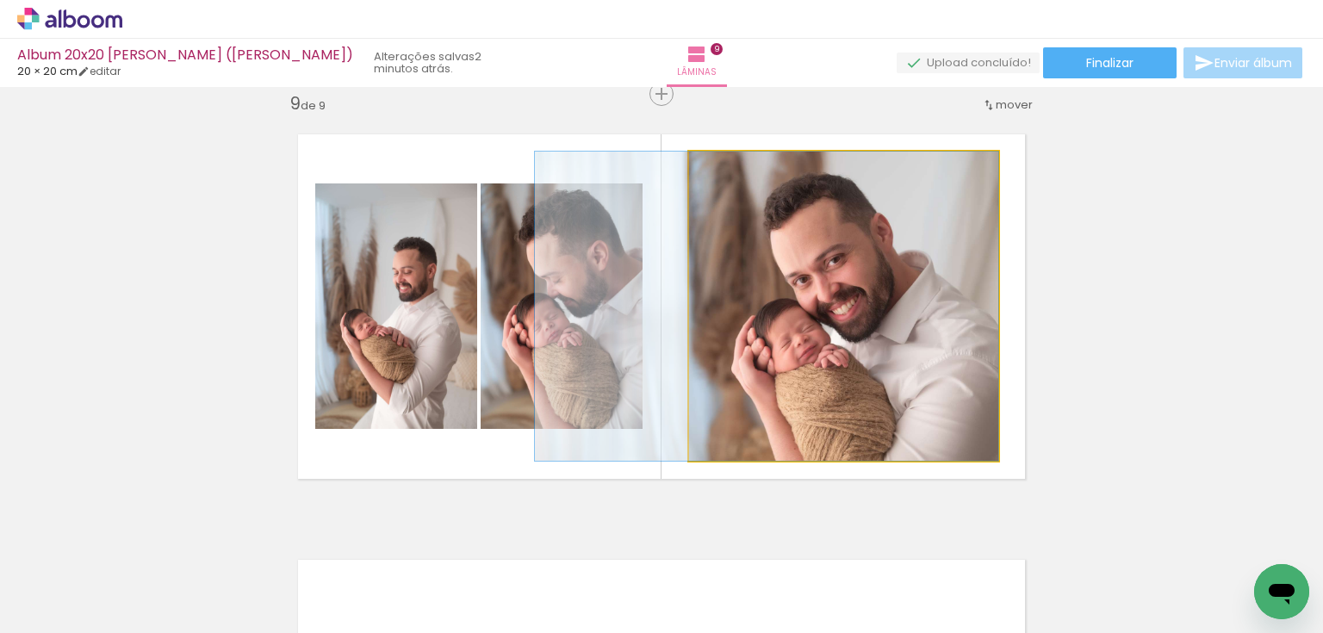
drag, startPoint x: 900, startPoint y: 410, endPoint x: 810, endPoint y: 382, distance: 94.5
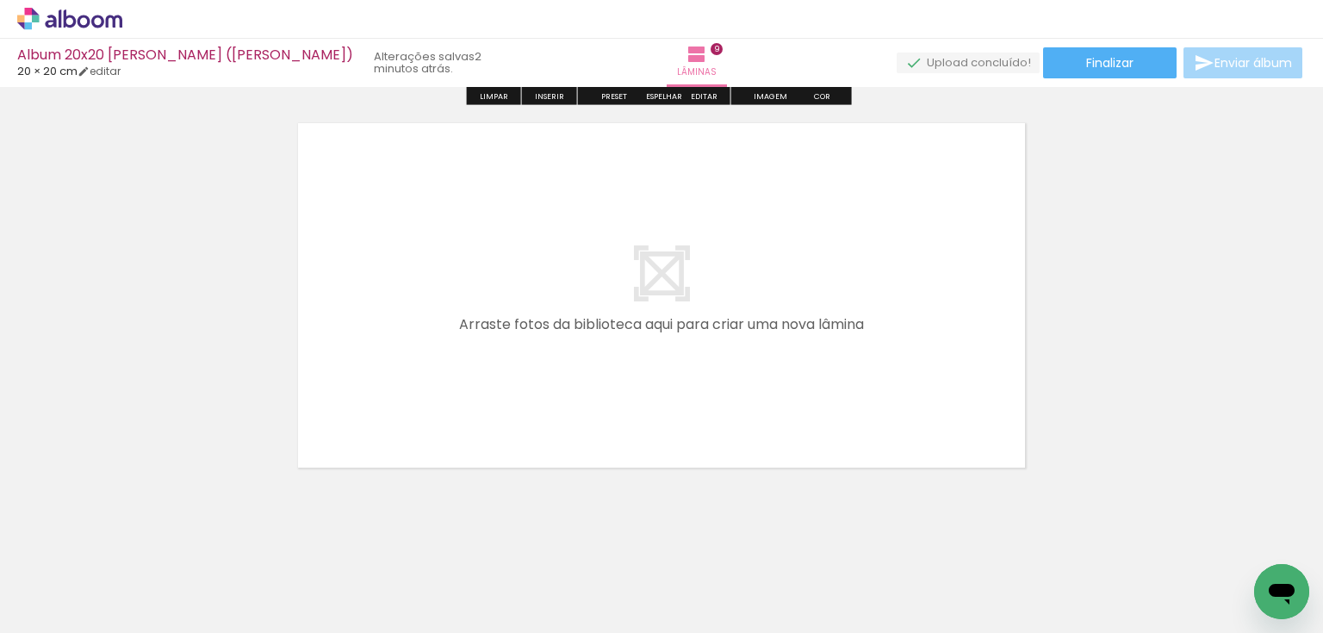
scroll to position [3883, 0]
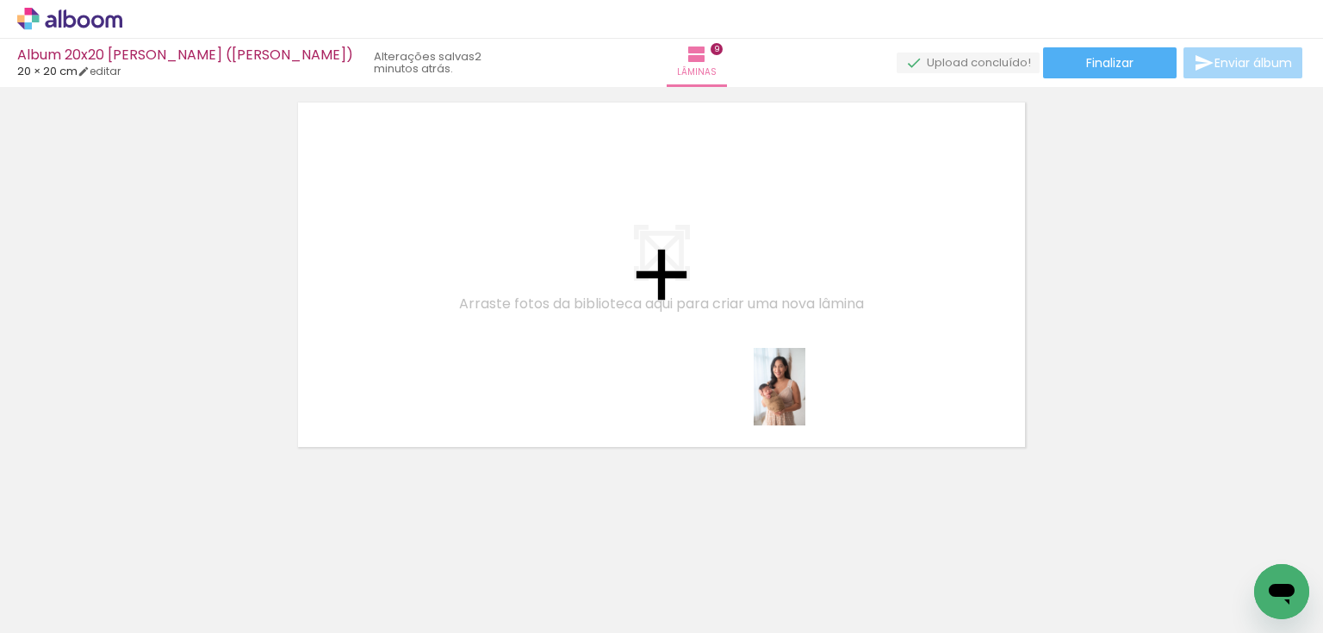
drag, startPoint x: 840, startPoint y: 602, endPoint x: 805, endPoint y: 400, distance: 205.3
click at [805, 400] on quentale-workspace at bounding box center [661, 316] width 1323 height 633
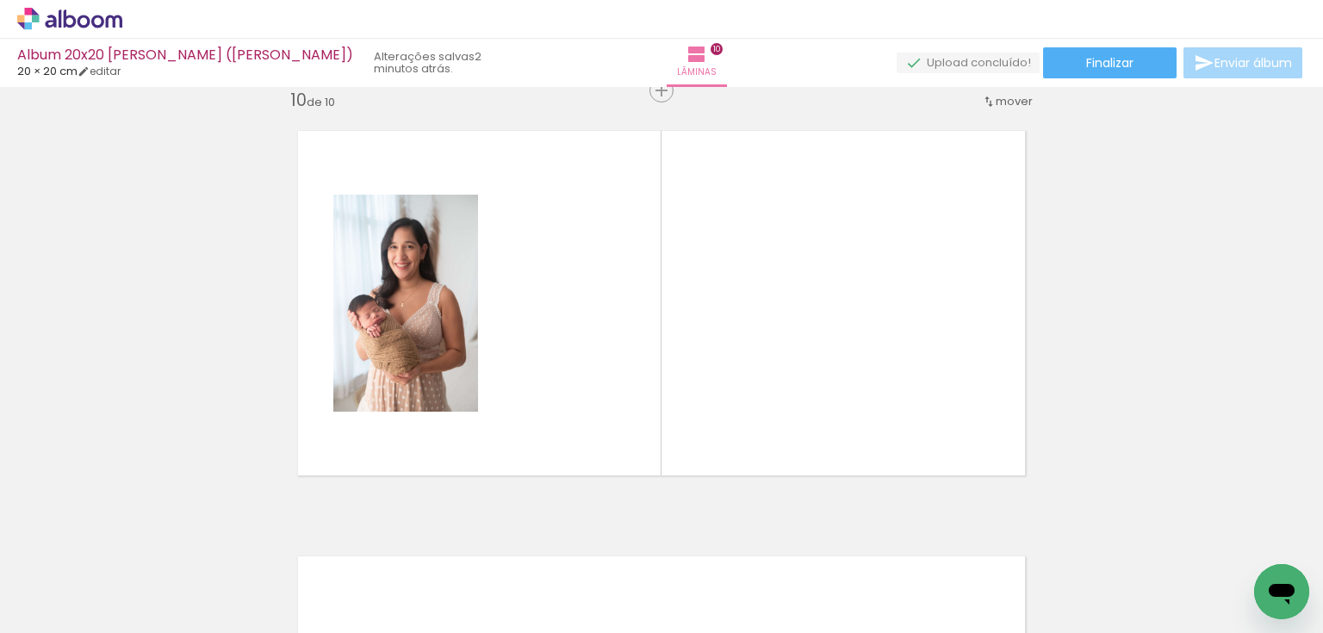
scroll to position [3851, 0]
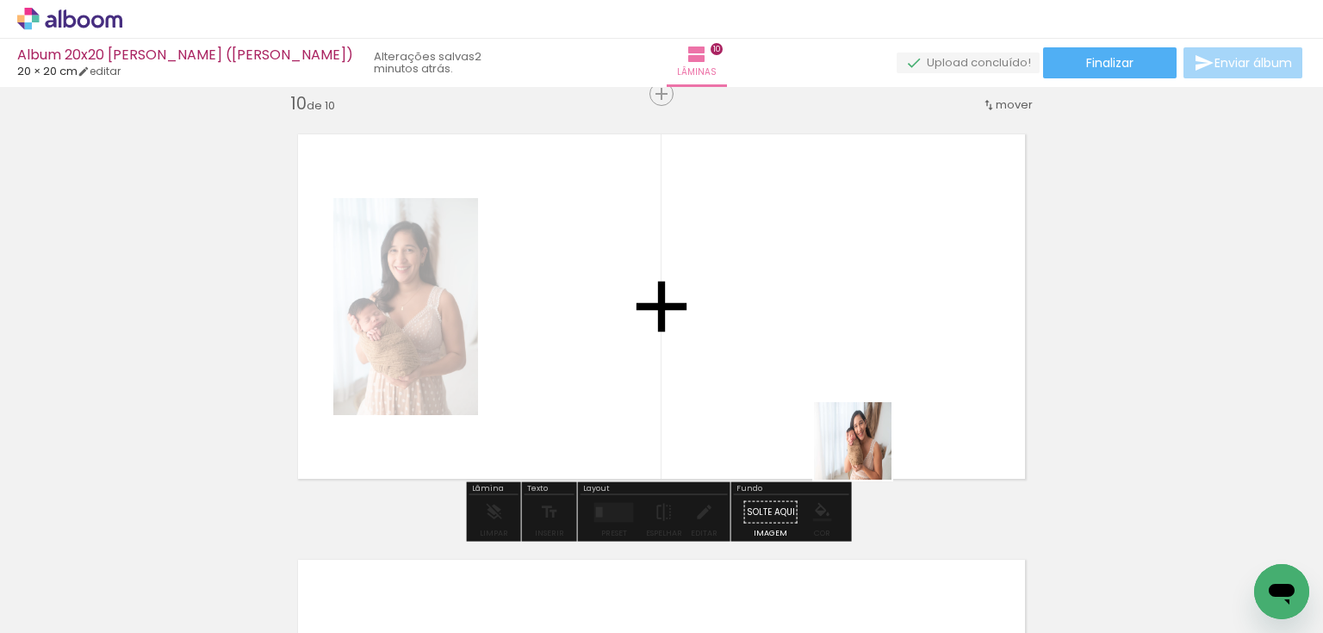
drag, startPoint x: 927, startPoint y: 589, endPoint x: 829, endPoint y: 382, distance: 229.6
click at [829, 382] on quentale-workspace at bounding box center [661, 316] width 1323 height 633
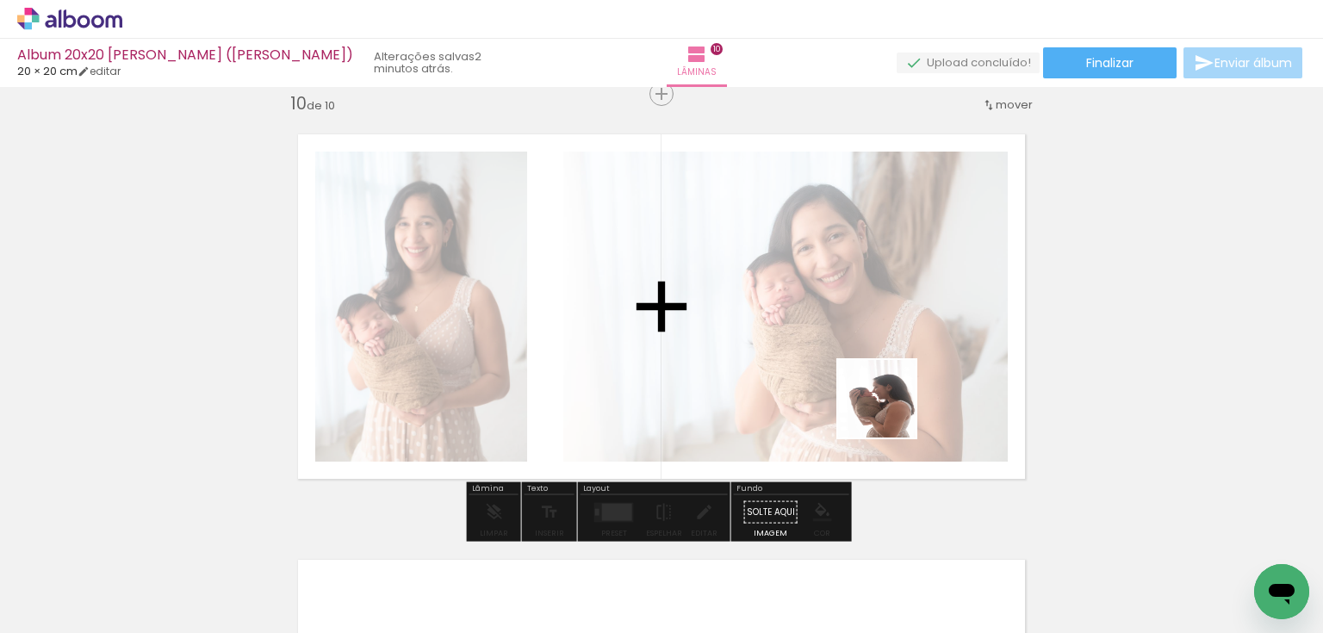
drag, startPoint x: 1020, startPoint y: 563, endPoint x: 872, endPoint y: 392, distance: 226.5
click at [872, 392] on quentale-workspace at bounding box center [661, 316] width 1323 height 633
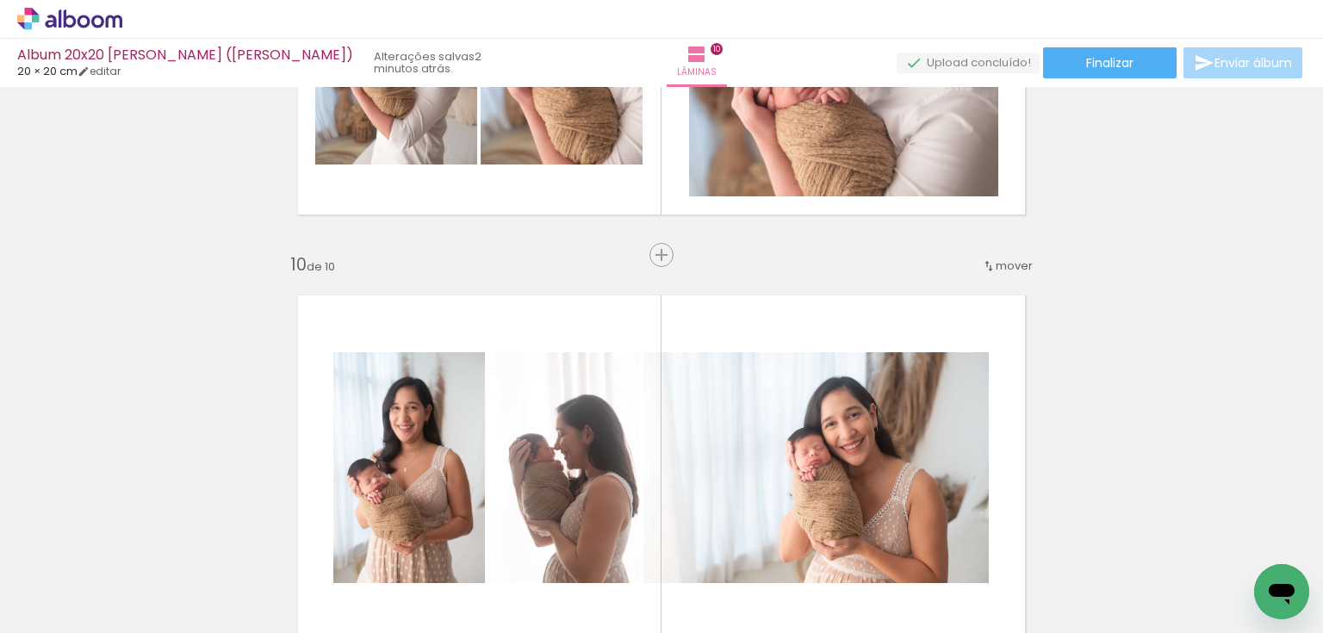
scroll to position [3644, 0]
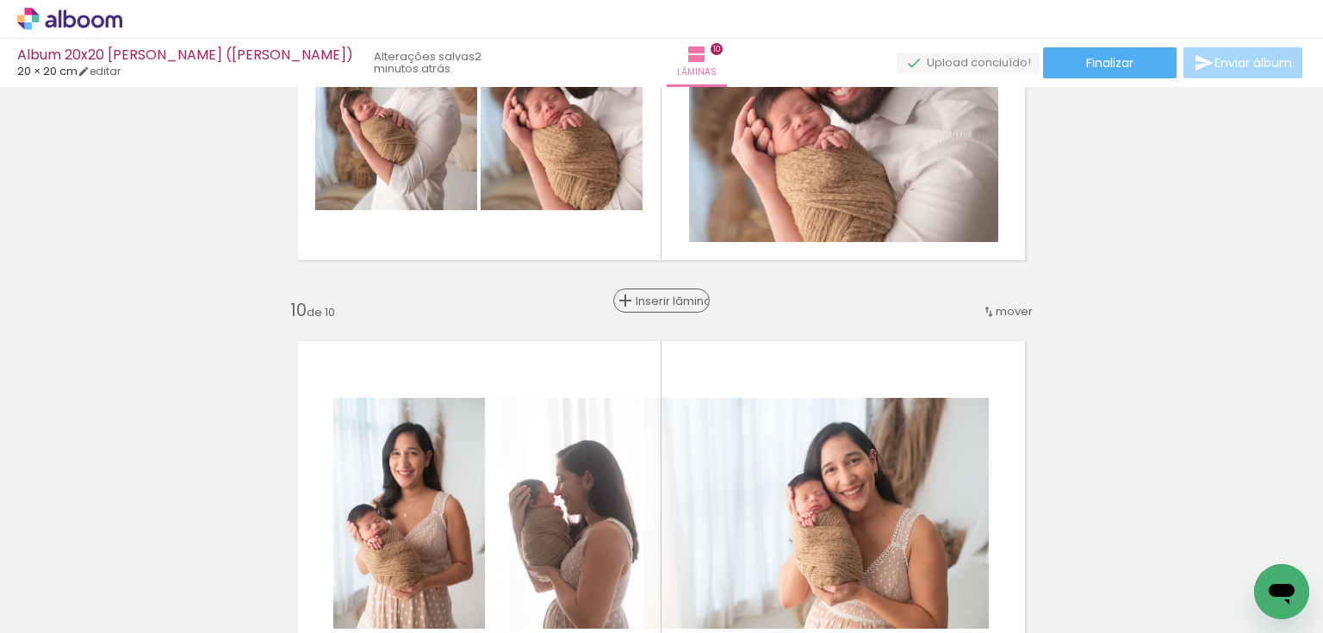
click at [660, 301] on span "Inserir lâmina" at bounding box center [669, 300] width 67 height 11
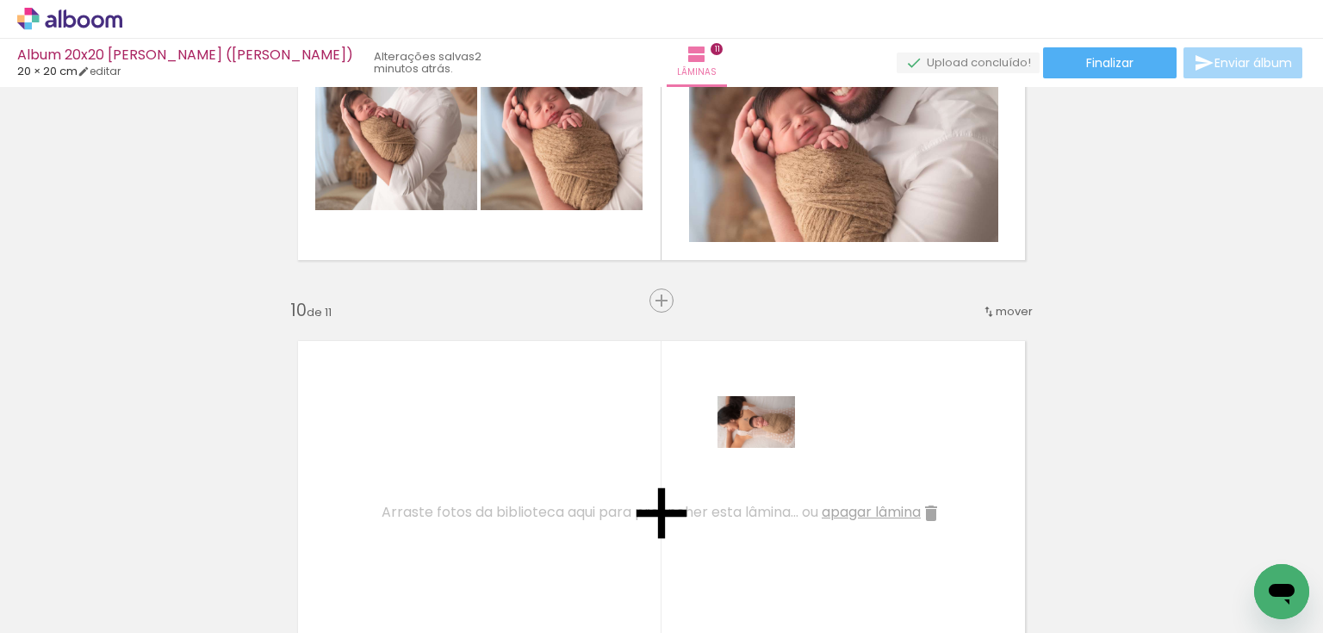
drag, startPoint x: 1109, startPoint y: 569, endPoint x: 769, endPoint y: 448, distance: 361.2
click at [769, 448] on quentale-workspace at bounding box center [661, 316] width 1323 height 633
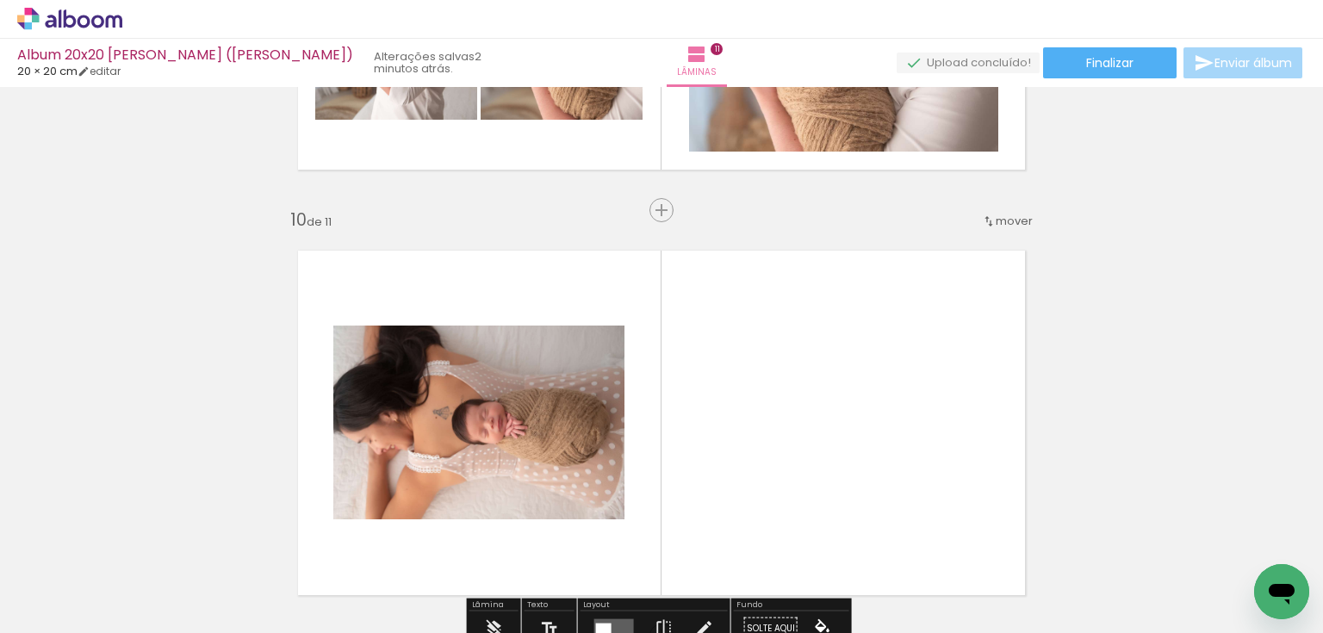
scroll to position [3920, 0]
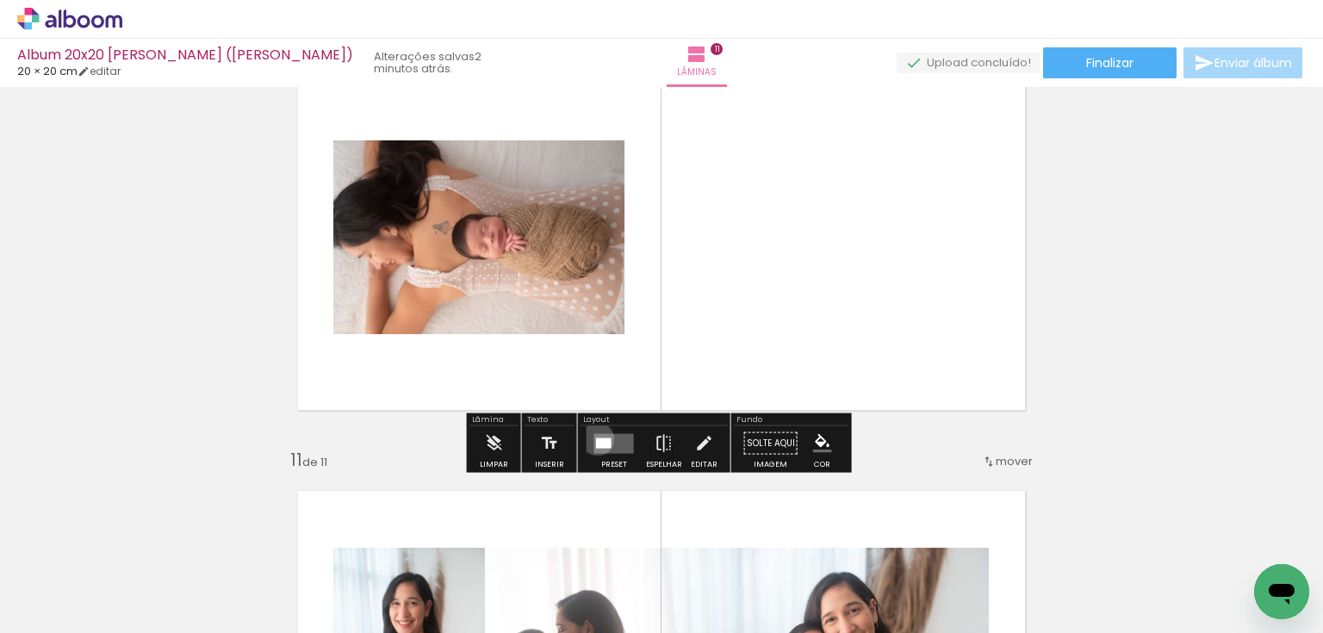
click at [596, 438] on div at bounding box center [604, 443] width 16 height 10
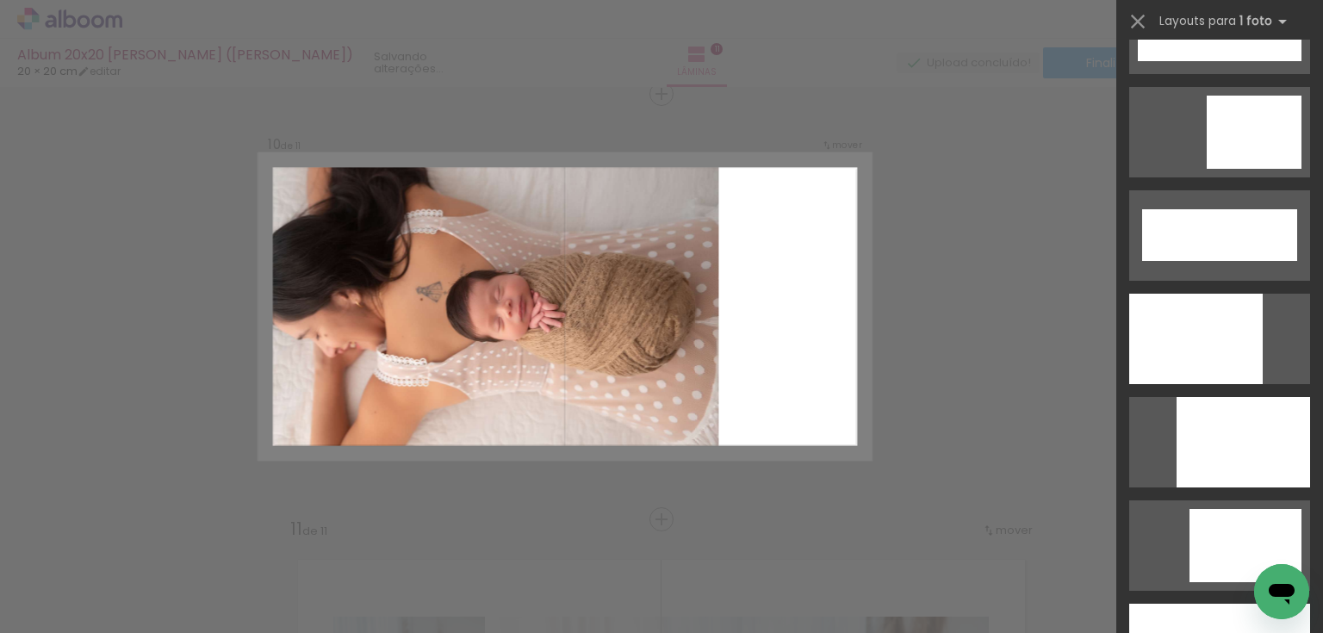
scroll to position [4479, 0]
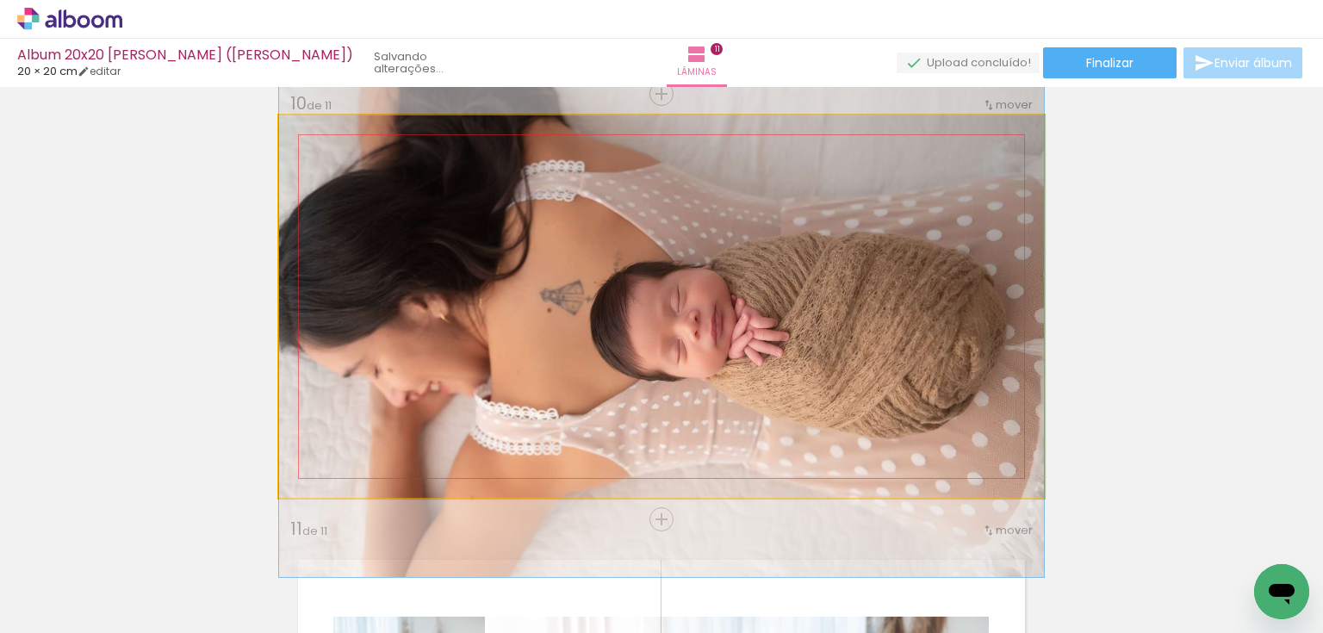
drag, startPoint x: 822, startPoint y: 427, endPoint x: 819, endPoint y: 443, distance: 15.7
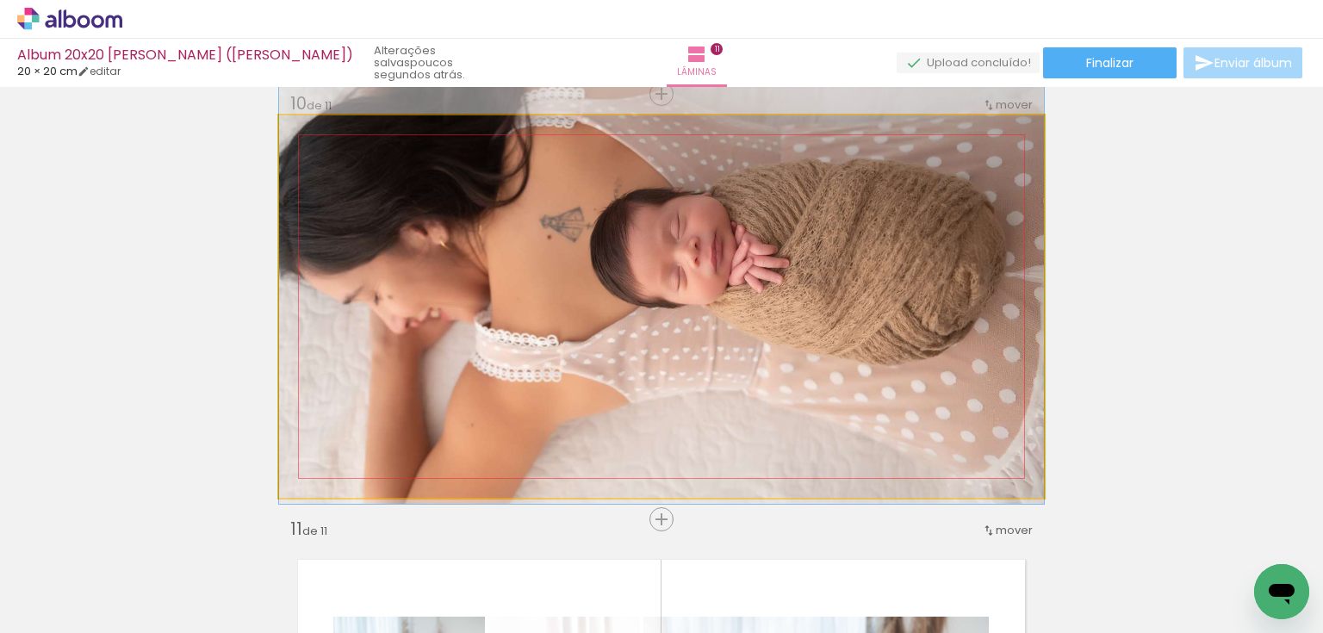
drag, startPoint x: 410, startPoint y: 324, endPoint x: 636, endPoint y: 251, distance: 238.0
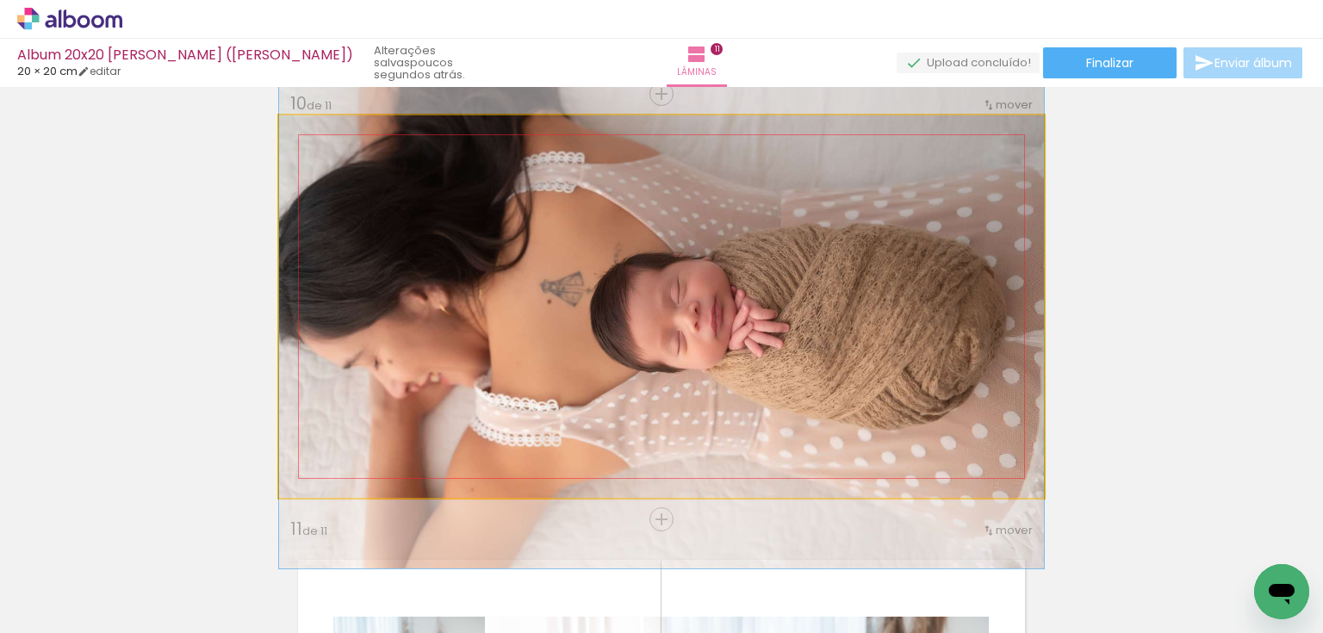
drag, startPoint x: 730, startPoint y: 300, endPoint x: 733, endPoint y: 364, distance: 64.6
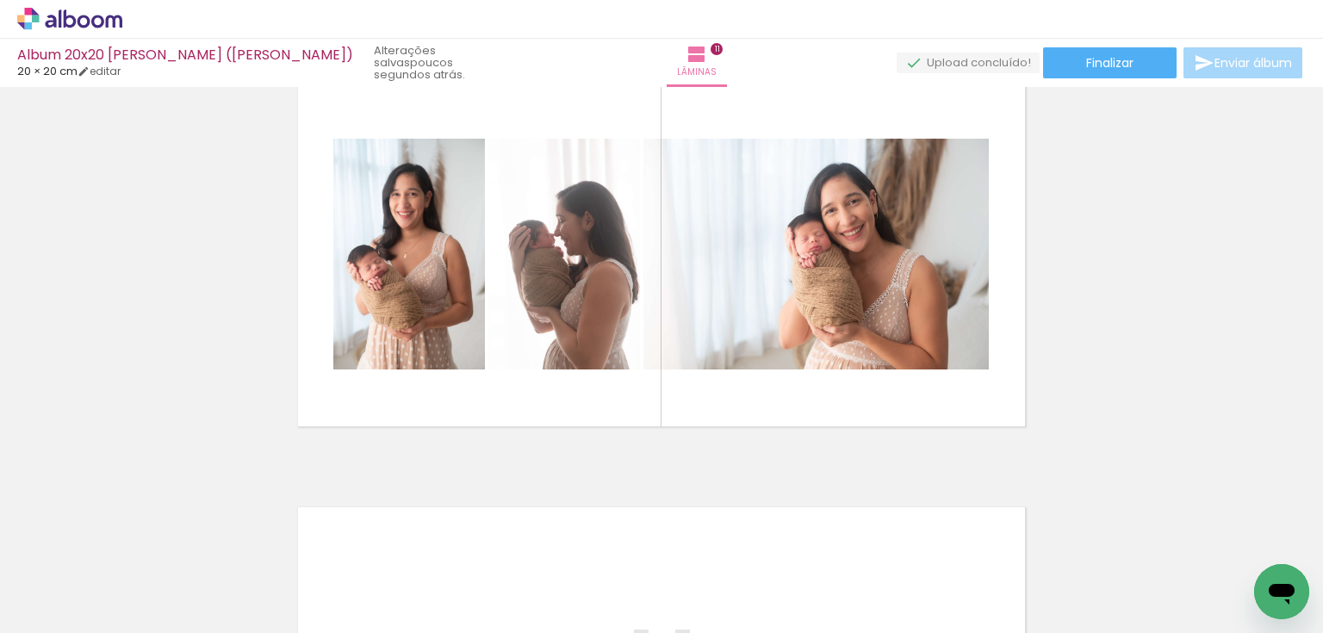
scroll to position [4333, 0]
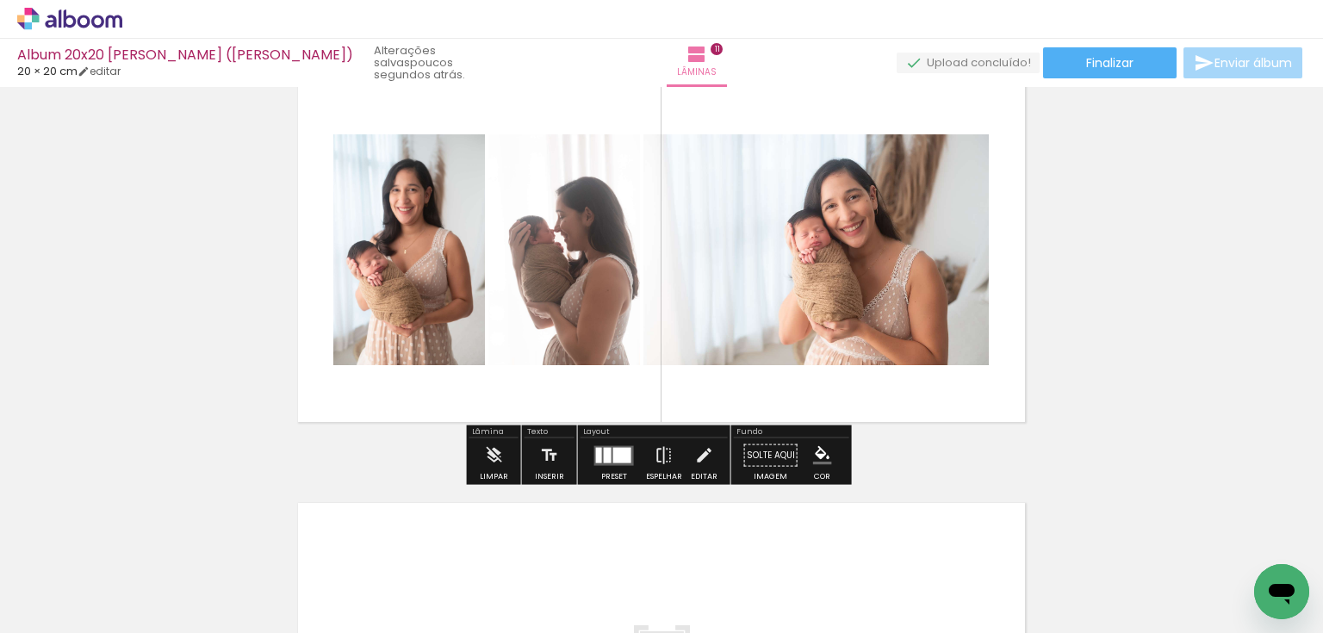
click at [613, 458] on div at bounding box center [622, 455] width 18 height 16
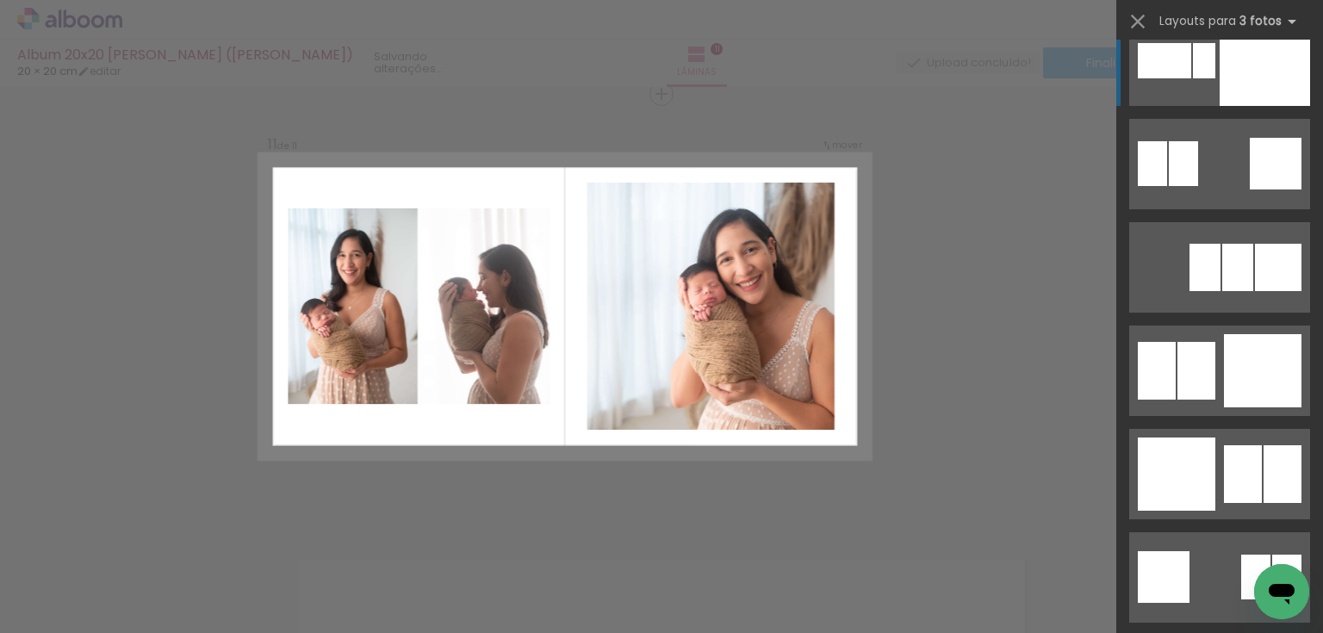
scroll to position [4203, 0]
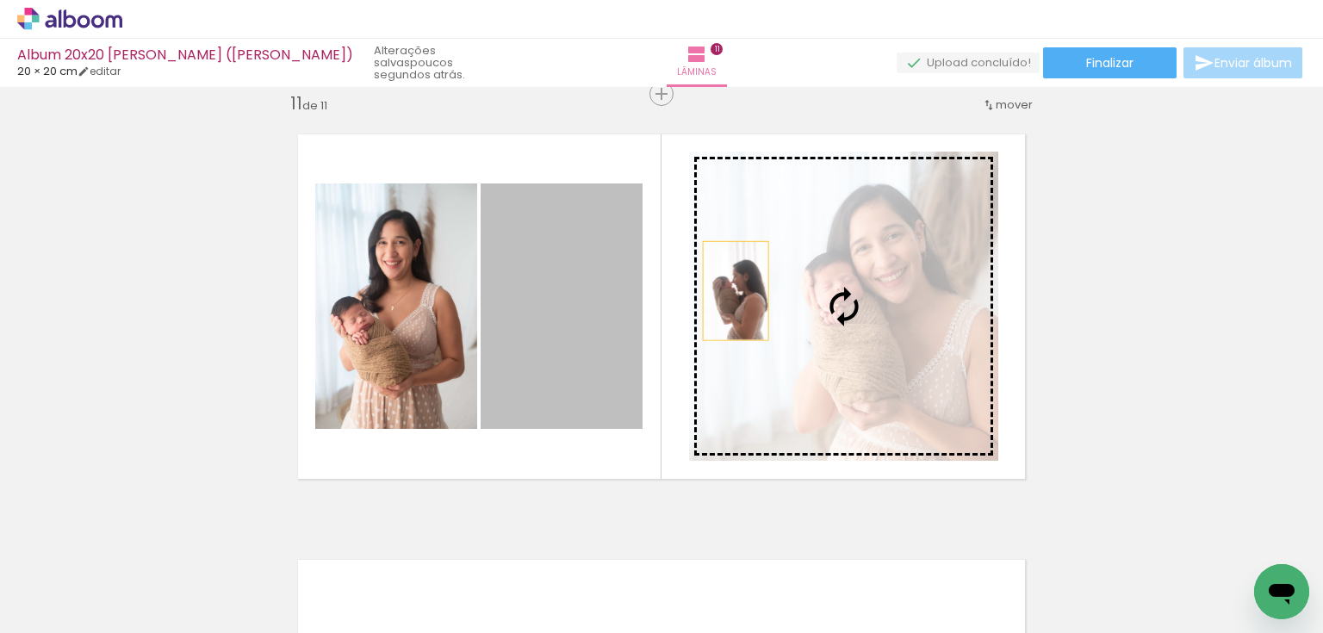
drag, startPoint x: 568, startPoint y: 313, endPoint x: 730, endPoint y: 290, distance: 164.4
click at [0, 0] on slot at bounding box center [0, 0] width 0 height 0
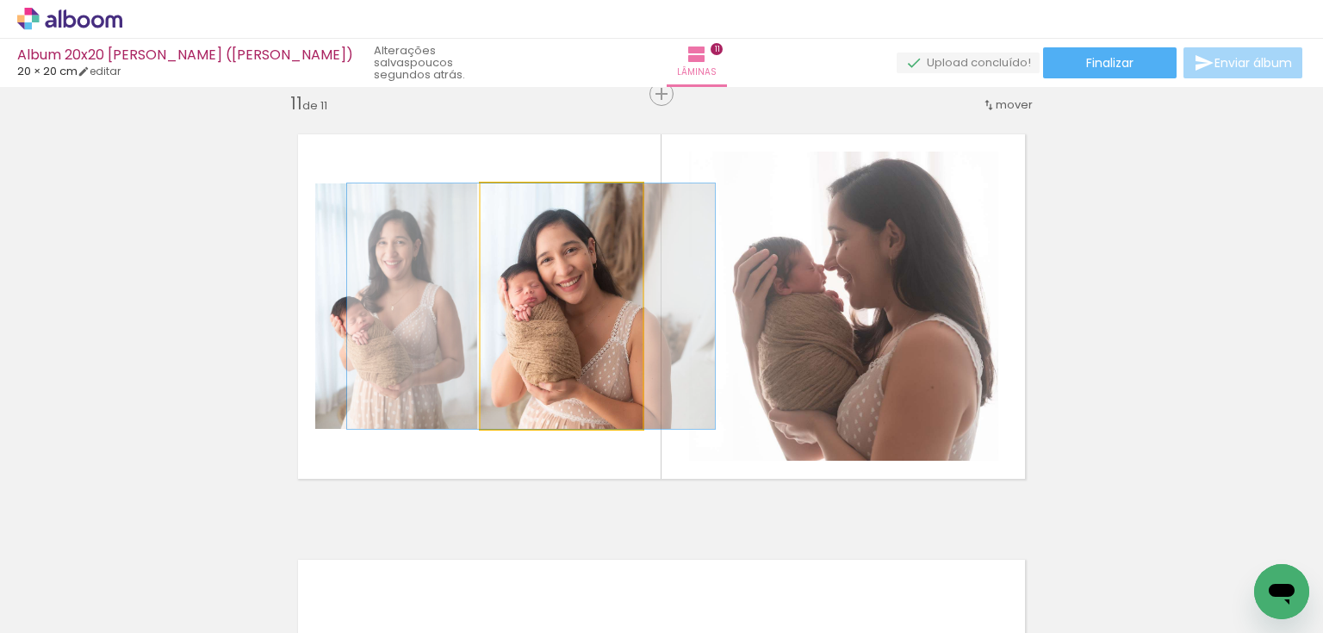
scroll to position [0, 1373]
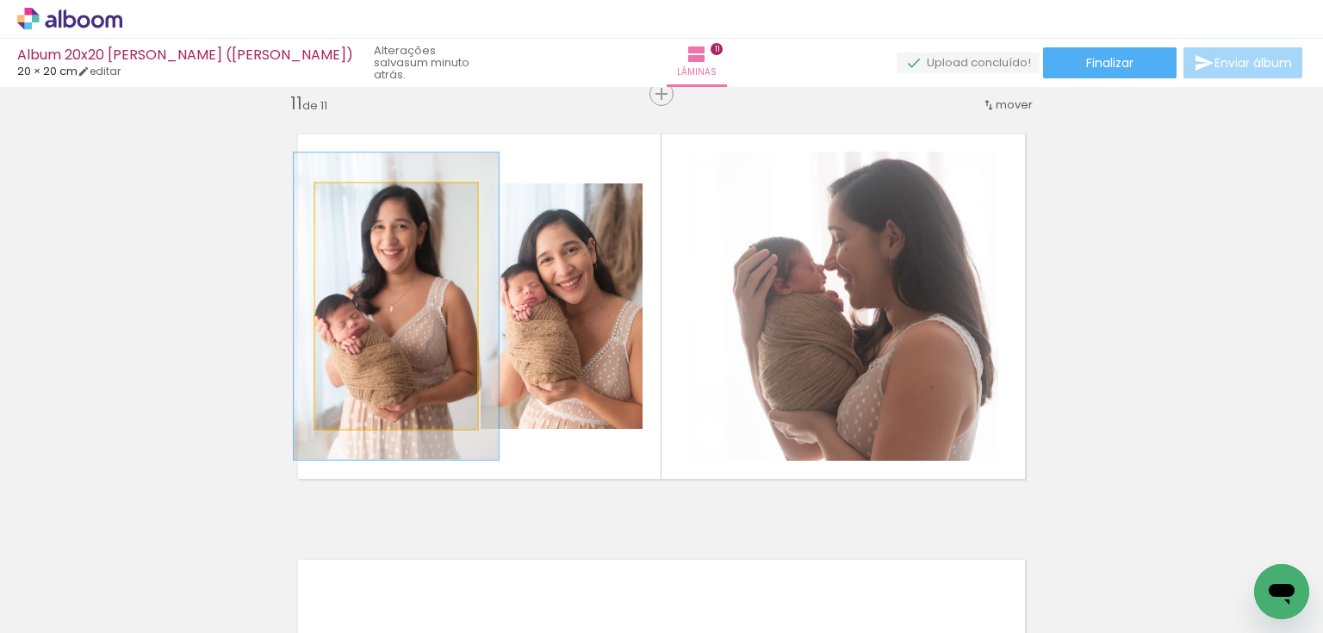
drag, startPoint x: 356, startPoint y: 200, endPoint x: 370, endPoint y: 203, distance: 15.0
type paper-slider "125"
click at [370, 203] on div at bounding box center [371, 202] width 28 height 28
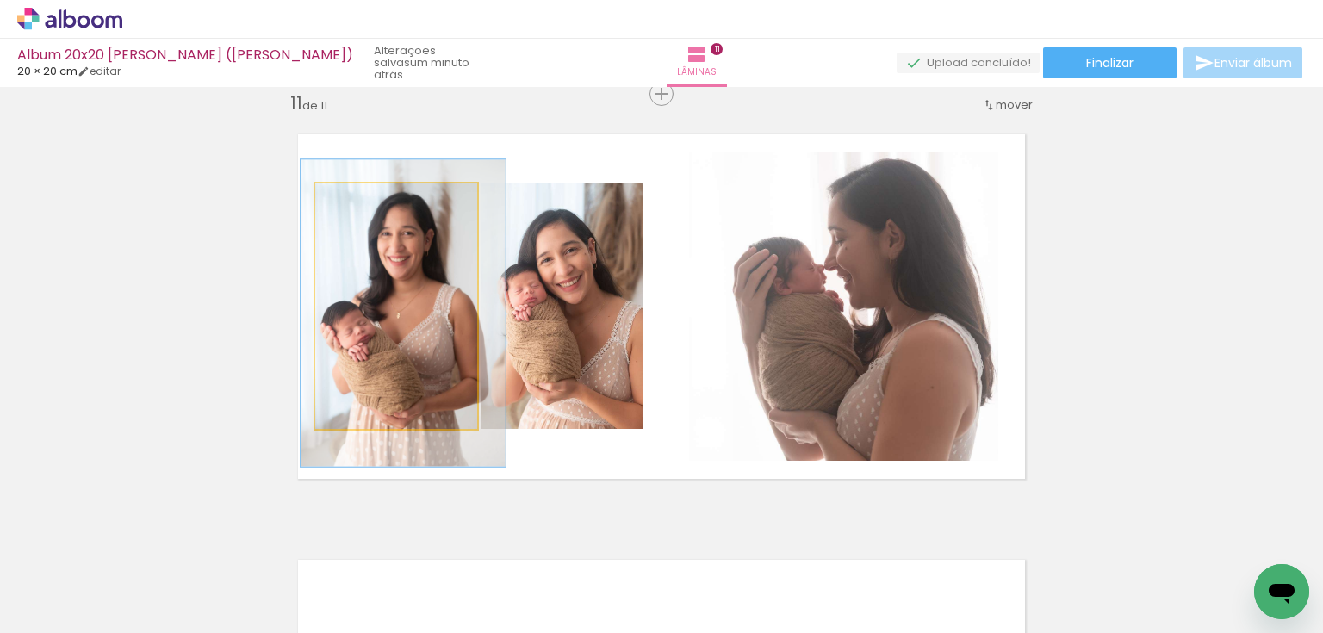
drag, startPoint x: 355, startPoint y: 300, endPoint x: 362, endPoint y: 307, distance: 9.7
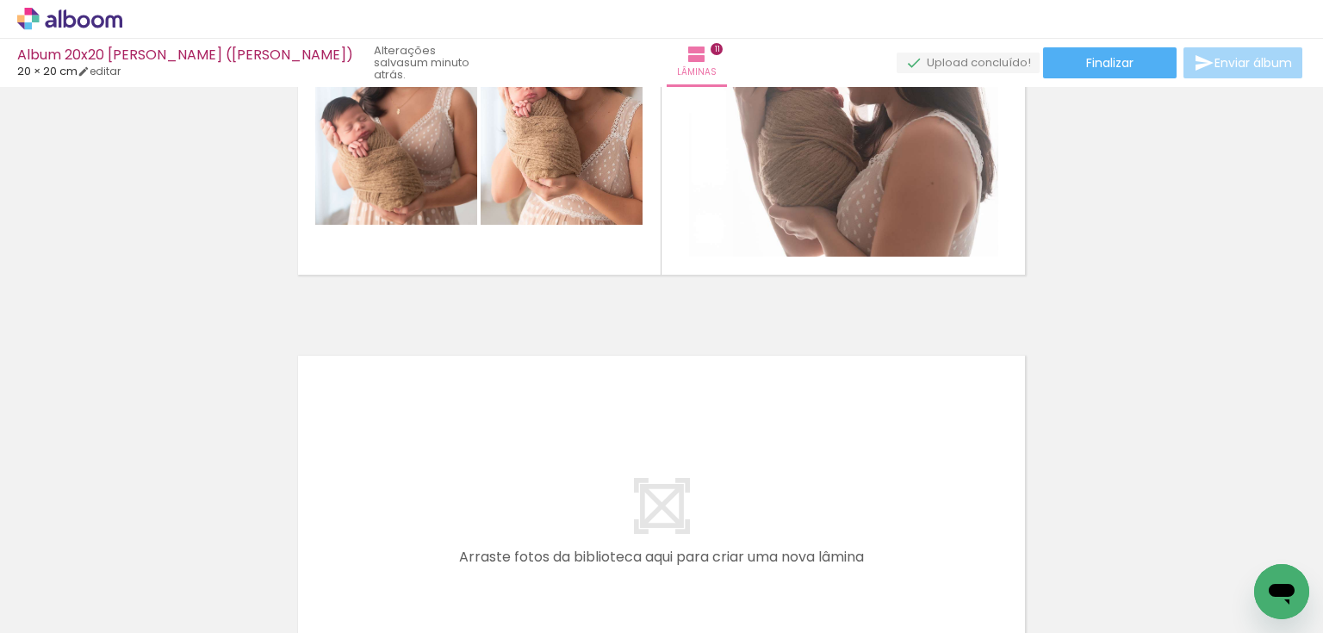
scroll to position [4734, 0]
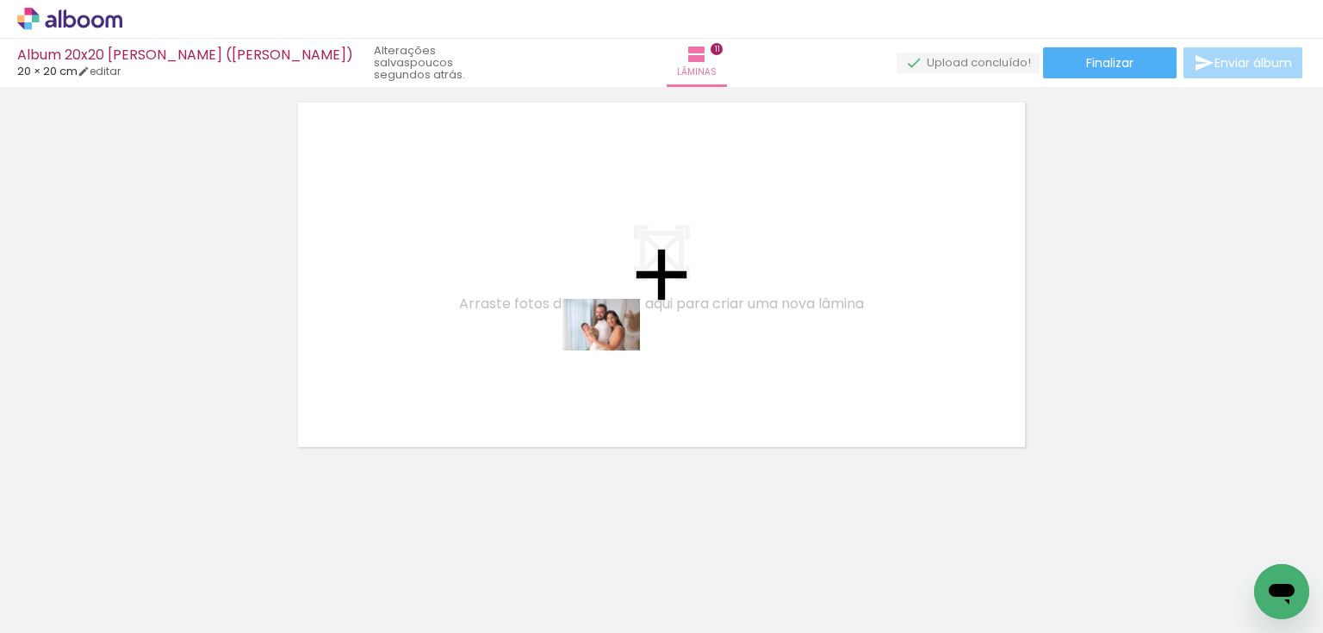
drag, startPoint x: 558, startPoint y: 584, endPoint x: 614, endPoint y: 351, distance: 240.0
click at [614, 351] on quentale-workspace at bounding box center [661, 316] width 1323 height 633
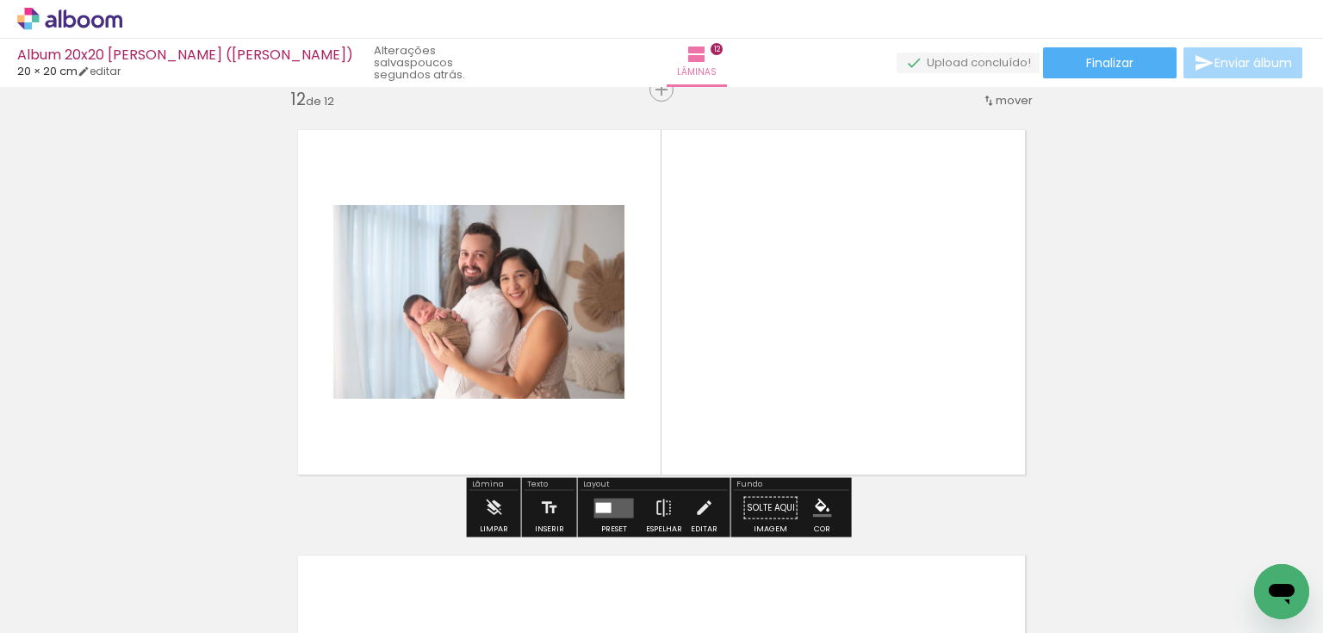
scroll to position [4702, 0]
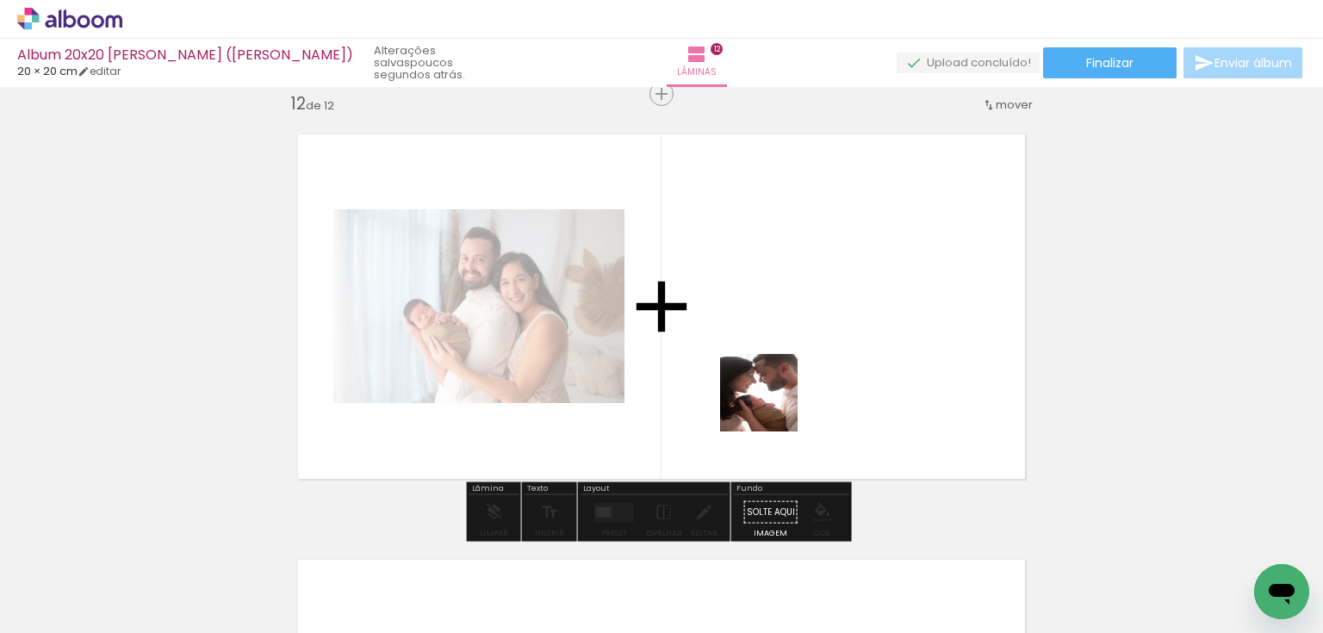
drag, startPoint x: 734, startPoint y: 582, endPoint x: 779, endPoint y: 398, distance: 189.7
click at [775, 400] on quentale-workspace at bounding box center [661, 316] width 1323 height 633
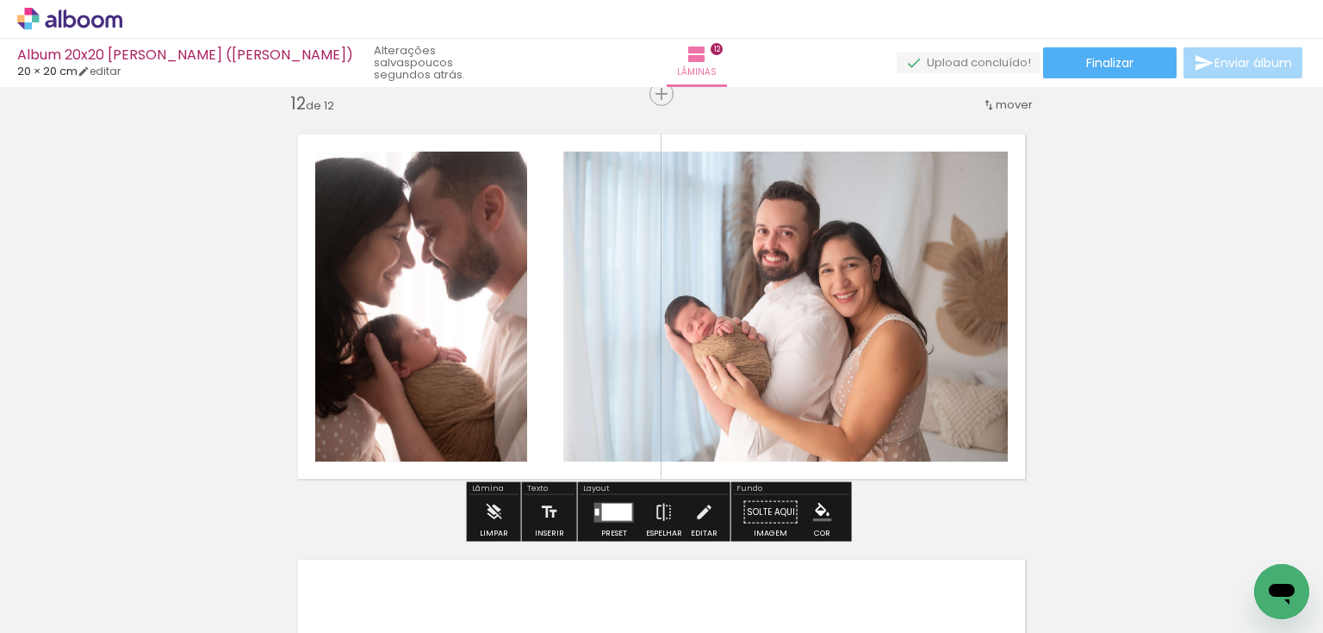
click at [605, 512] on div at bounding box center [617, 511] width 30 height 17
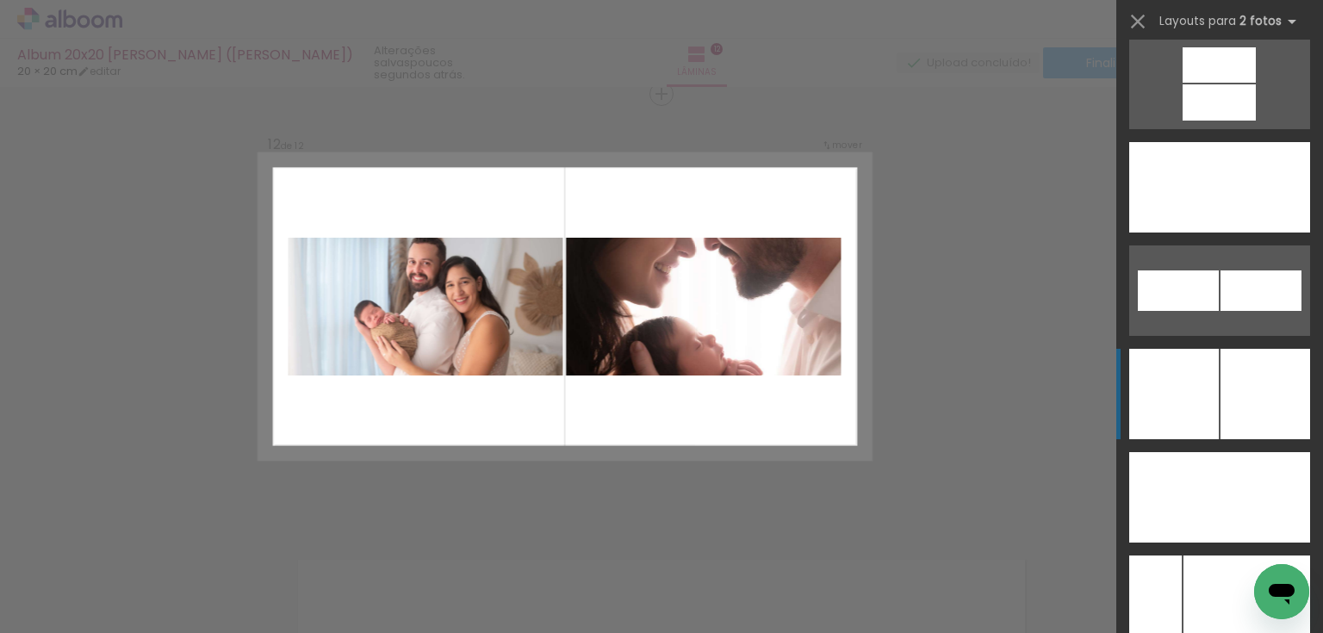
scroll to position [7786, 0]
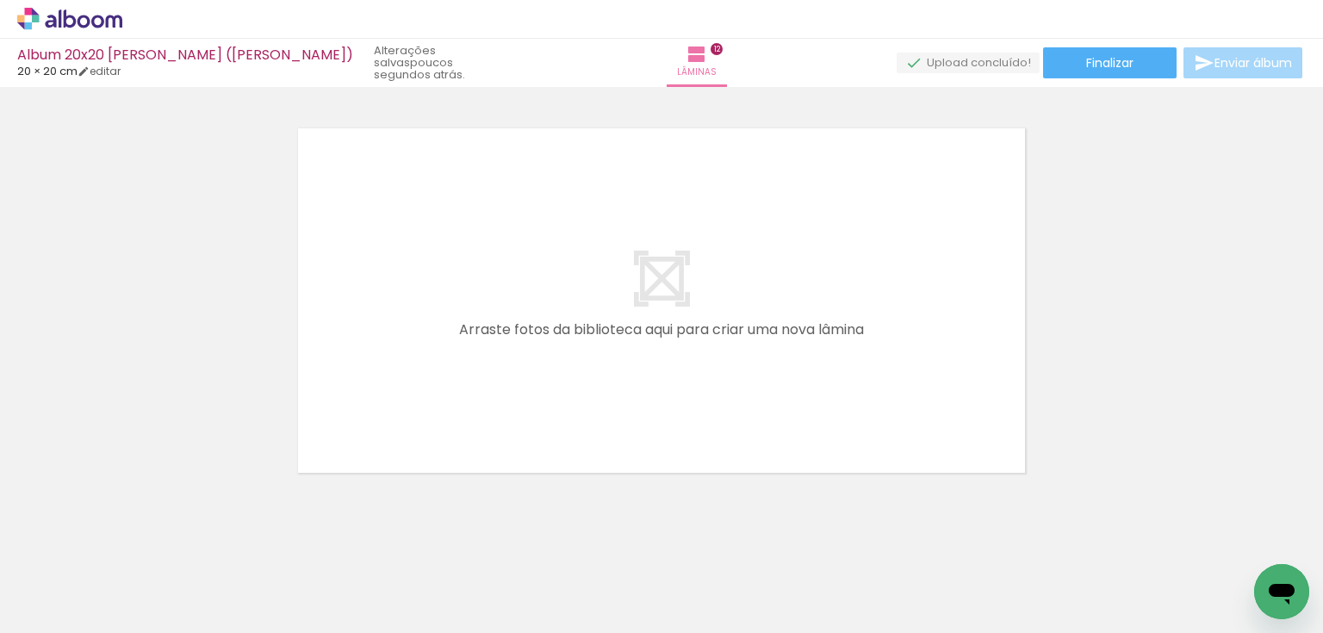
scroll to position [5159, 0]
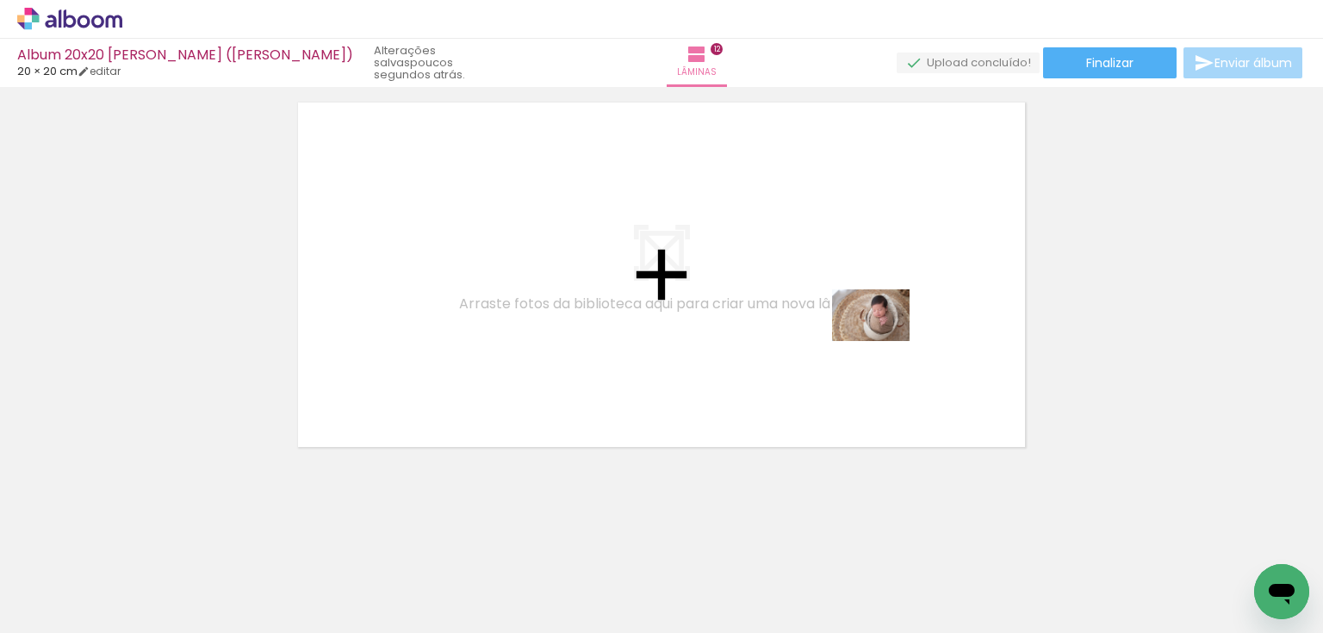
drag, startPoint x: 1196, startPoint y: 586, endPoint x: 884, endPoint y: 341, distance: 397.0
click at [884, 341] on quentale-workspace at bounding box center [661, 316] width 1323 height 633
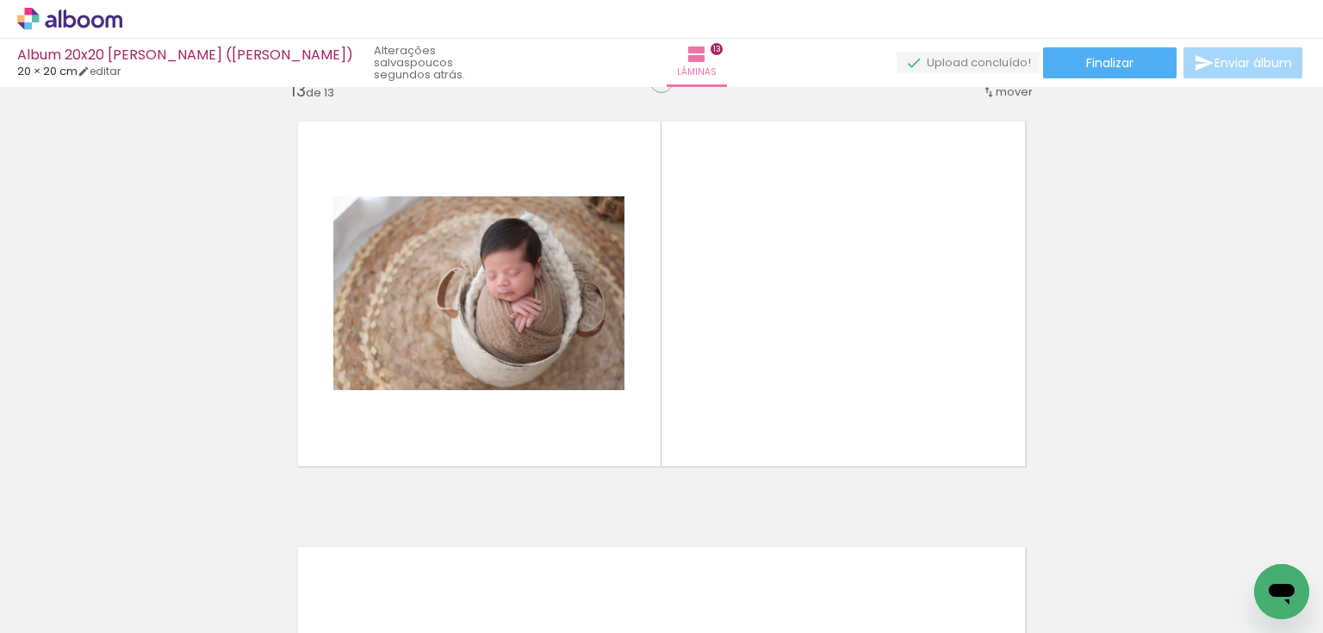
scroll to position [5127, 0]
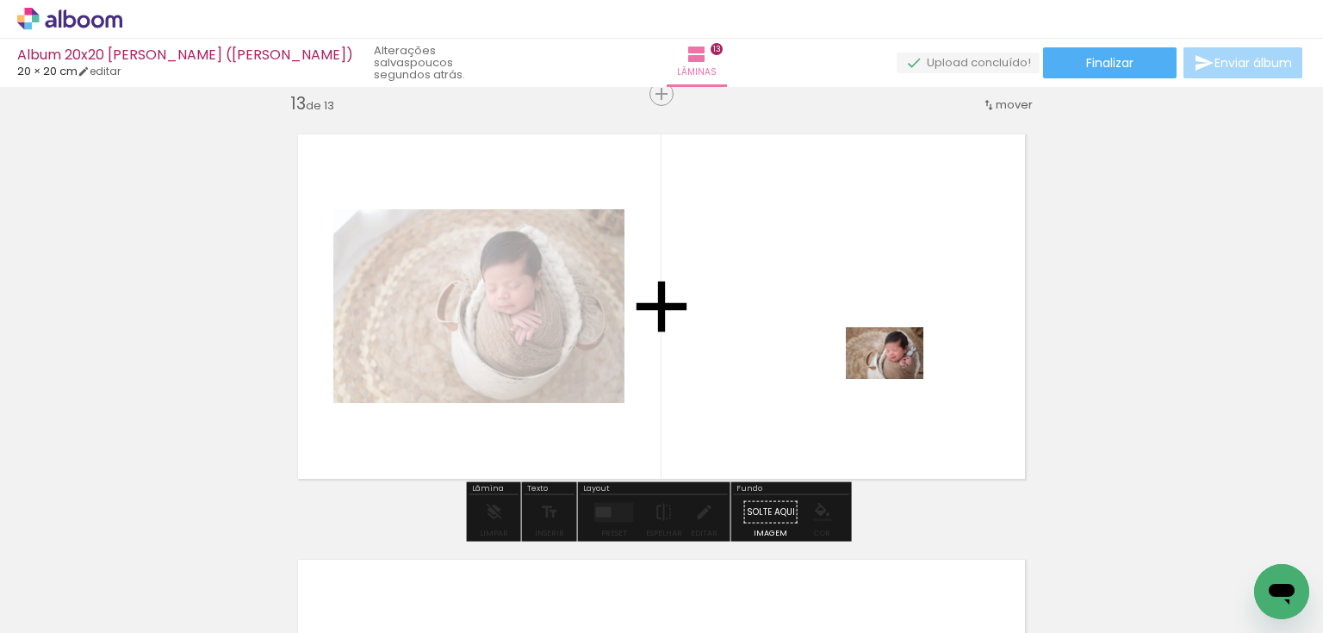
drag, startPoint x: 1311, startPoint y: 568, endPoint x: 897, endPoint y: 379, distance: 454.8
click at [897, 379] on quentale-workspace at bounding box center [661, 316] width 1323 height 633
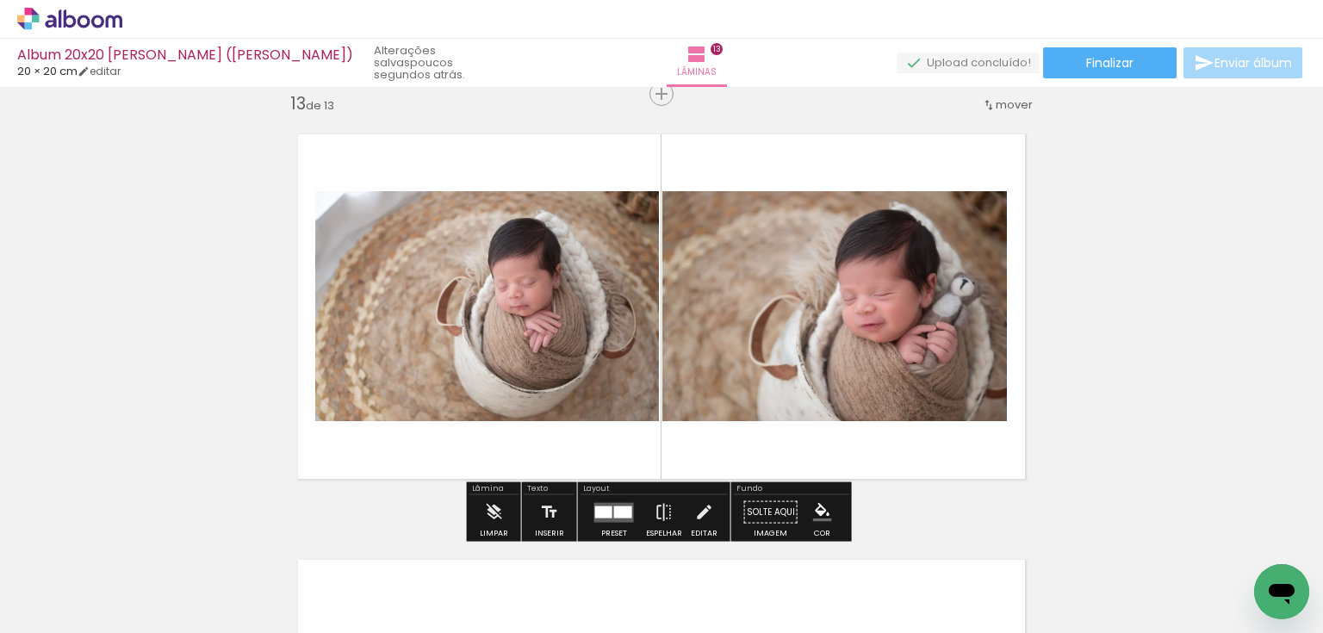
click at [616, 509] on div at bounding box center [623, 512] width 18 height 12
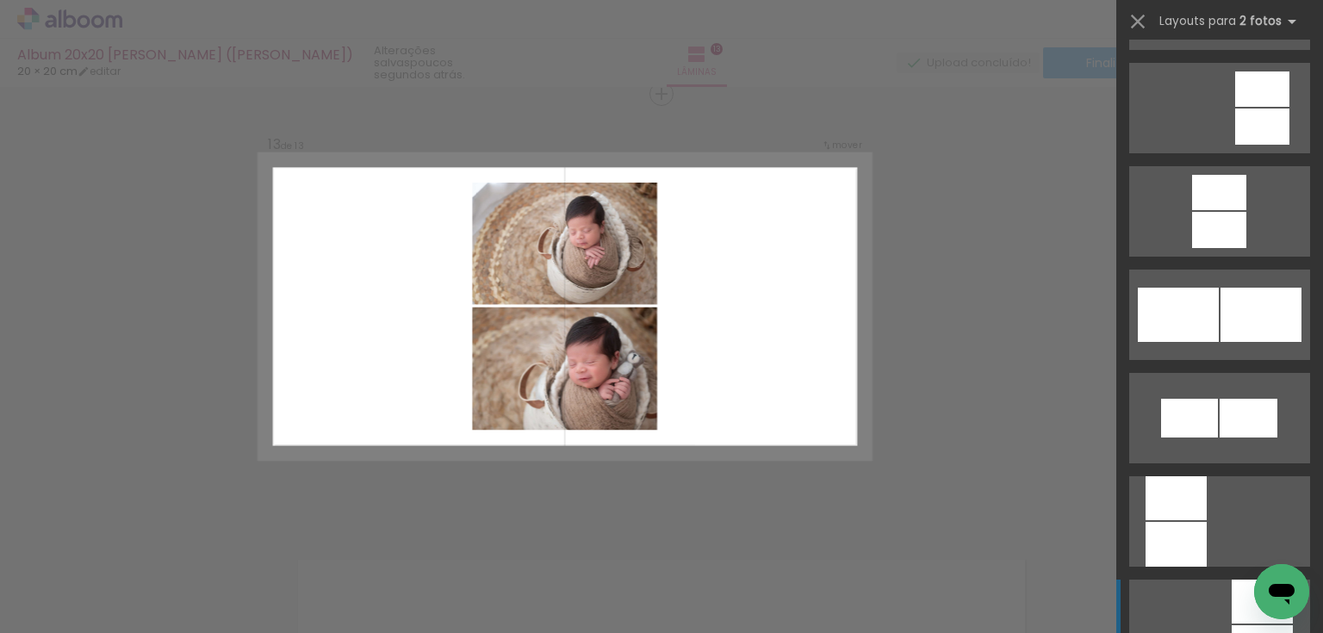
scroll to position [1998, 0]
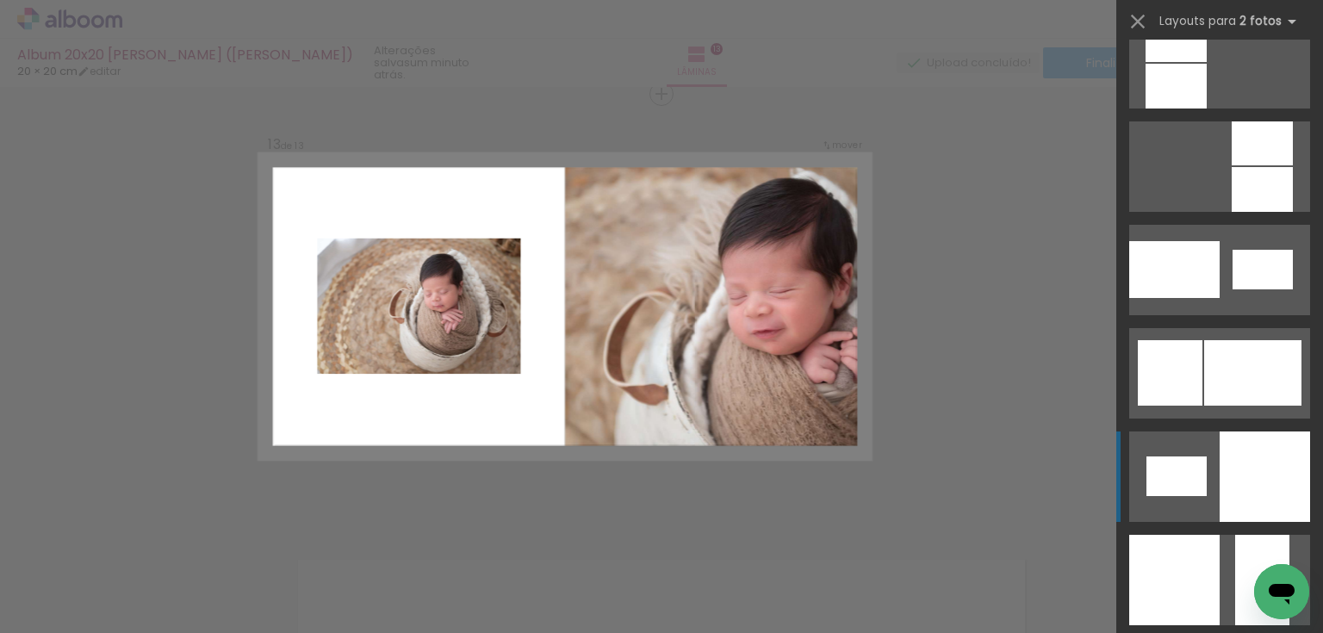
click at [1207, 109] on div at bounding box center [1175, 86] width 61 height 45
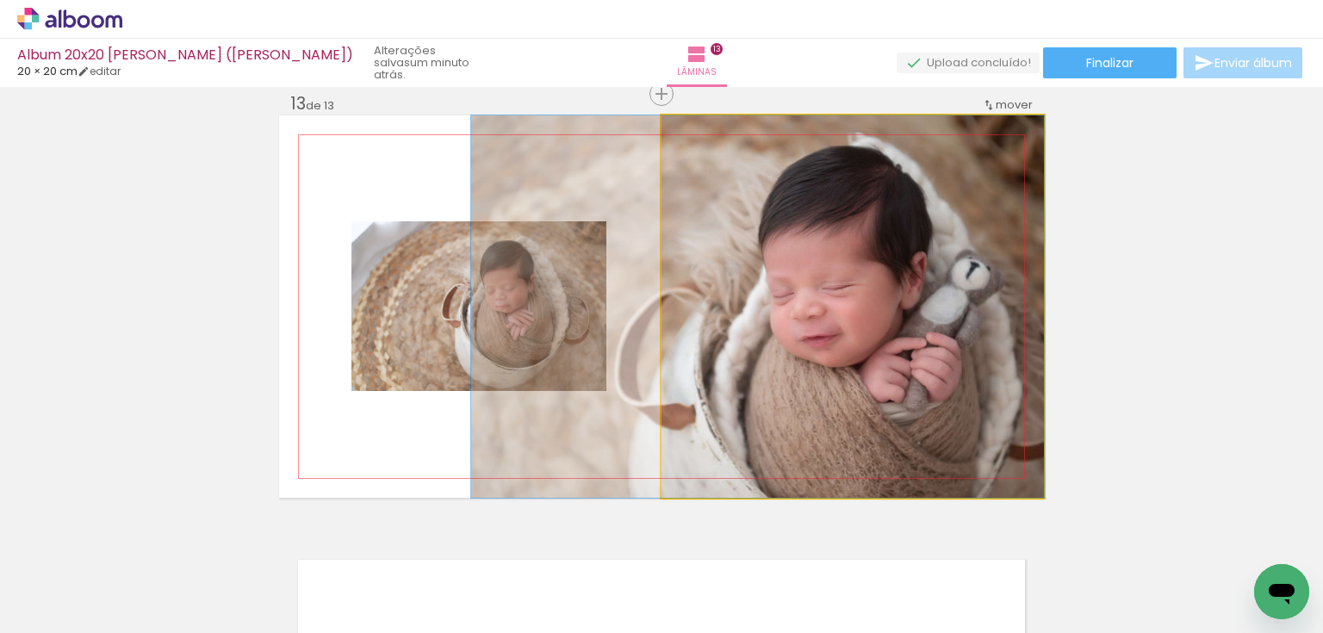
drag, startPoint x: 962, startPoint y: 384, endPoint x: 860, endPoint y: 373, distance: 102.2
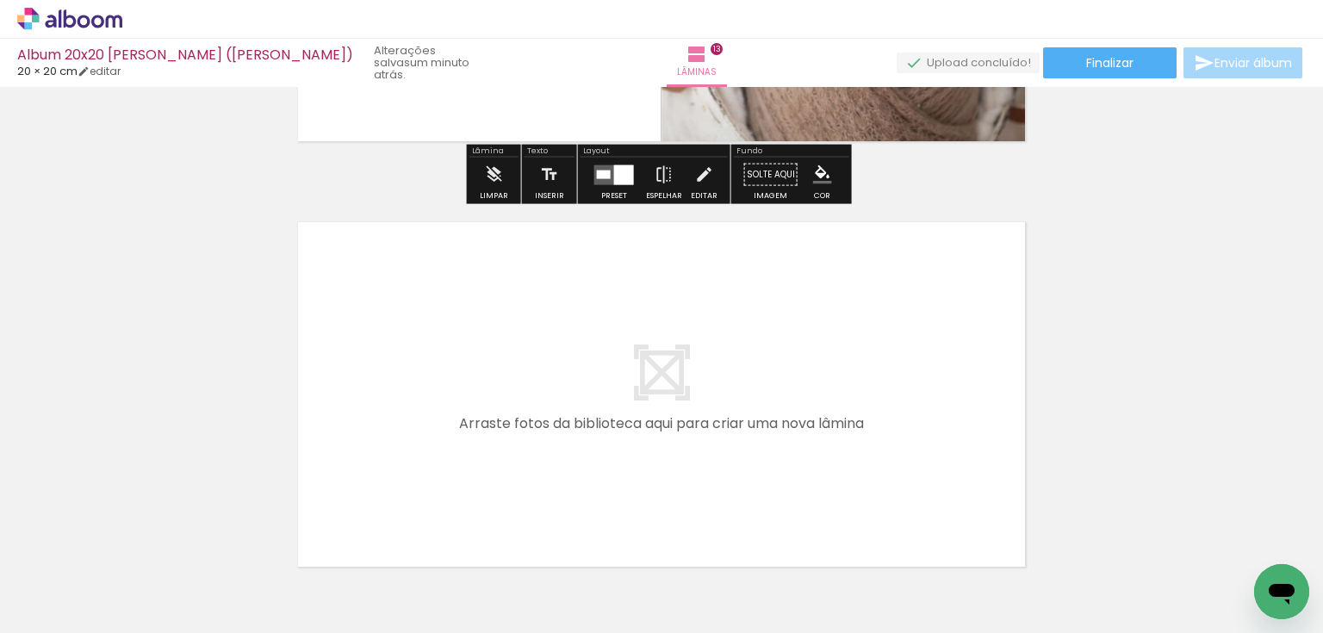
scroll to position [5541, 0]
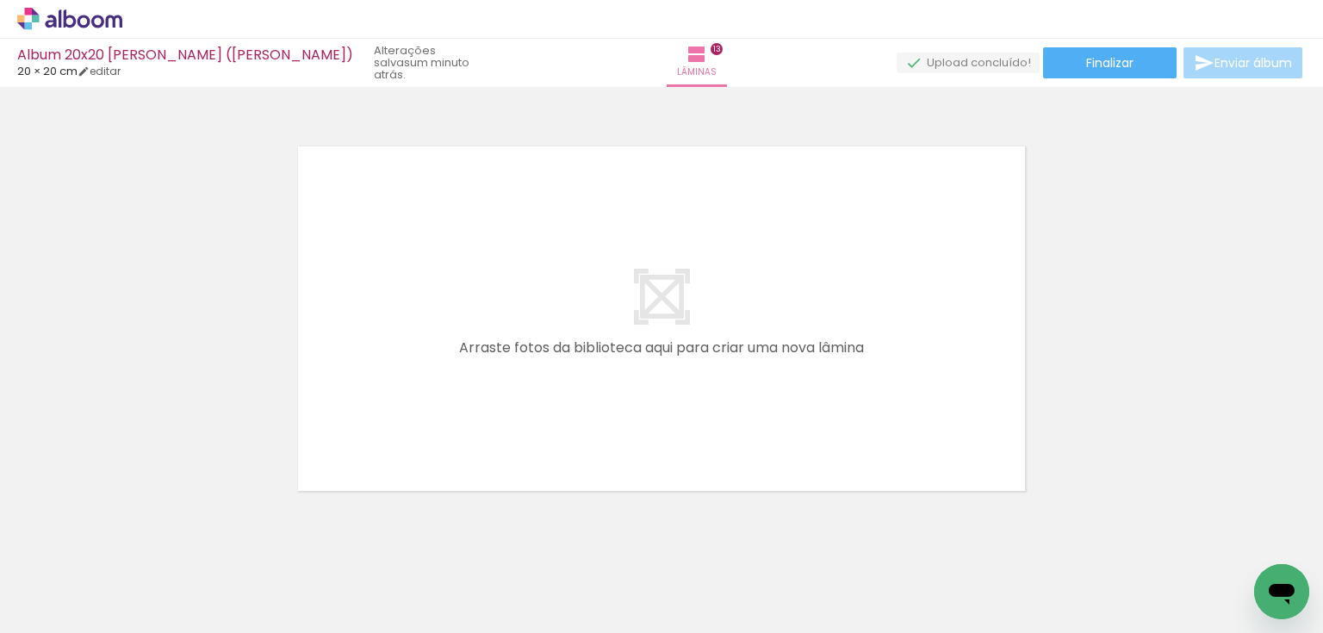
click at [63, 582] on input "Todas as fotos" at bounding box center [48, 581] width 65 height 15
click at [0, 0] on slot "Não utilizadas" at bounding box center [0, 0] width 0 height 0
click at [68, 587] on input "Não utilizadas" at bounding box center [48, 594] width 65 height 15
click at [86, 560] on paper-item "Todas as fotos" at bounding box center [55, 560] width 89 height 15
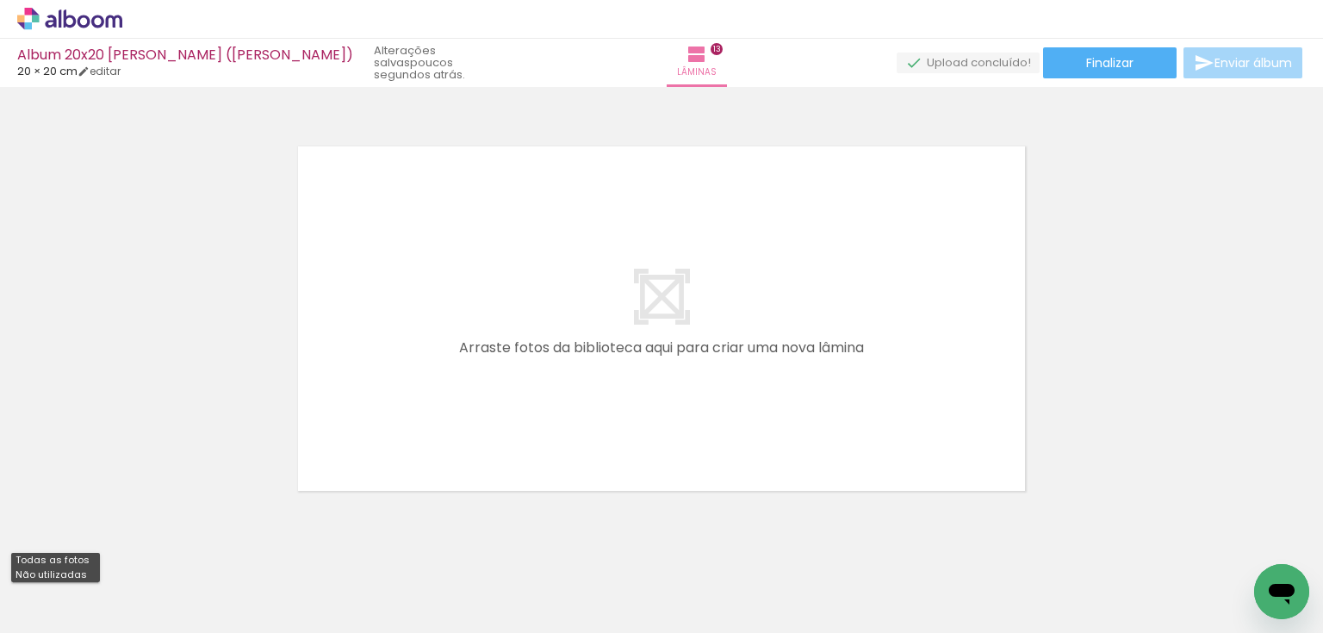
type input "Todas as fotos"
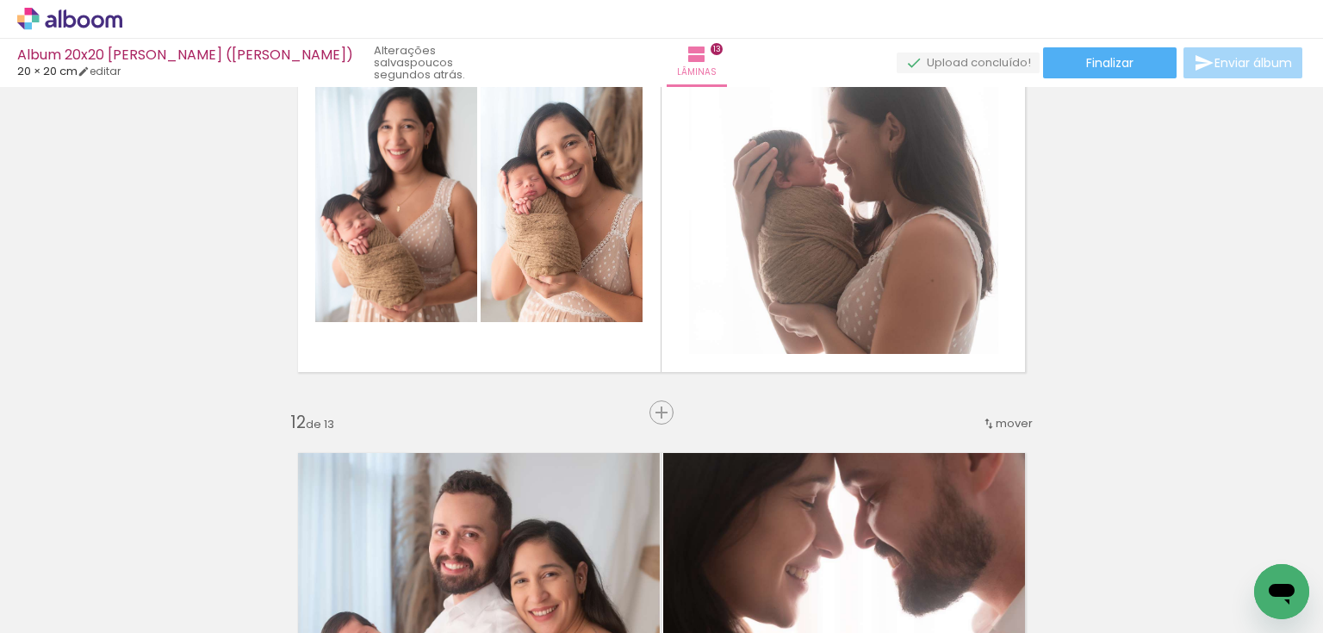
scroll to position [4300, 0]
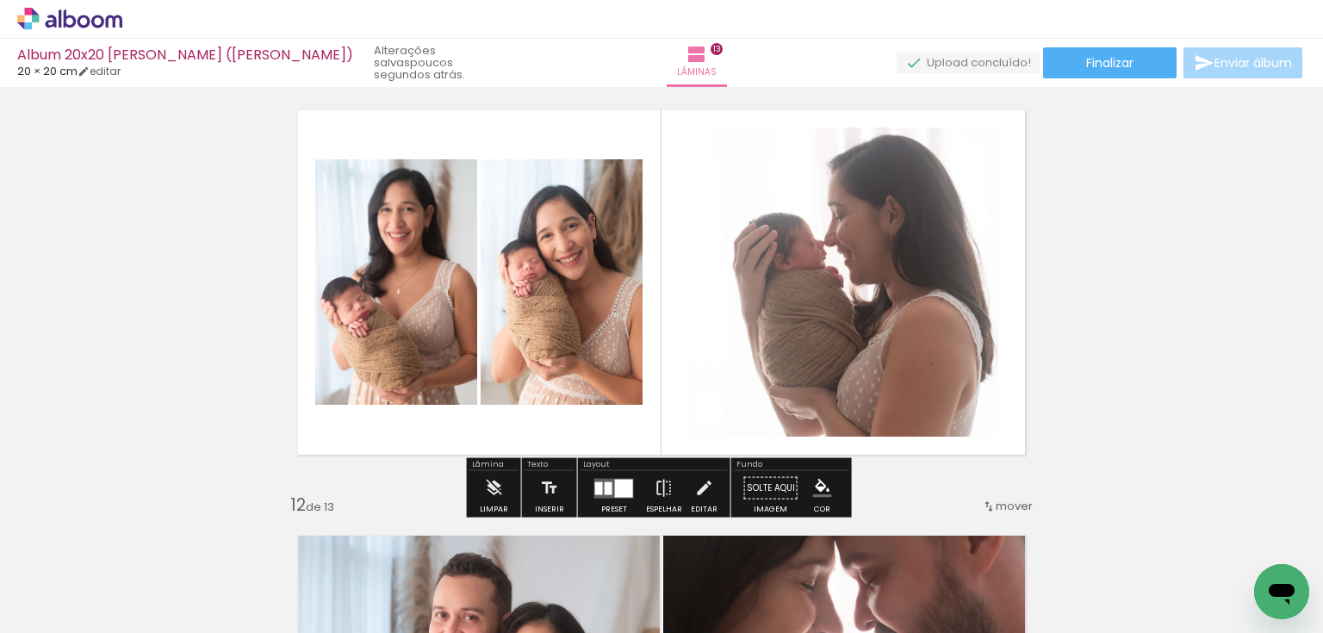
click at [65, 614] on span "Adicionar Fotos" at bounding box center [61, 609] width 52 height 19
click at [0, 0] on input "file" at bounding box center [0, 0] width 0 height 0
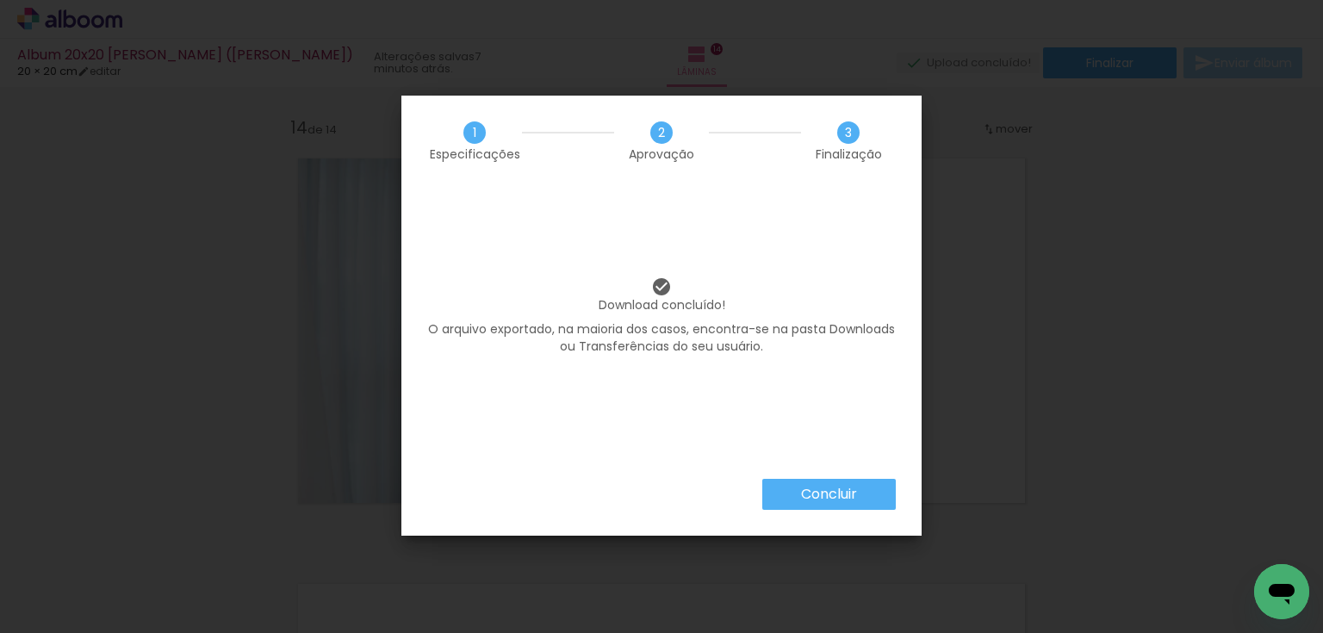
scroll to position [0, 320]
click at [0, 0] on slot "Concluir" at bounding box center [0, 0] width 0 height 0
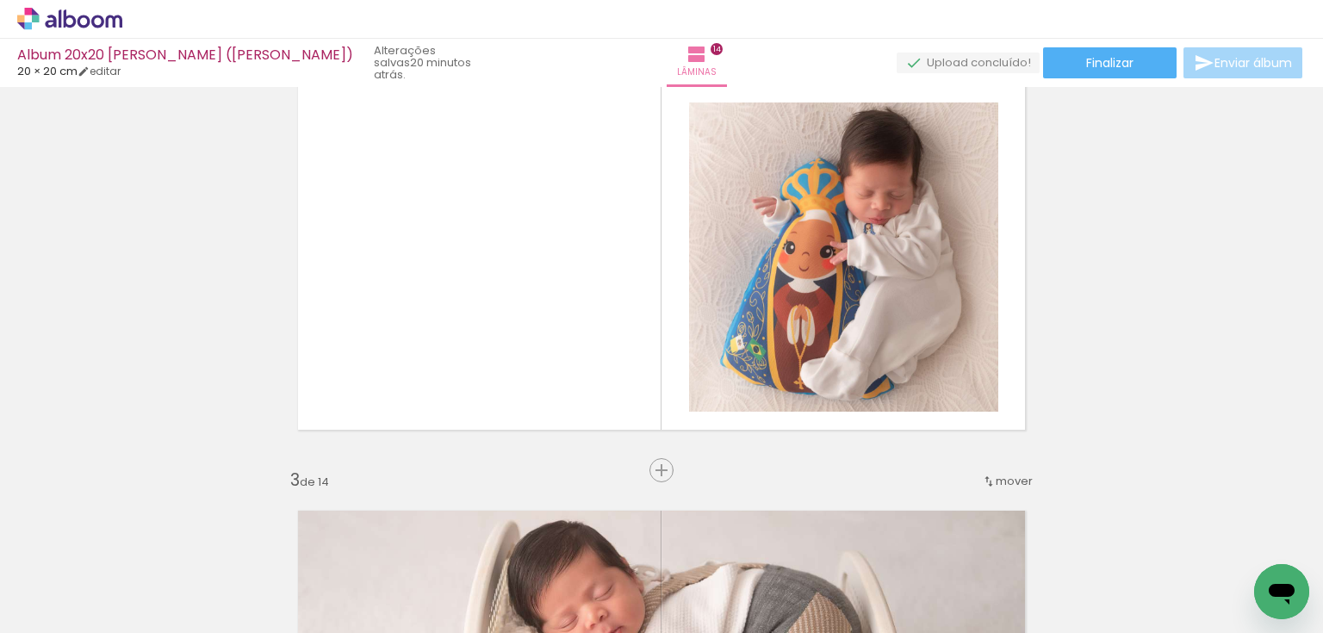
scroll to position [499, 0]
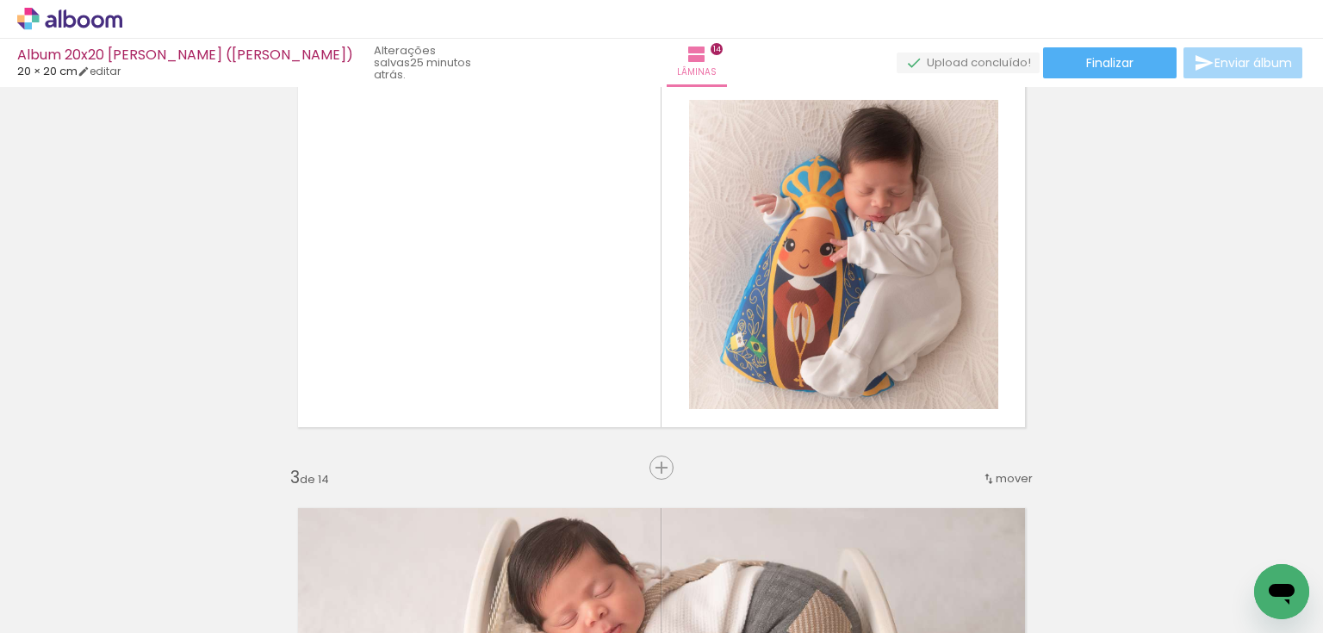
scroll to position [0, 320]
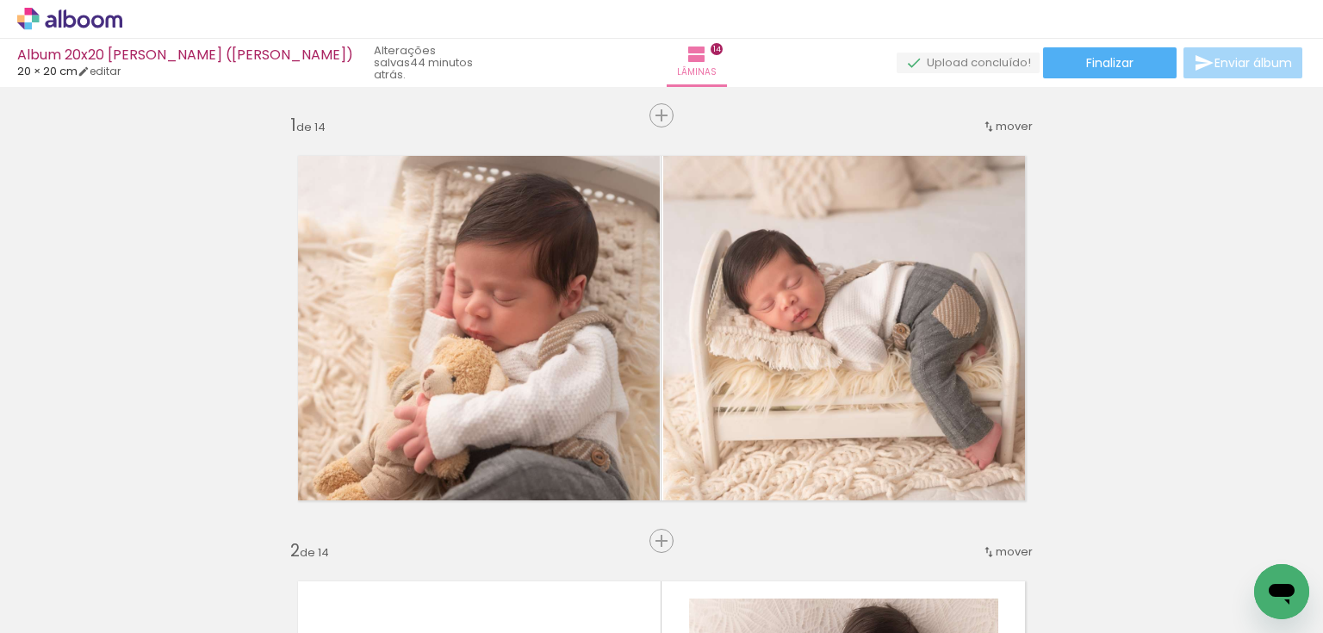
scroll to position [0, 320]
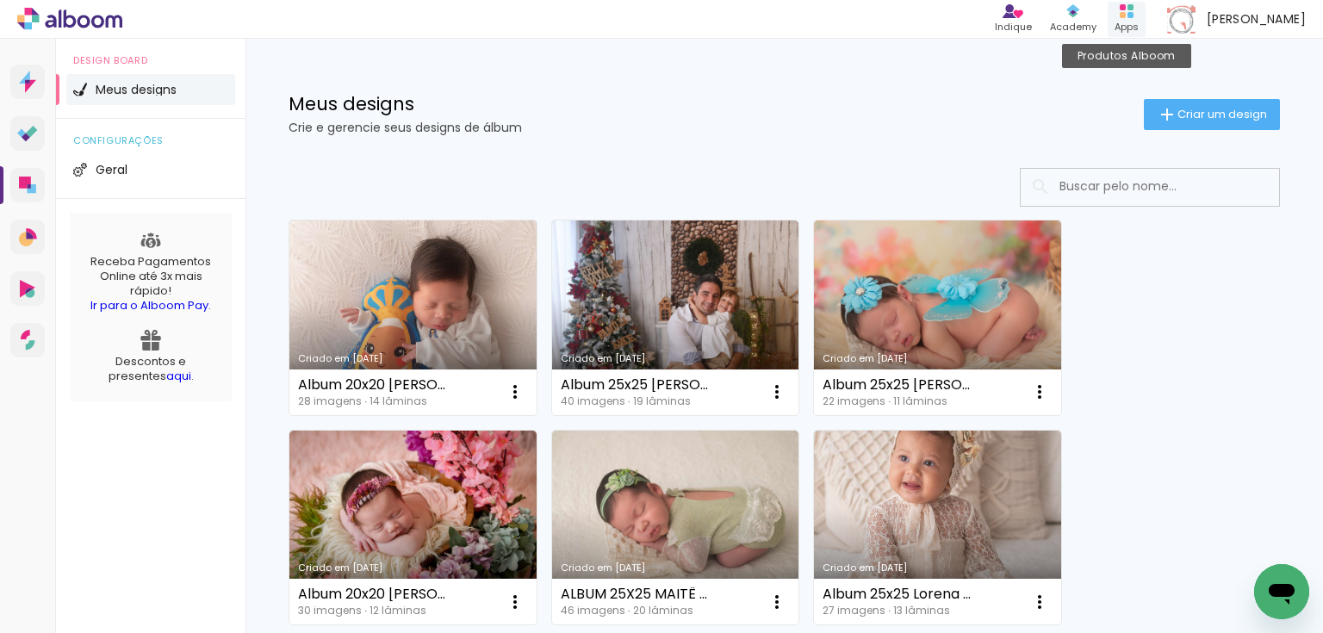
click at [1133, 10] on icon at bounding box center [1127, 11] width 14 height 14
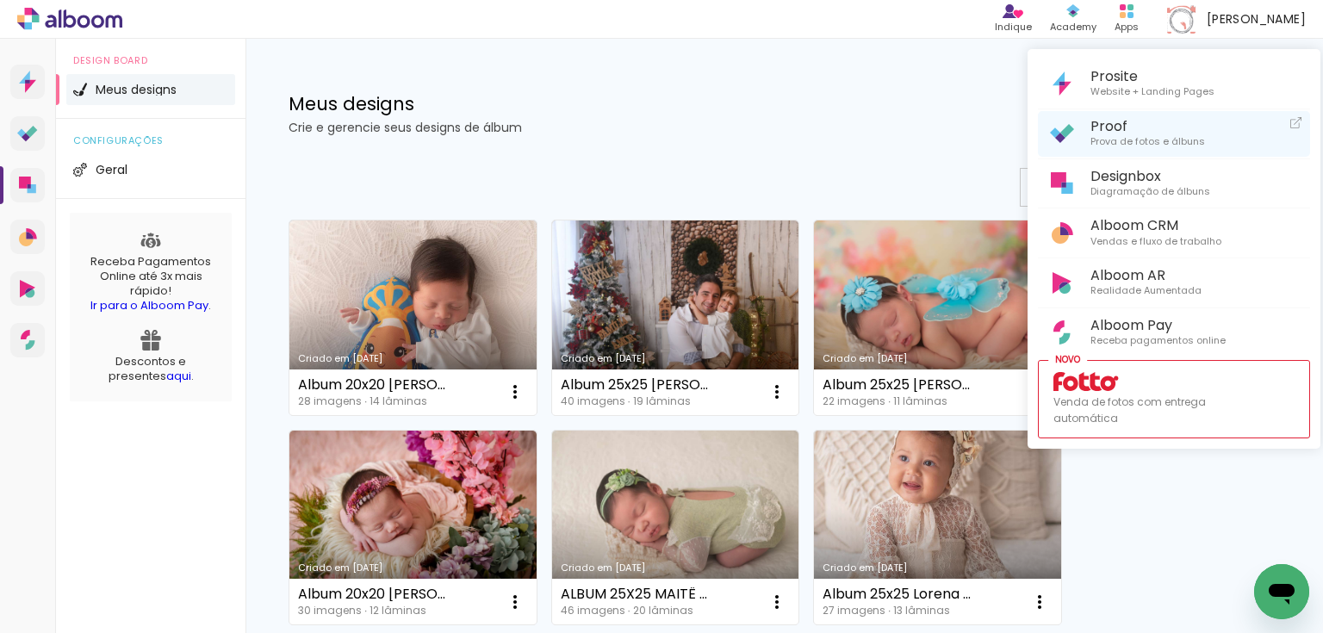
click at [1127, 134] on span "Prova de fotos e álbuns" at bounding box center [1147, 142] width 115 height 16
